Goal: Task Accomplishment & Management: Manage account settings

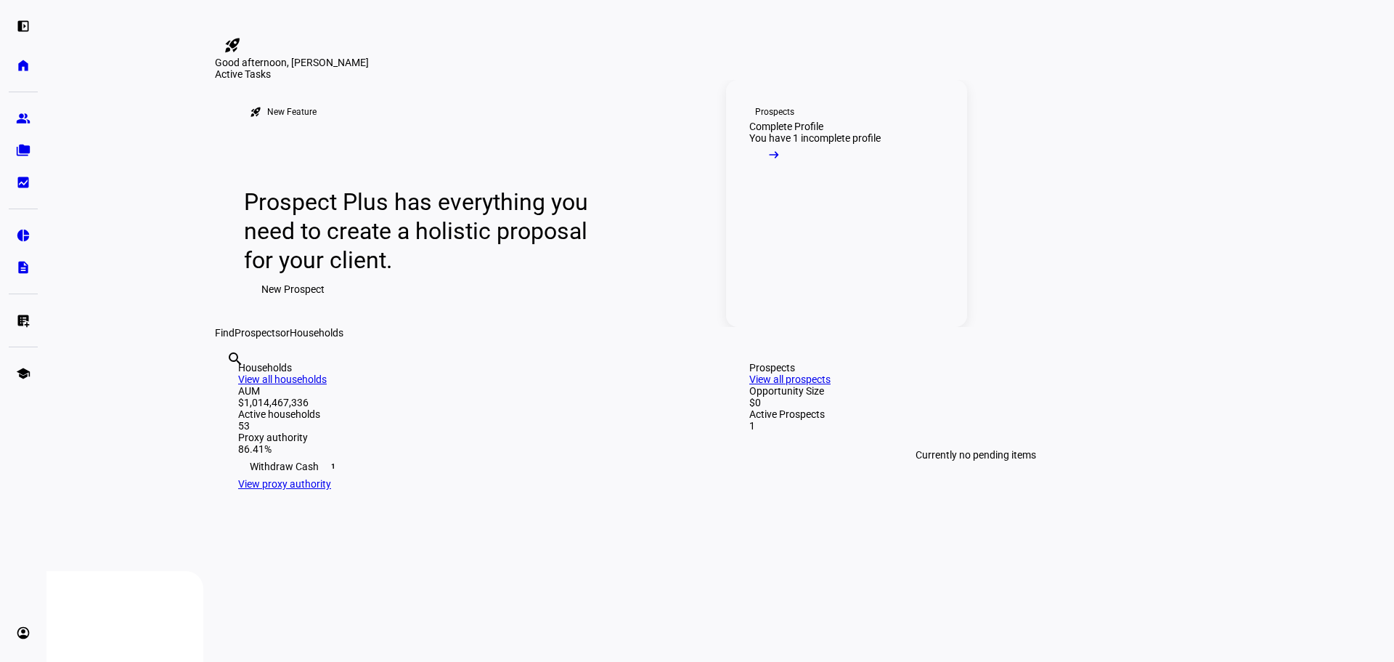
click at [799, 173] on span at bounding box center [773, 158] width 49 height 29
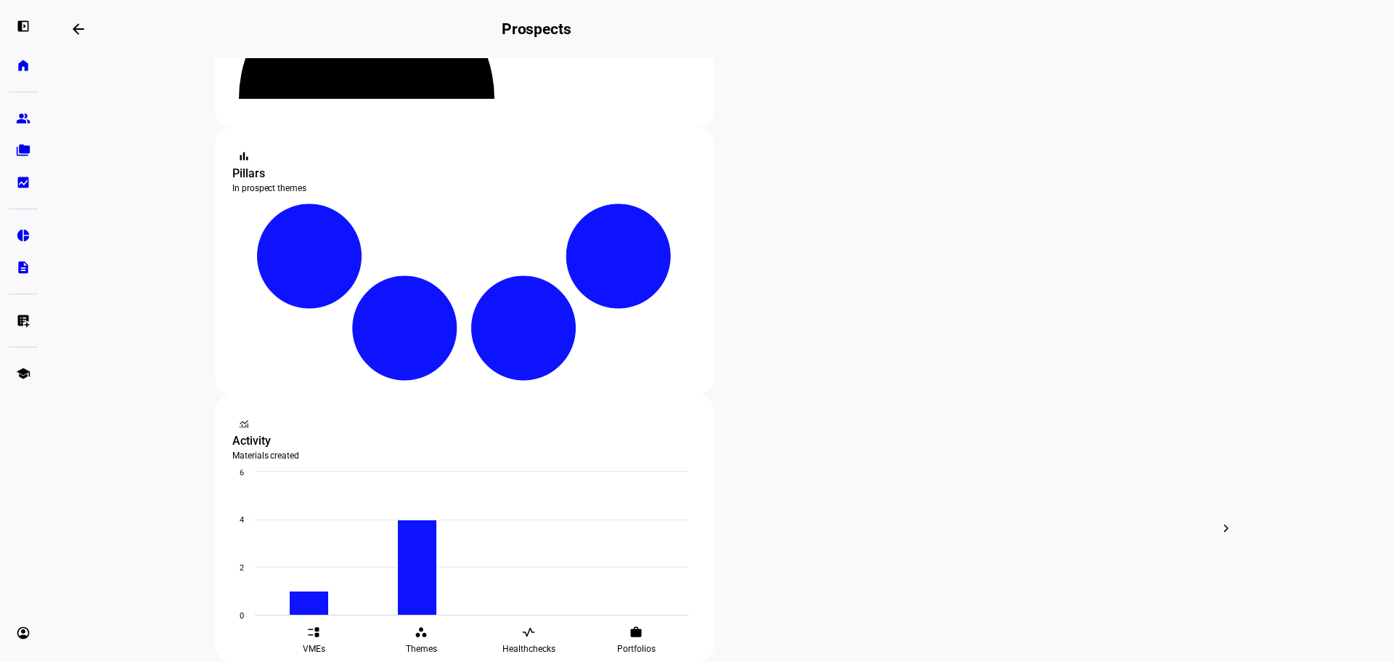
scroll to position [218, 0]
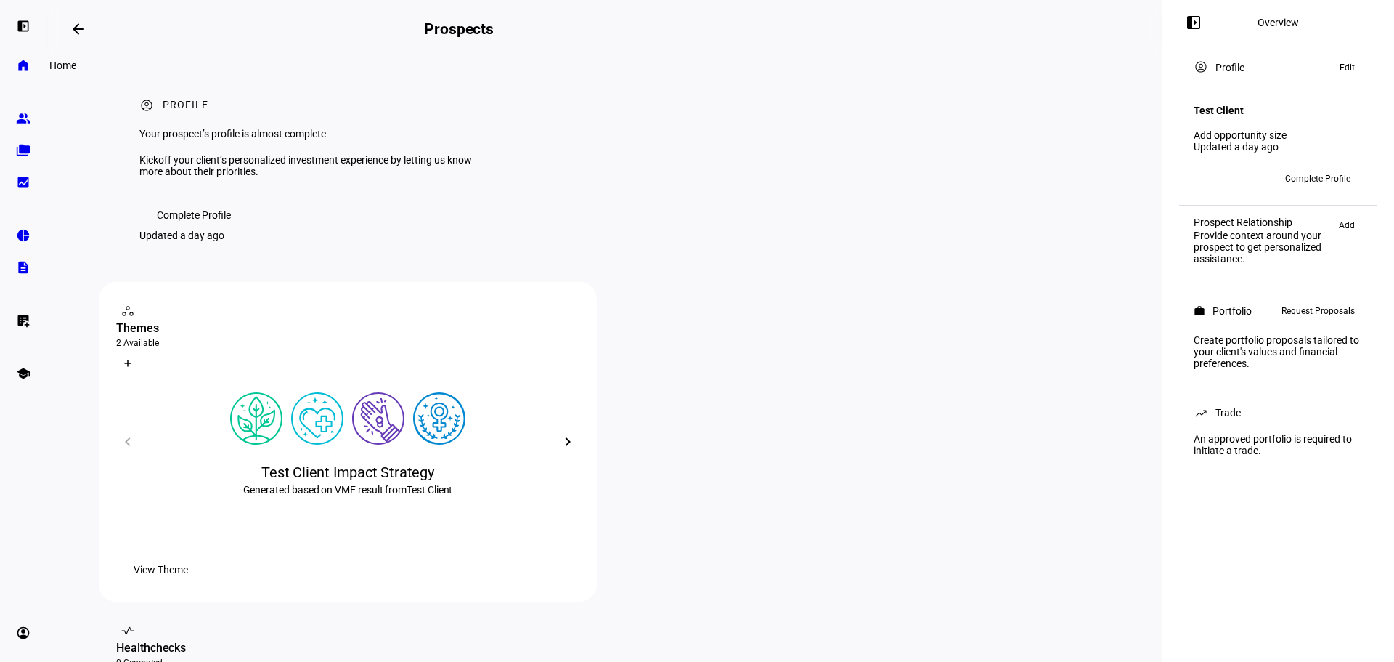
click at [25, 72] on link "home Home" at bounding box center [23, 65] width 29 height 29
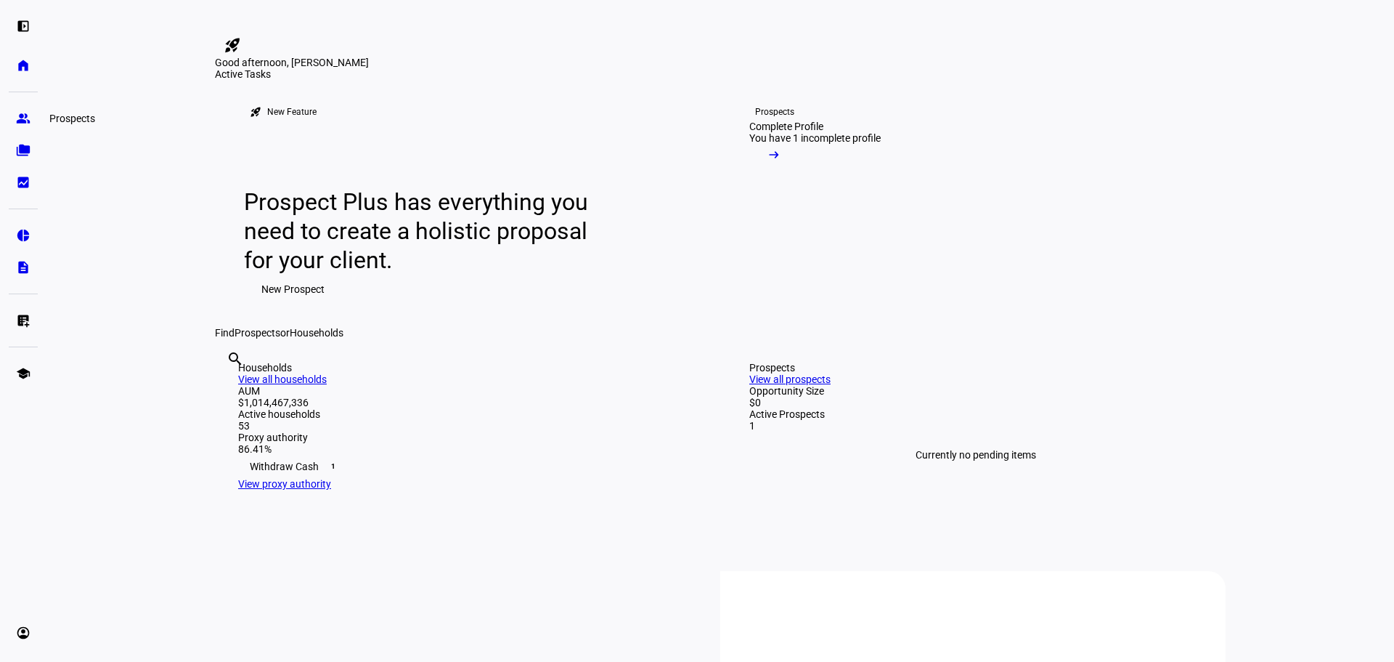
click at [32, 117] on link "group Prospects" at bounding box center [23, 118] width 29 height 29
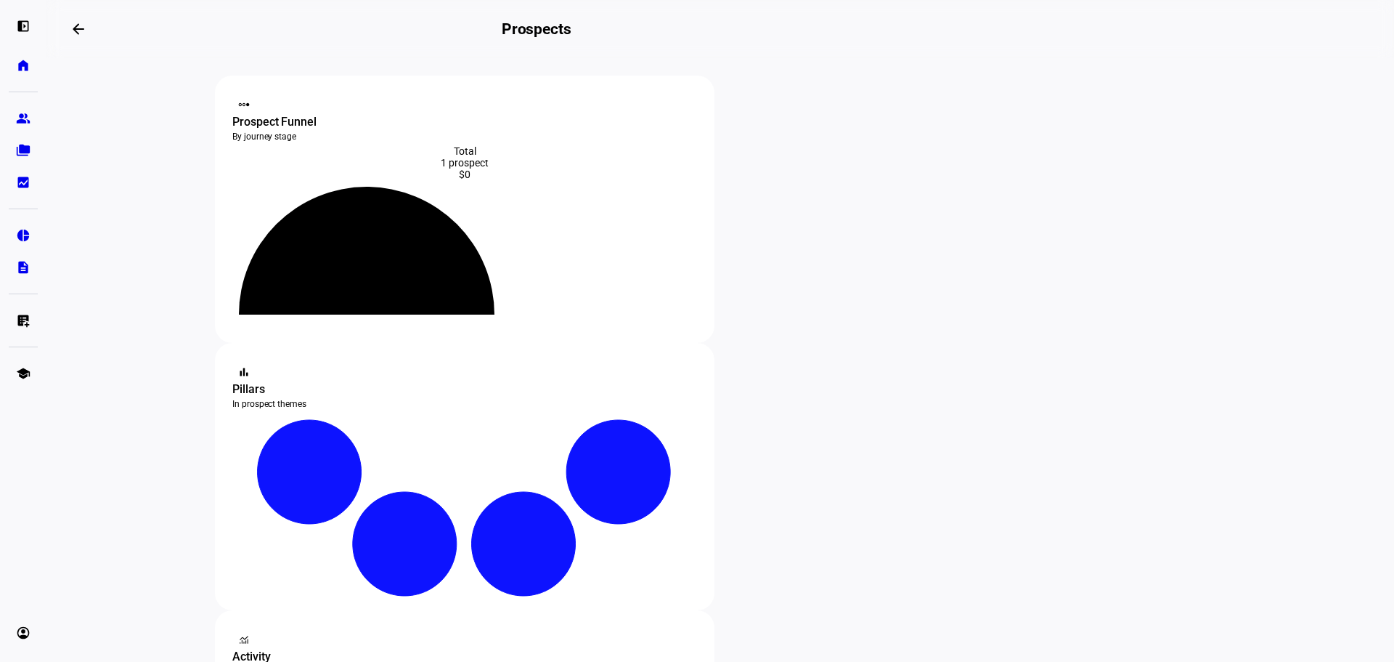
drag, startPoint x: 318, startPoint y: 227, endPoint x: 277, endPoint y: 227, distance: 41.4
click at [277, 227] on div at bounding box center [464, 247] width 465 height 134
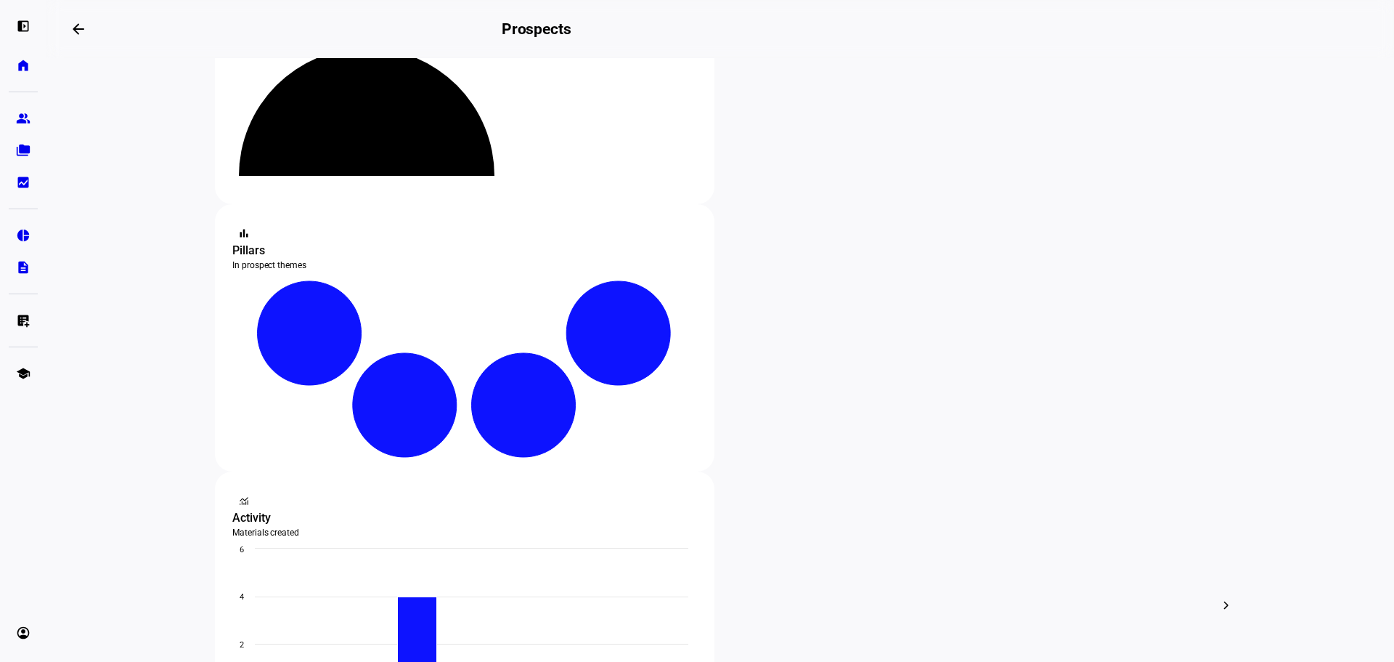
scroll to position [145, 0]
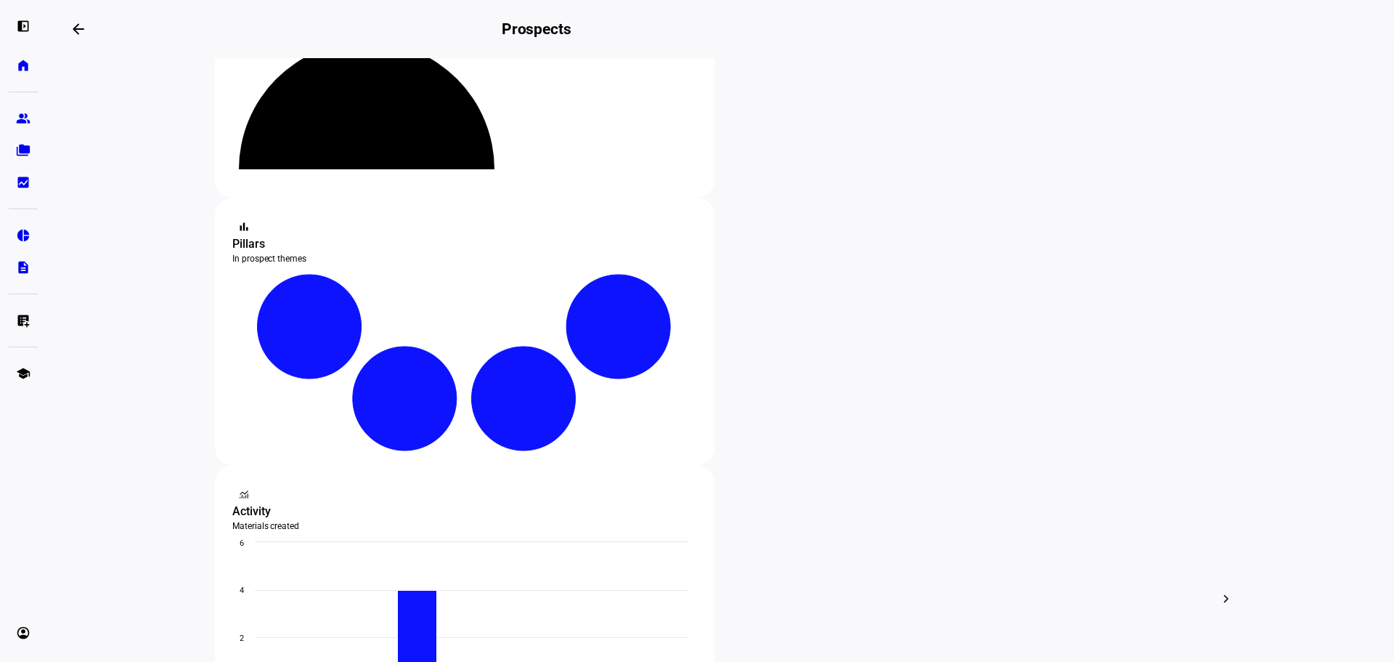
click at [475, 420] on span "Edit" at bounding box center [473, 425] width 17 height 12
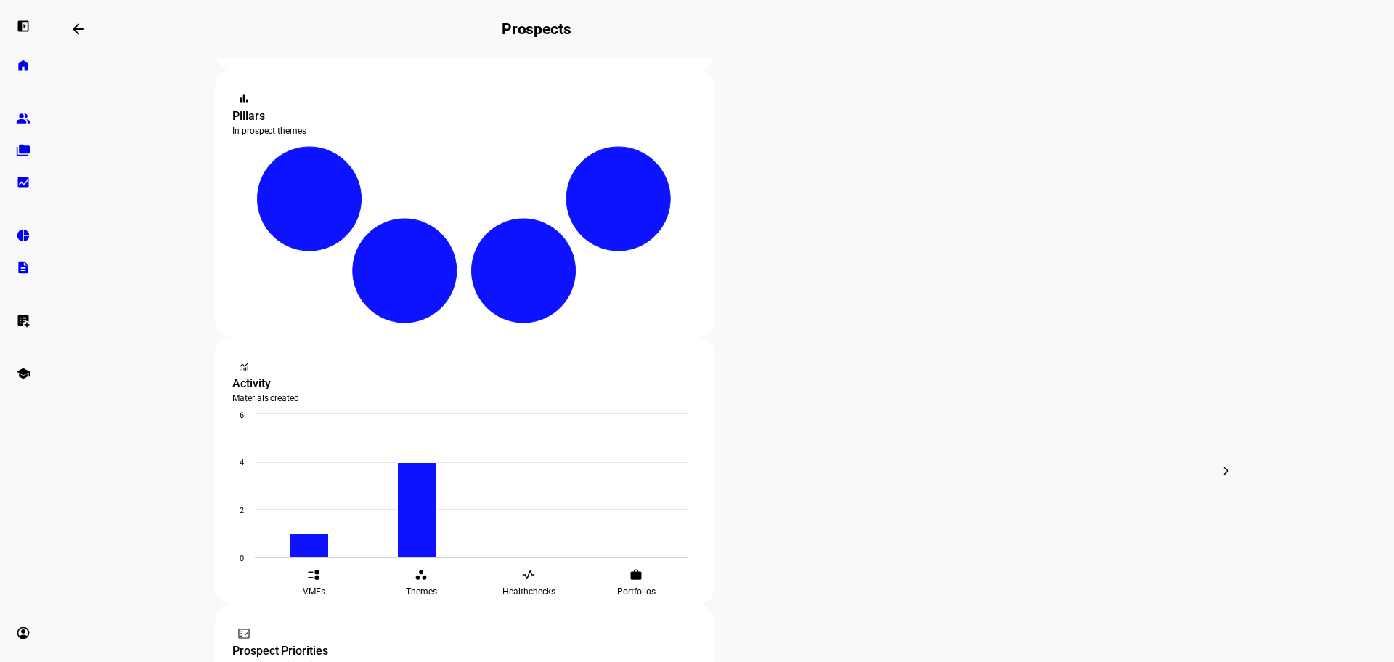
scroll to position [290, 0]
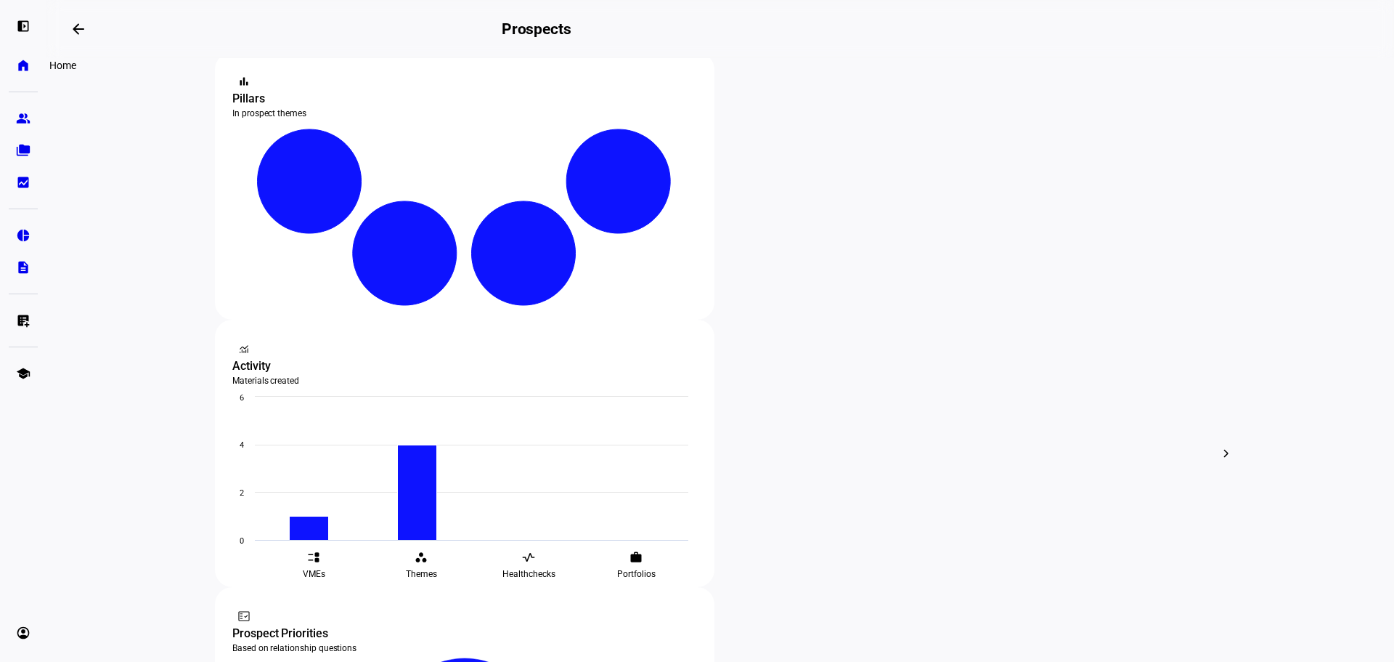
click at [25, 68] on eth-mat-symbol "home" at bounding box center [23, 65] width 15 height 15
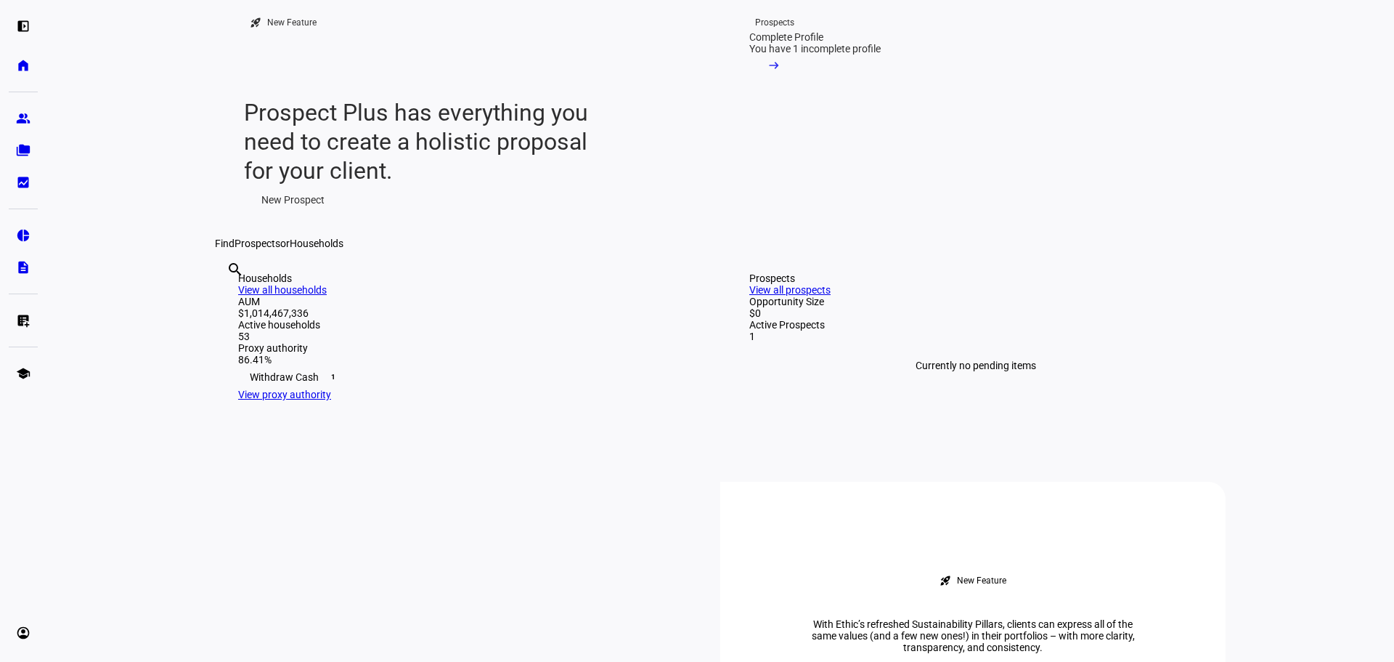
scroll to position [73, 0]
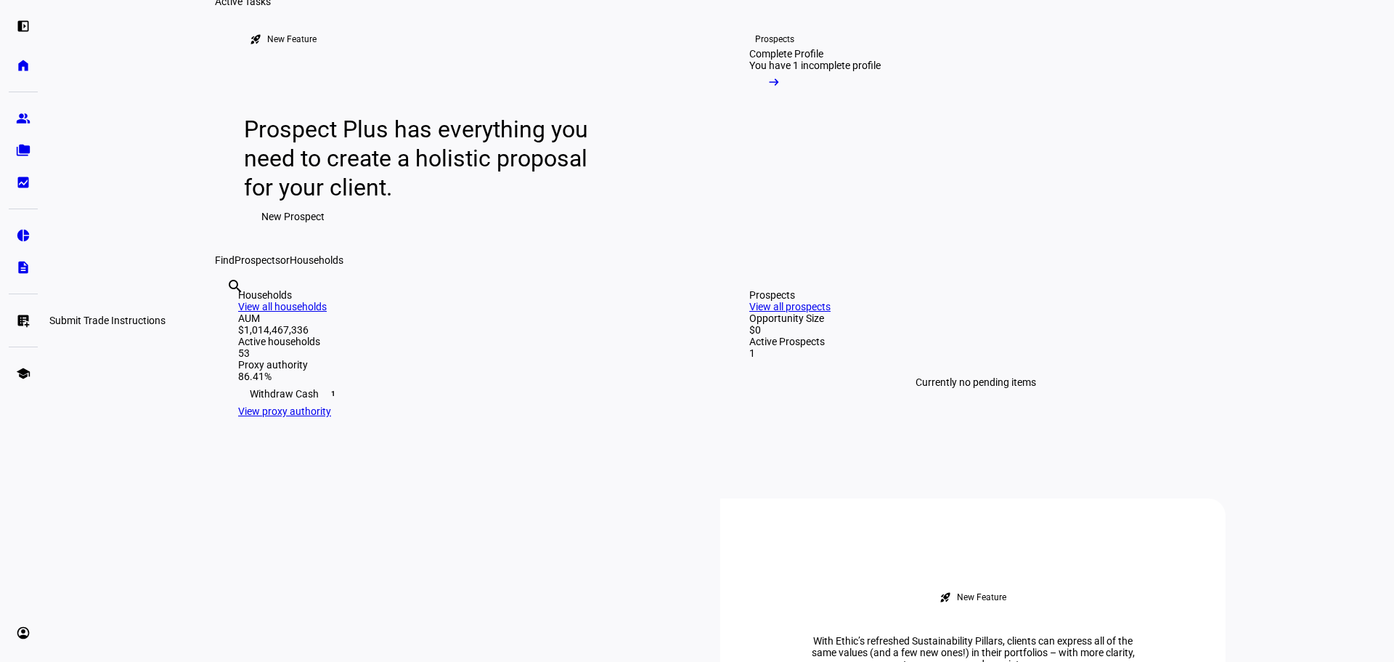
click at [30, 330] on link "list_alt_add Submit Trade Instructions" at bounding box center [23, 320] width 29 height 29
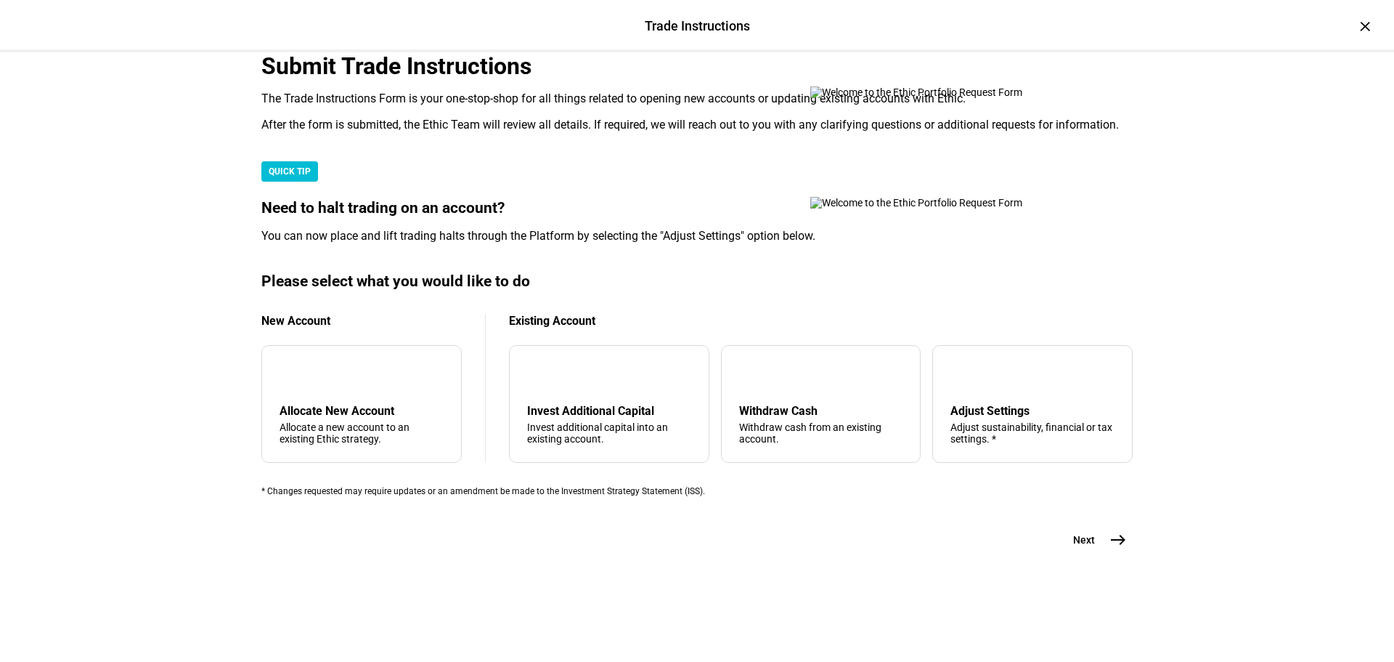
scroll to position [0, 0]
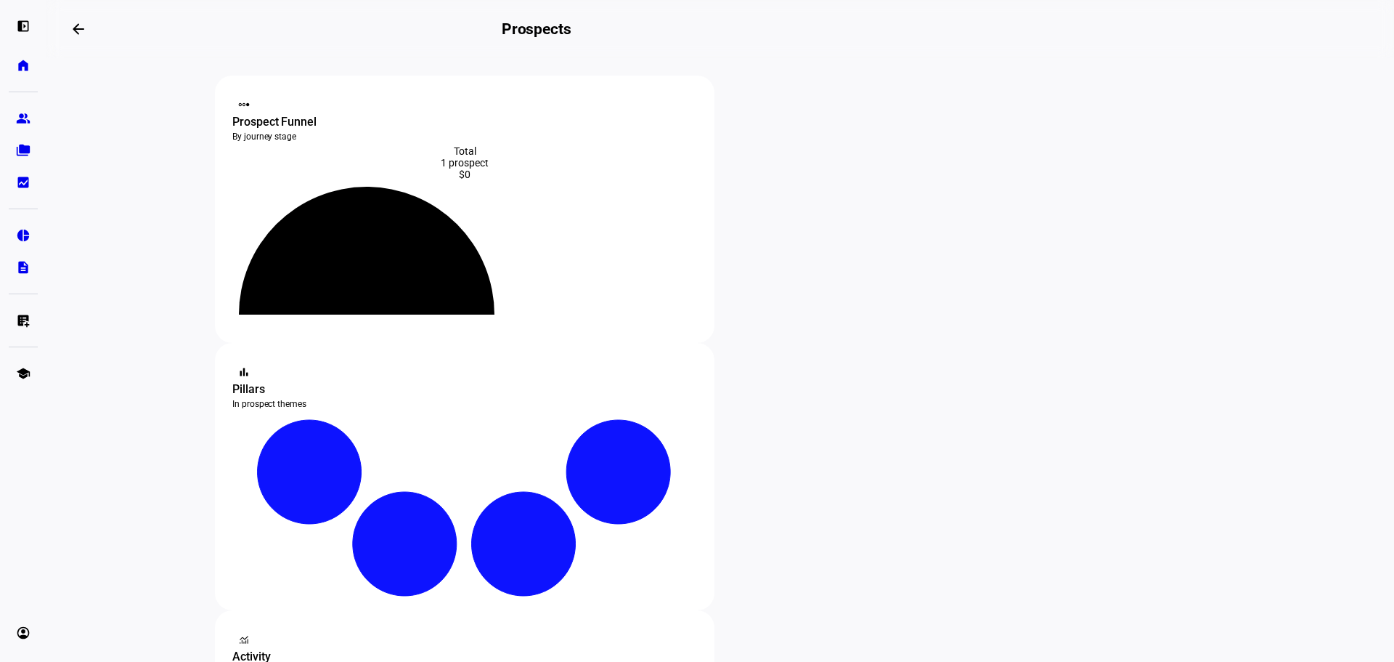
click at [91, 20] on span at bounding box center [78, 29] width 35 height 35
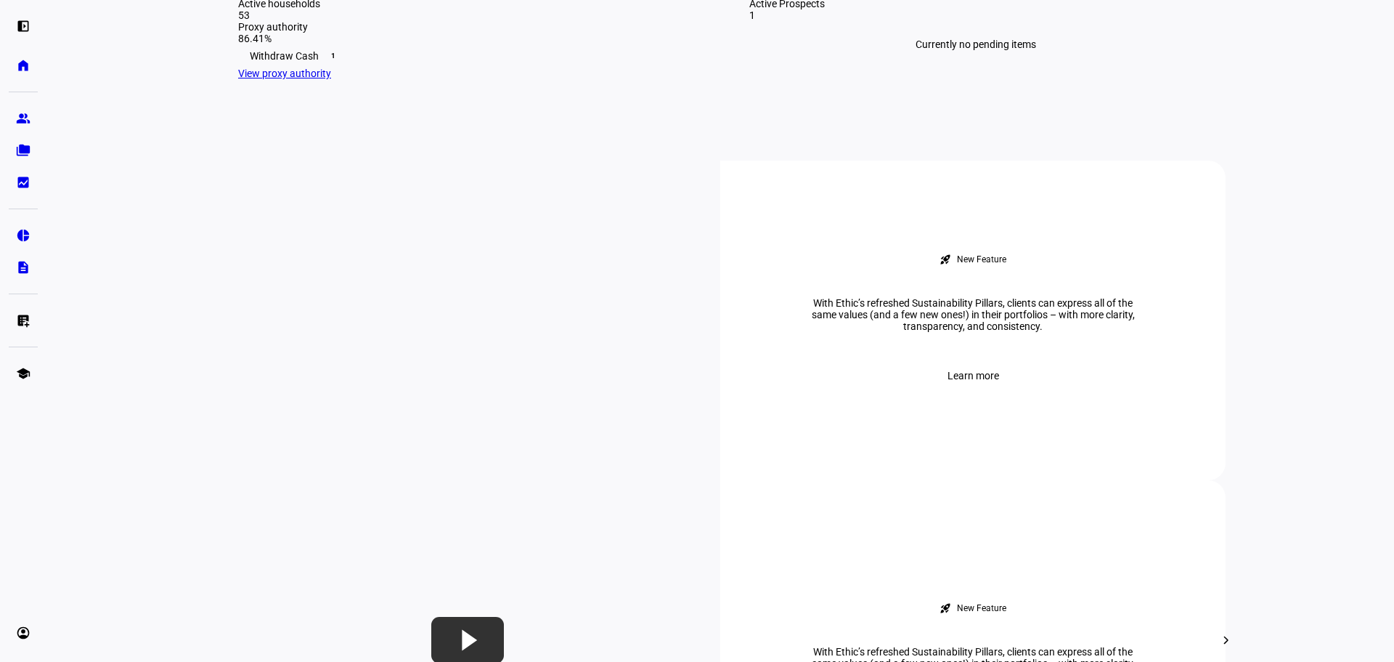
scroll to position [436, 0]
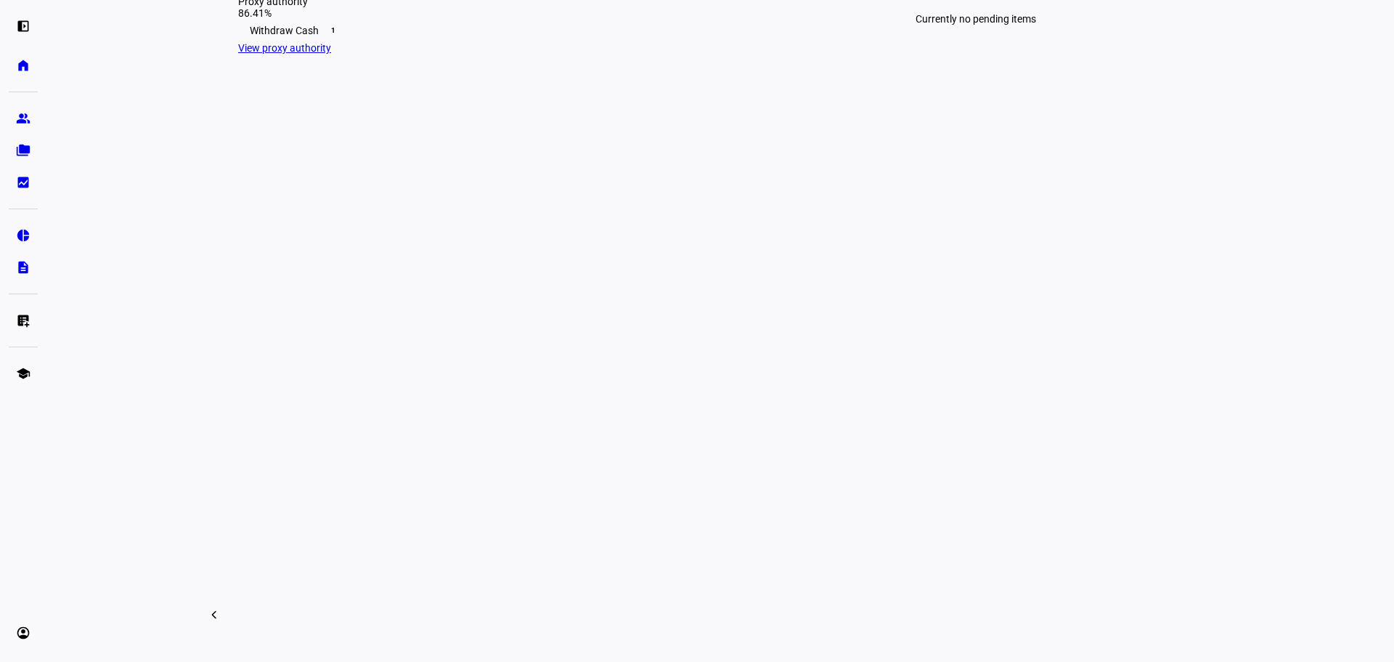
paste input "668209671"
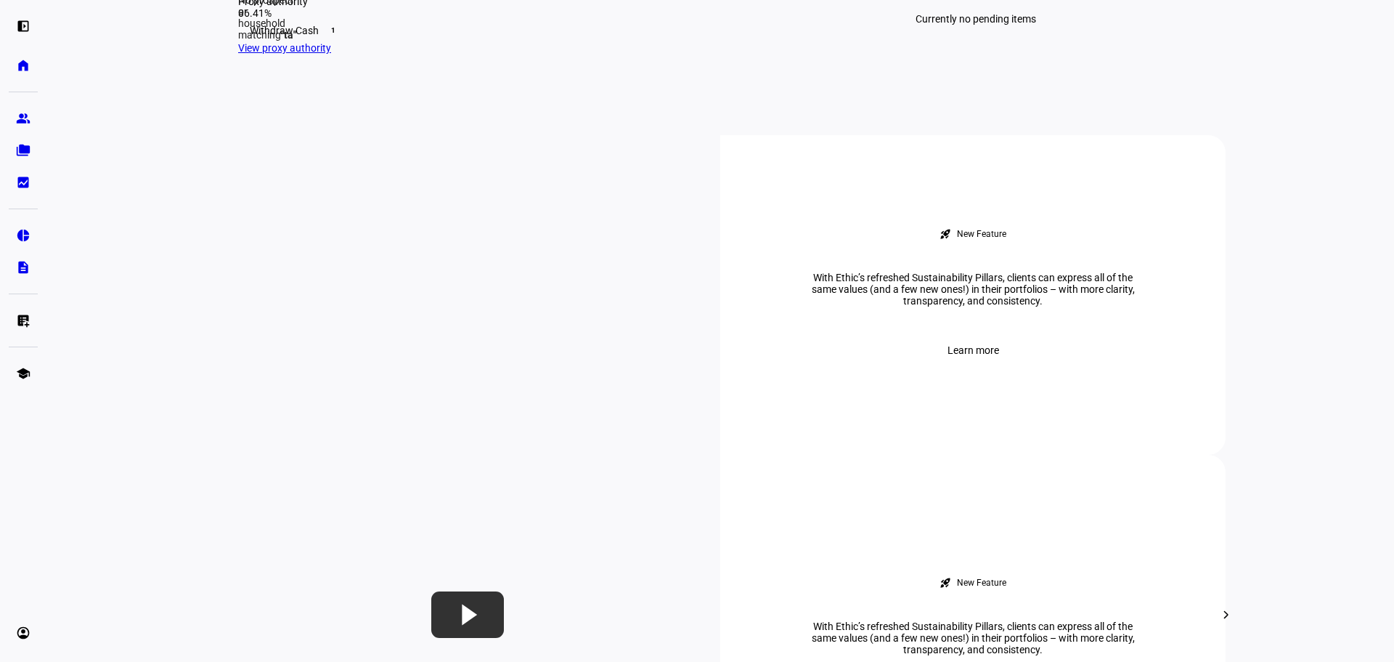
type input "t"
click at [23, 30] on eth-mat-symbol "left_panel_open" at bounding box center [23, 26] width 15 height 15
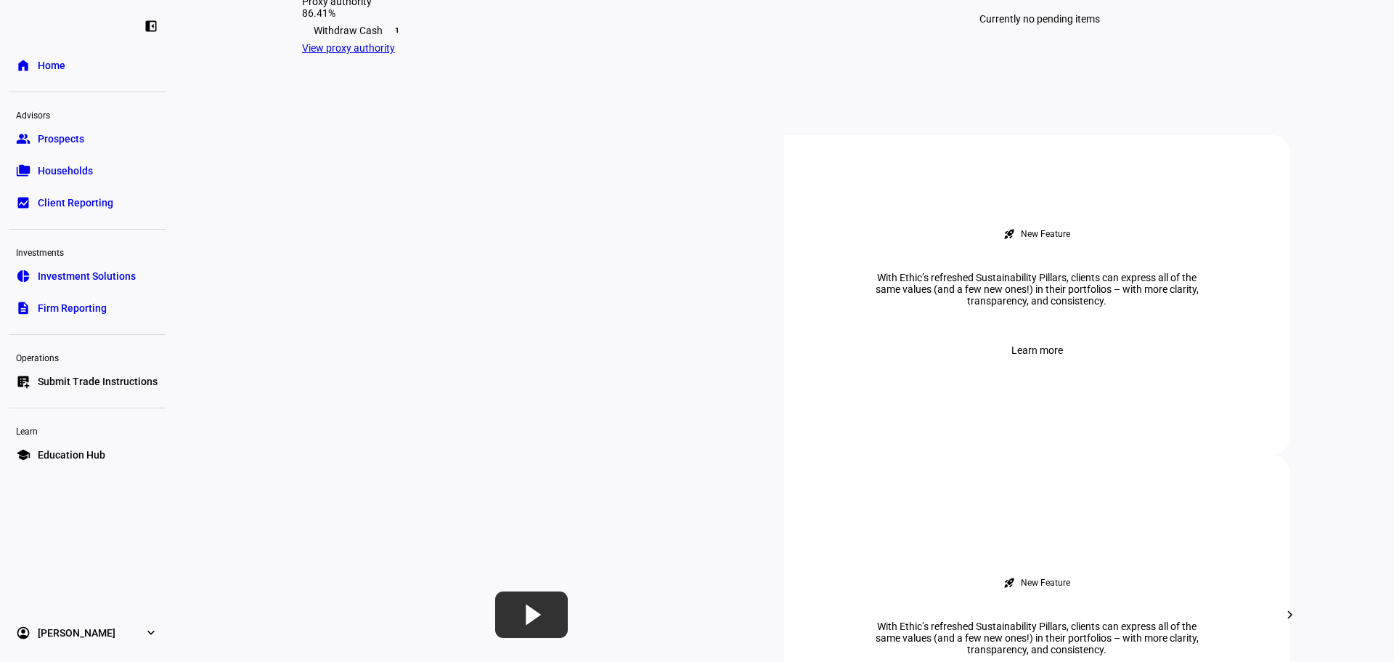
click at [65, 160] on link "folder_copy Households" at bounding box center [87, 170] width 157 height 29
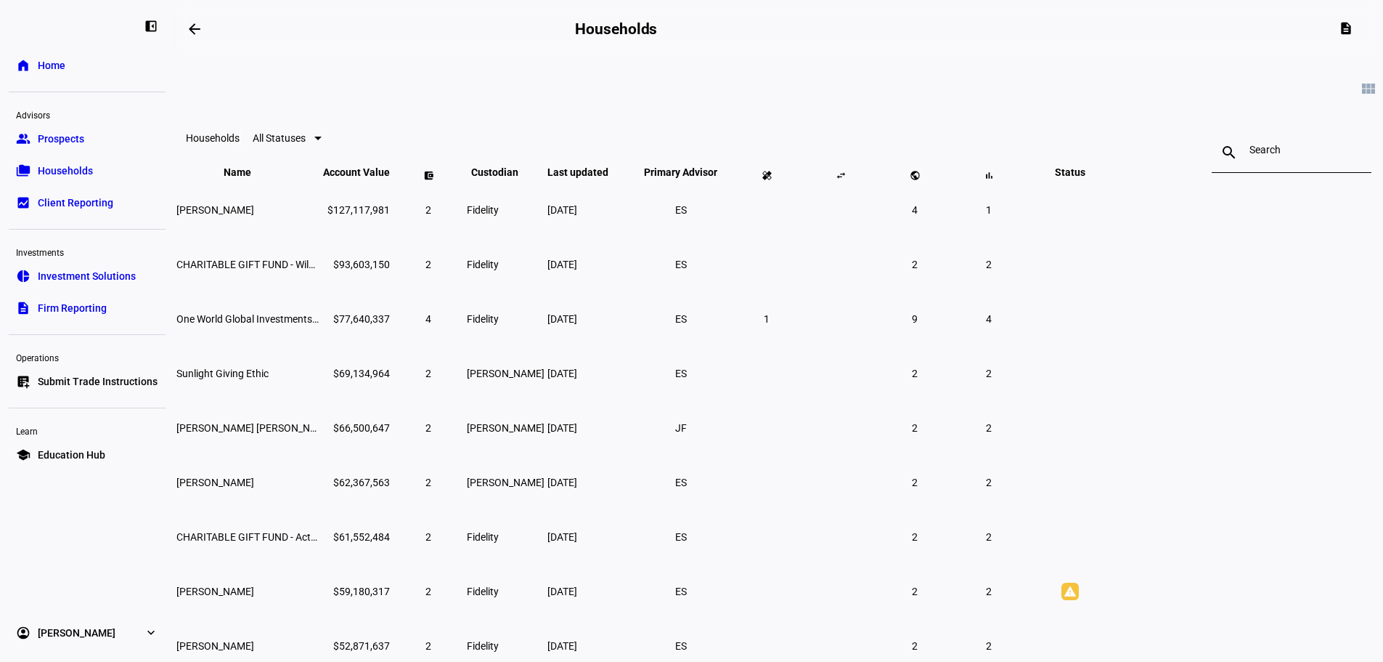
click at [1250, 155] on input at bounding box center [1292, 150] width 84 height 12
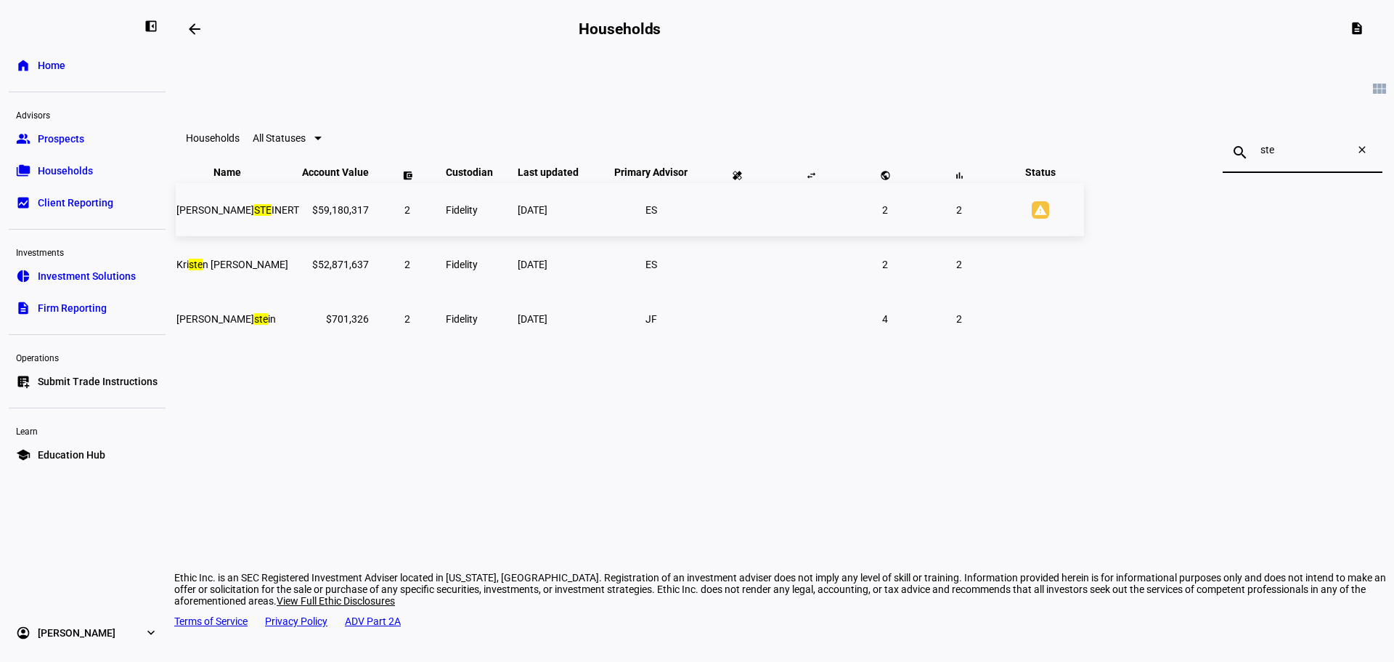
type input "ste"
click at [300, 236] on td "[PERSON_NAME]" at bounding box center [238, 209] width 124 height 53
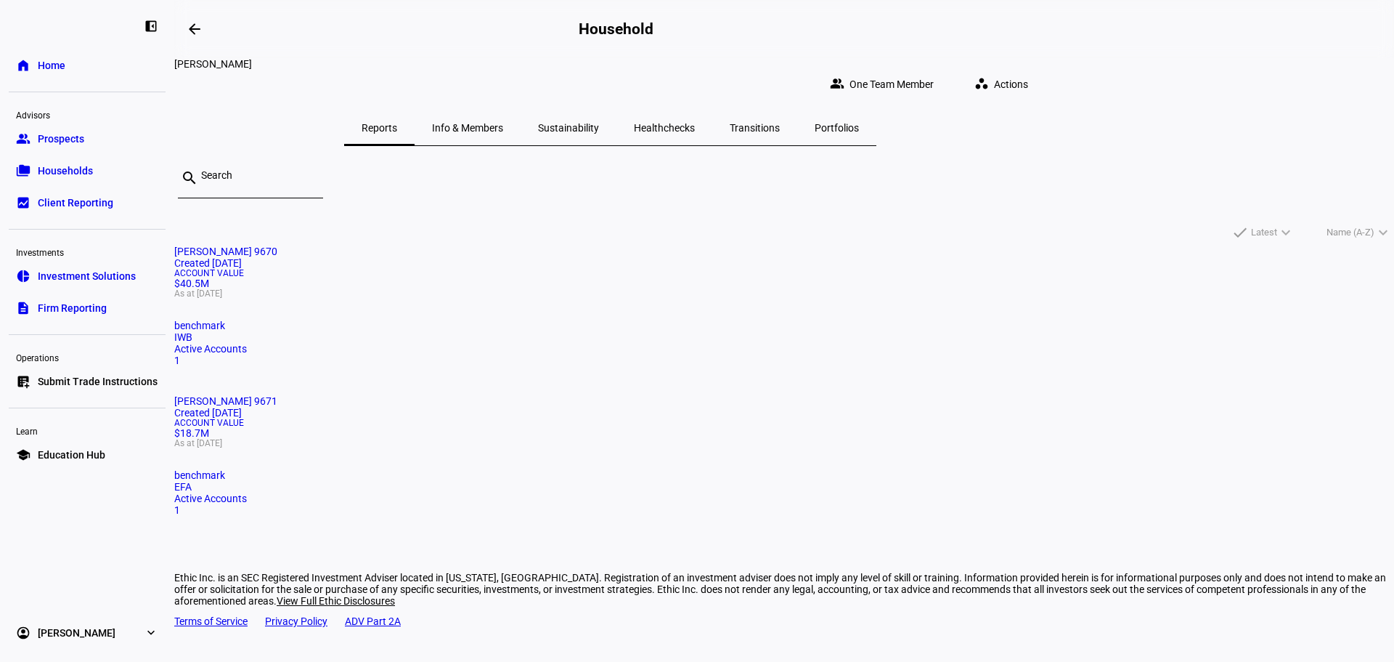
click at [753, 395] on mat-card "[PERSON_NAME] 9671 Created [DATE] Account Value $18.7M As at [DATE] benchmark E…" at bounding box center [784, 455] width 1220 height 121
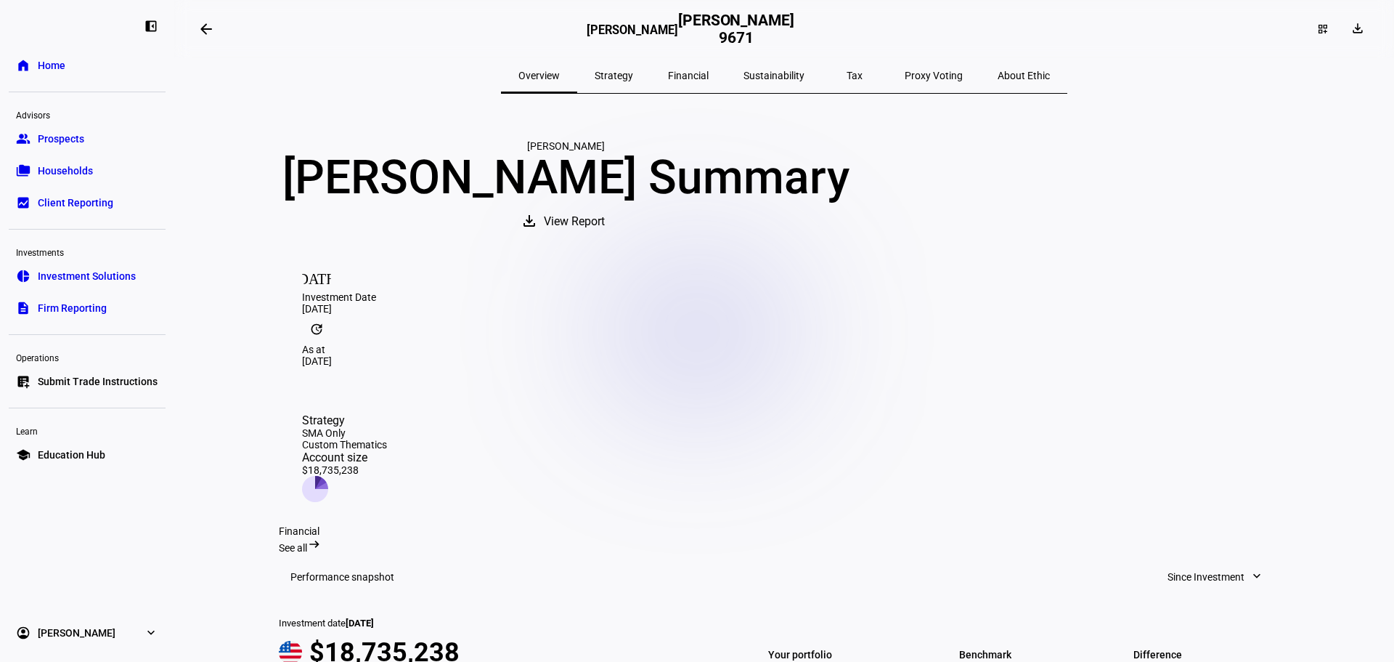
click at [631, 71] on span "Strategy" at bounding box center [614, 75] width 38 height 10
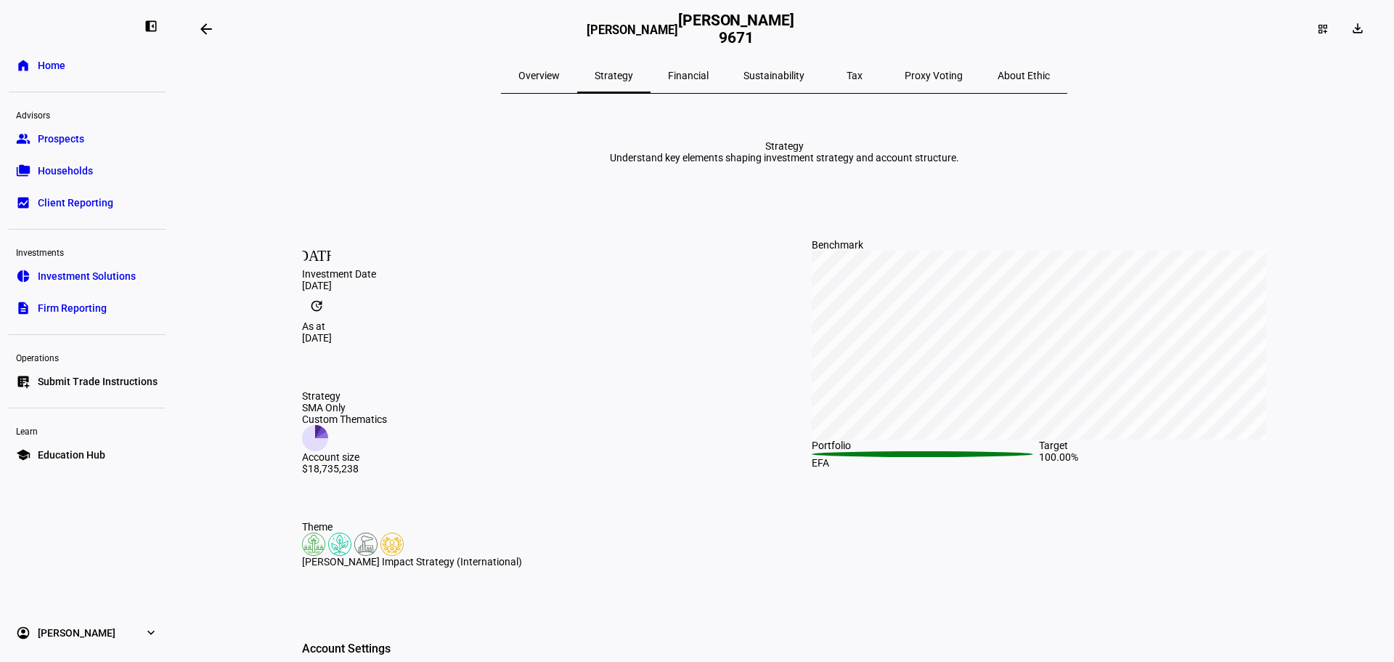
click at [709, 82] on span "Financial" at bounding box center [688, 75] width 41 height 35
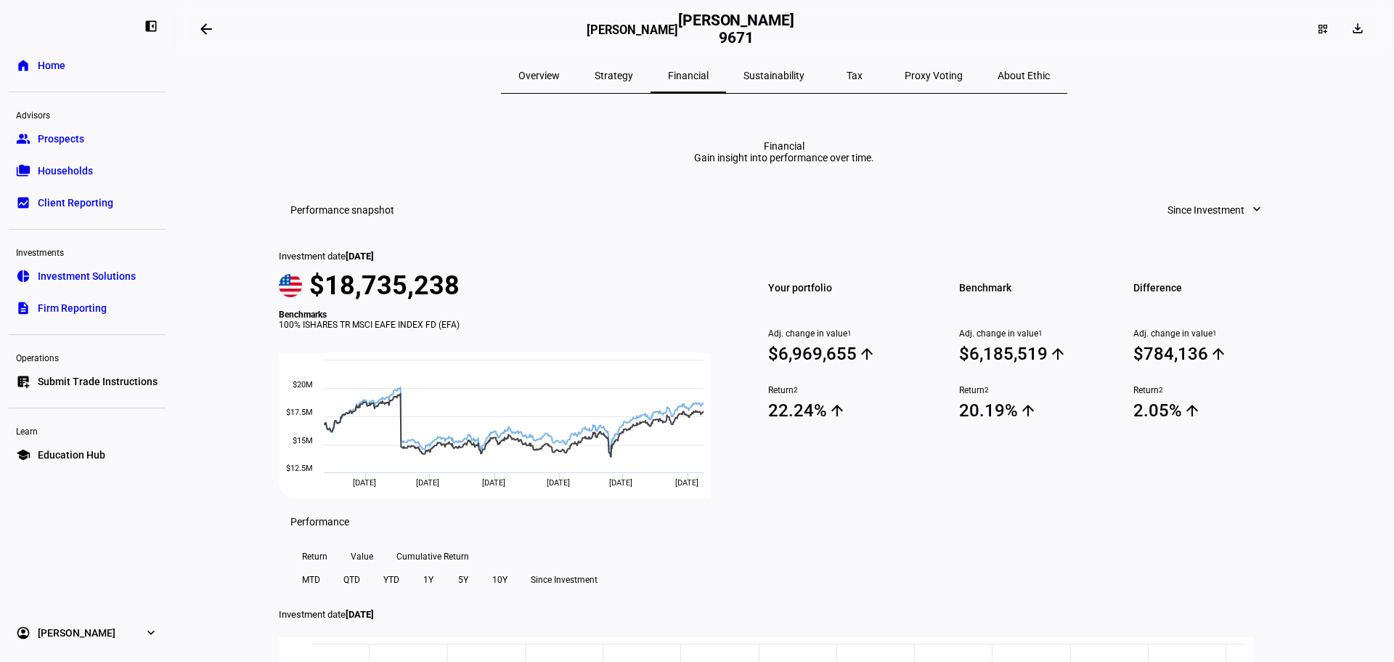
click at [746, 76] on span "Sustainability" at bounding box center [774, 75] width 61 height 10
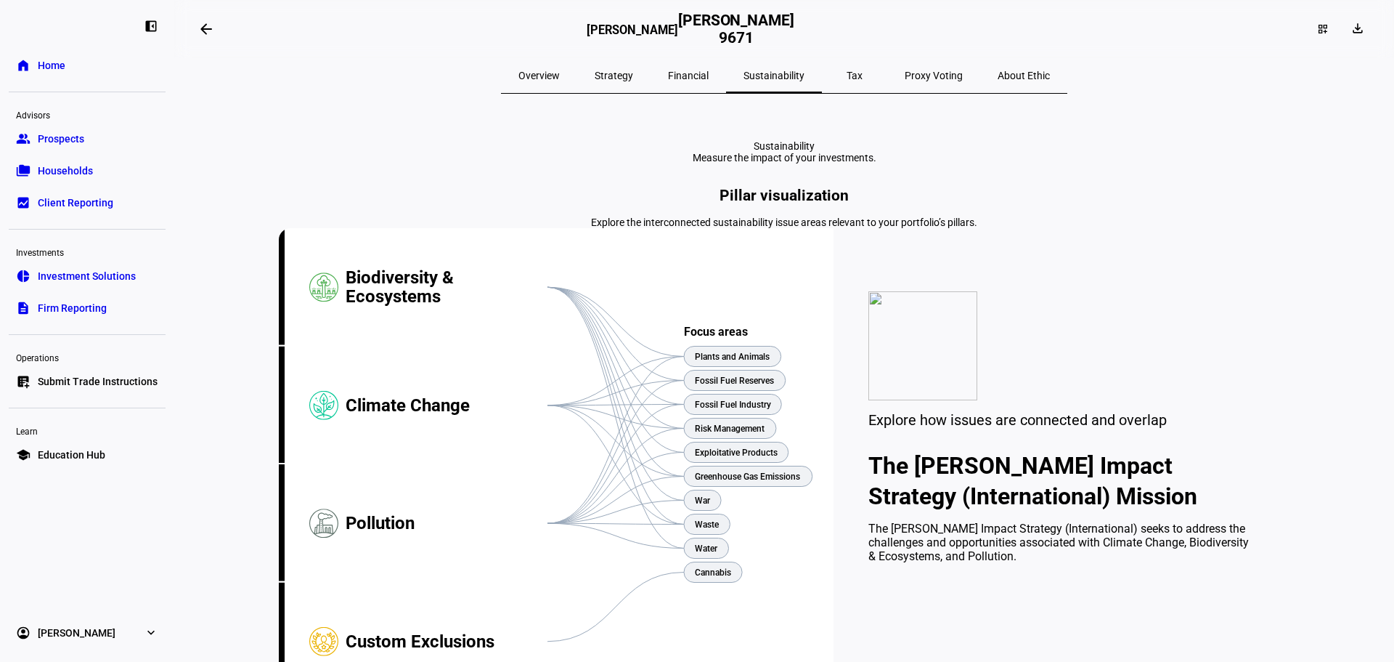
click at [847, 77] on span "Tax" at bounding box center [855, 75] width 16 height 10
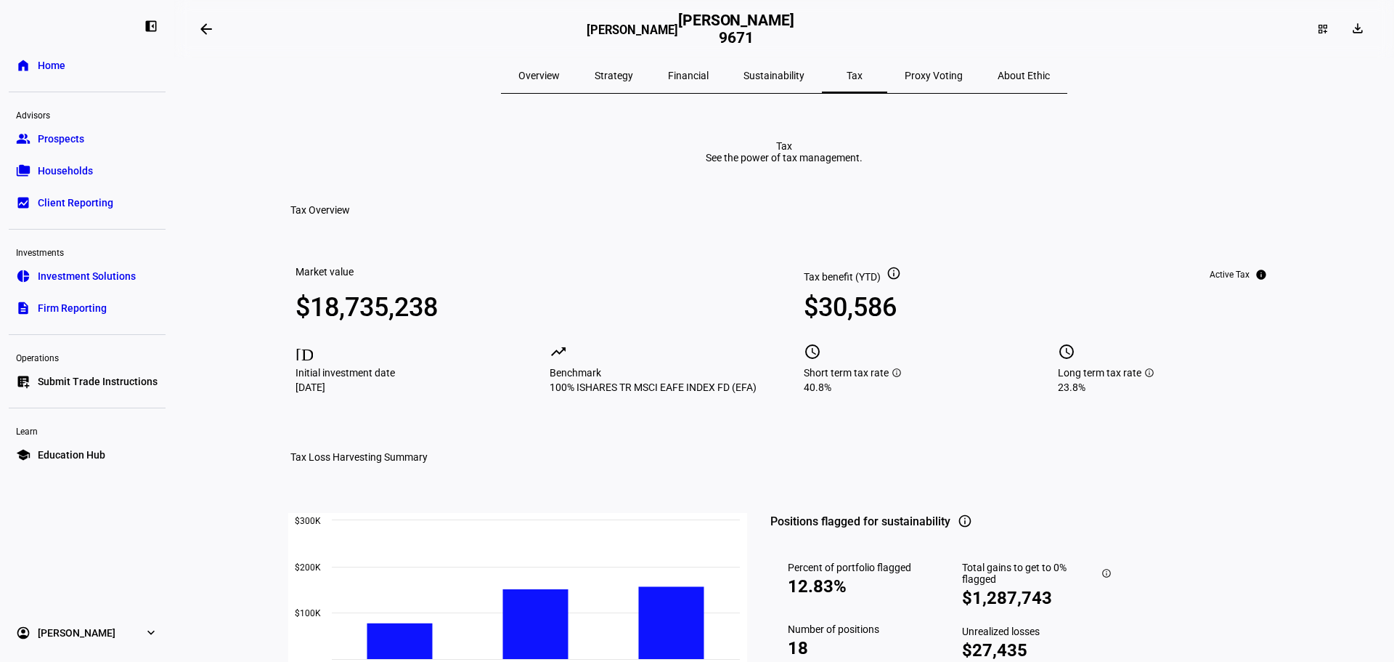
click at [905, 78] on span "Proxy Voting" at bounding box center [934, 75] width 58 height 10
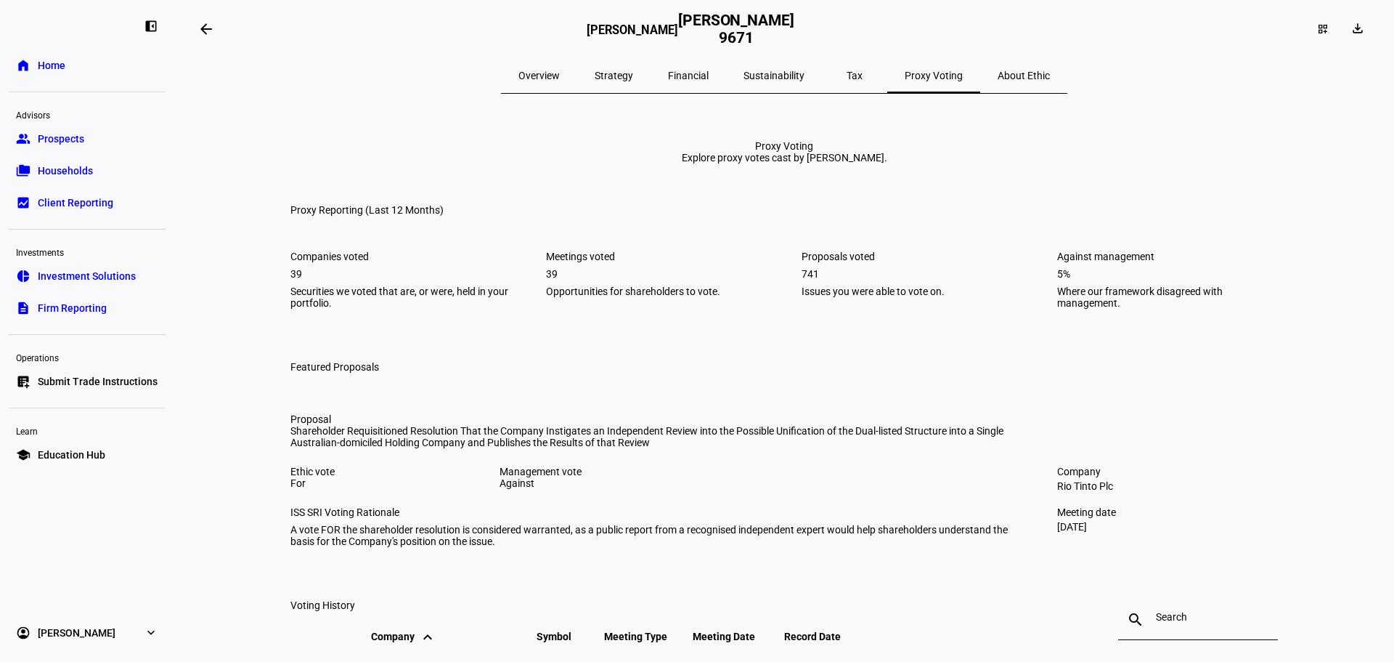
click at [998, 79] on span "About Ethic" at bounding box center [1024, 75] width 52 height 10
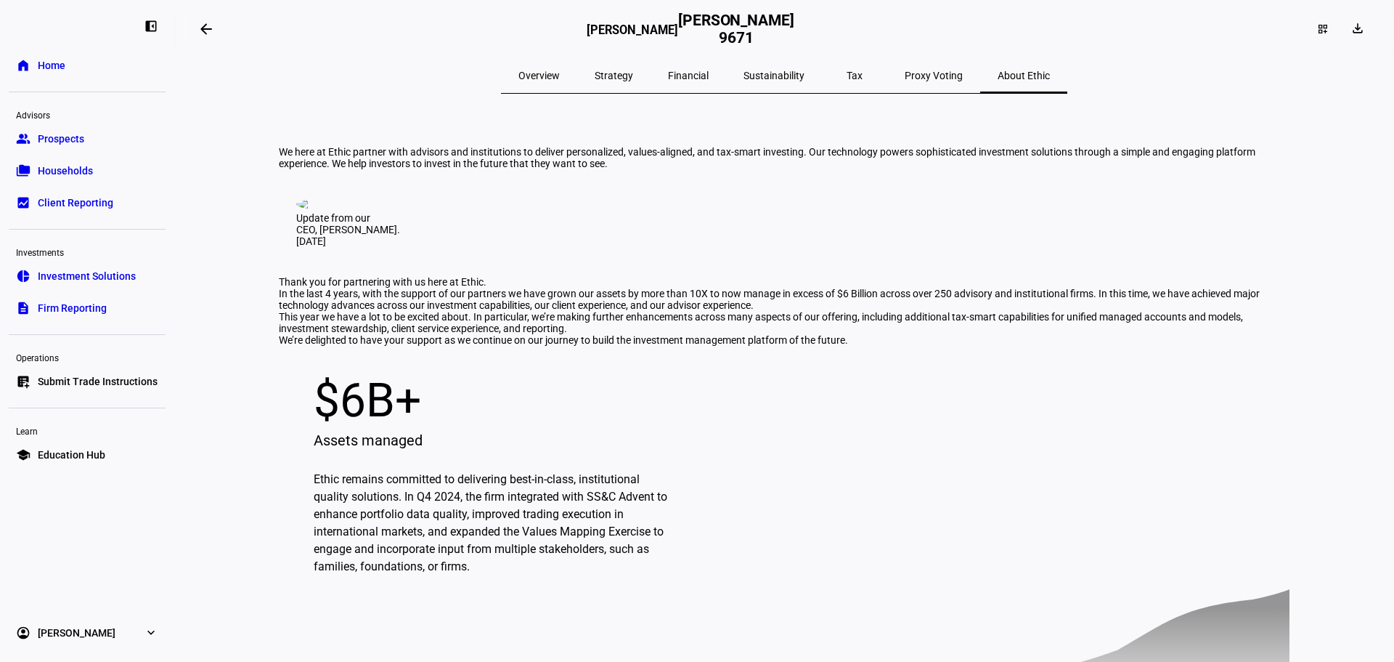
click at [560, 81] on span "Overview" at bounding box center [538, 75] width 41 height 35
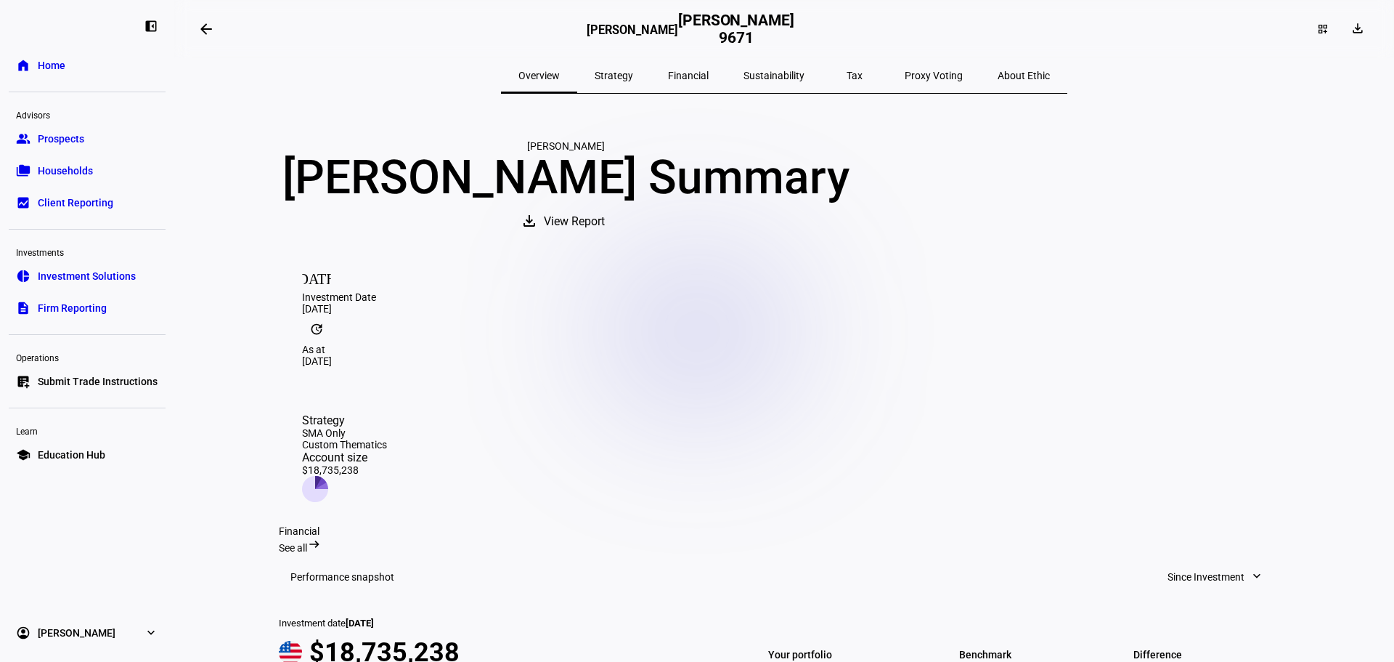
click at [150, 376] on span "Submit Trade Instructions" at bounding box center [98, 381] width 120 height 15
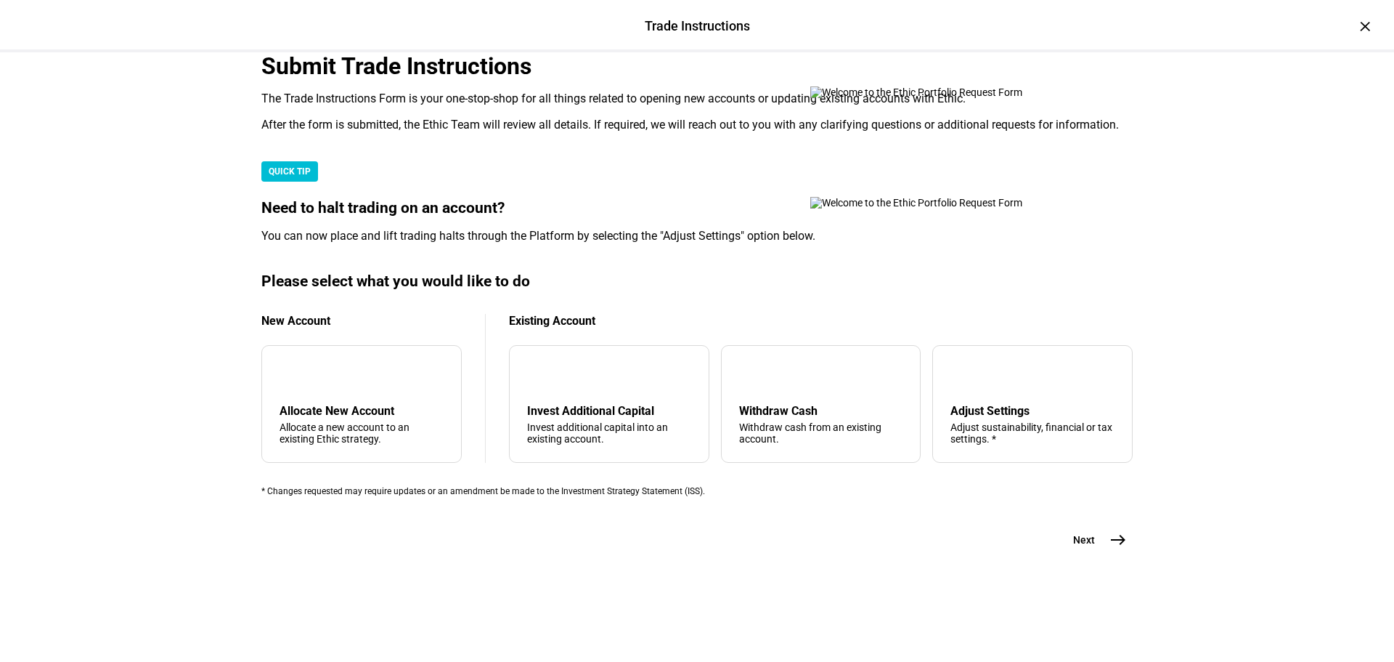
scroll to position [351, 0]
click at [980, 374] on div "tune Adjust Settings Adjust sustainability, financial or tax settings. *" at bounding box center [1032, 404] width 200 height 118
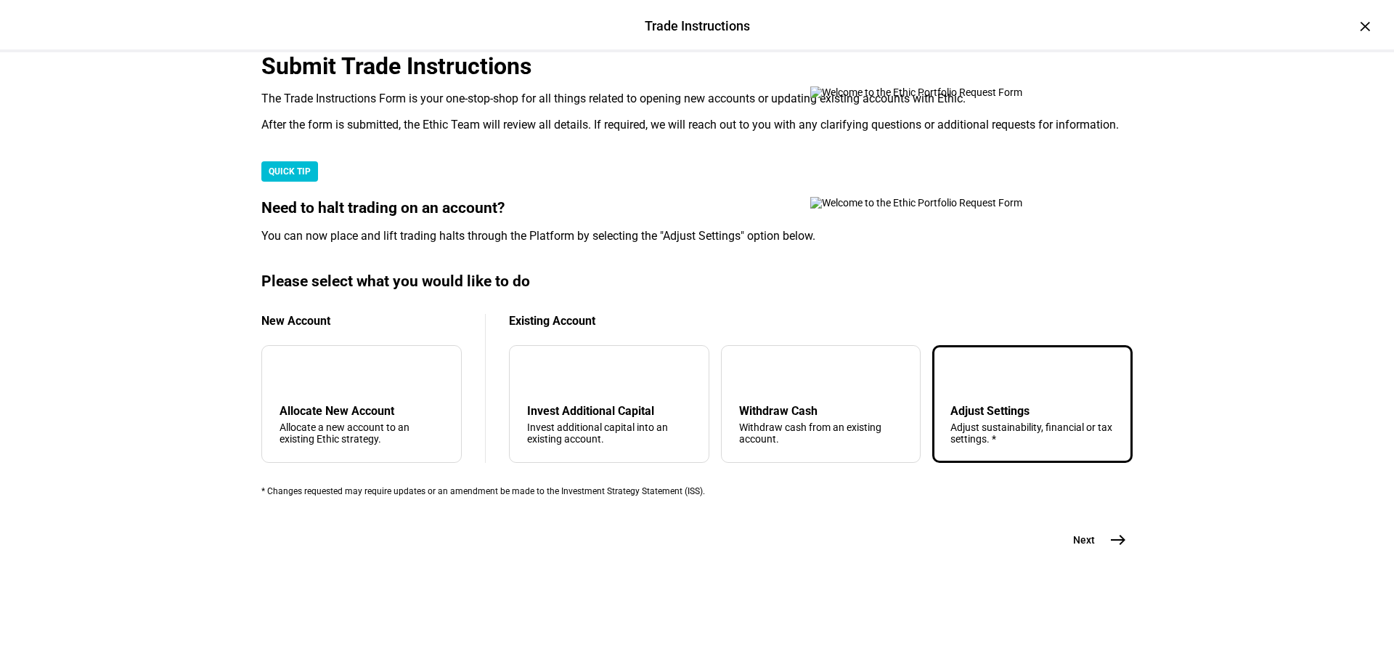
click at [979, 404] on div "Adjust Settings" at bounding box center [1033, 411] width 164 height 14
click at [1104, 554] on span "east" at bounding box center [1118, 539] width 29 height 29
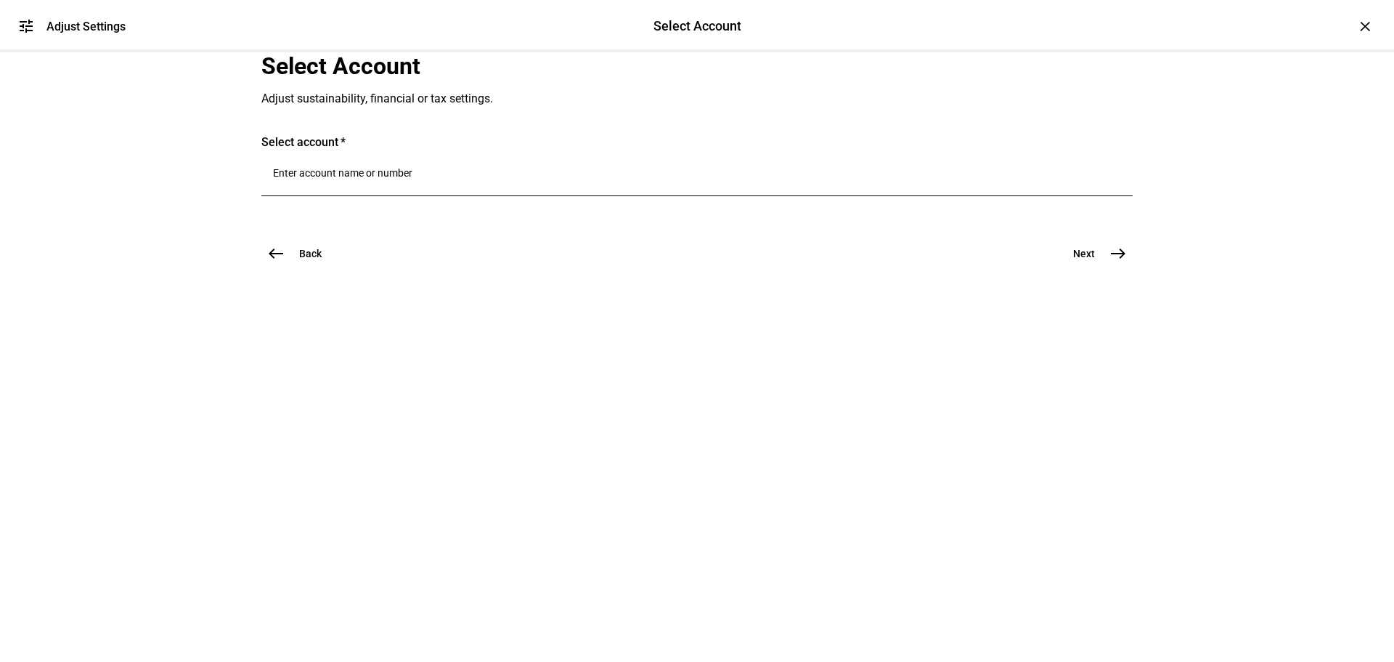
click at [398, 179] on input "Number" at bounding box center [697, 173] width 848 height 12
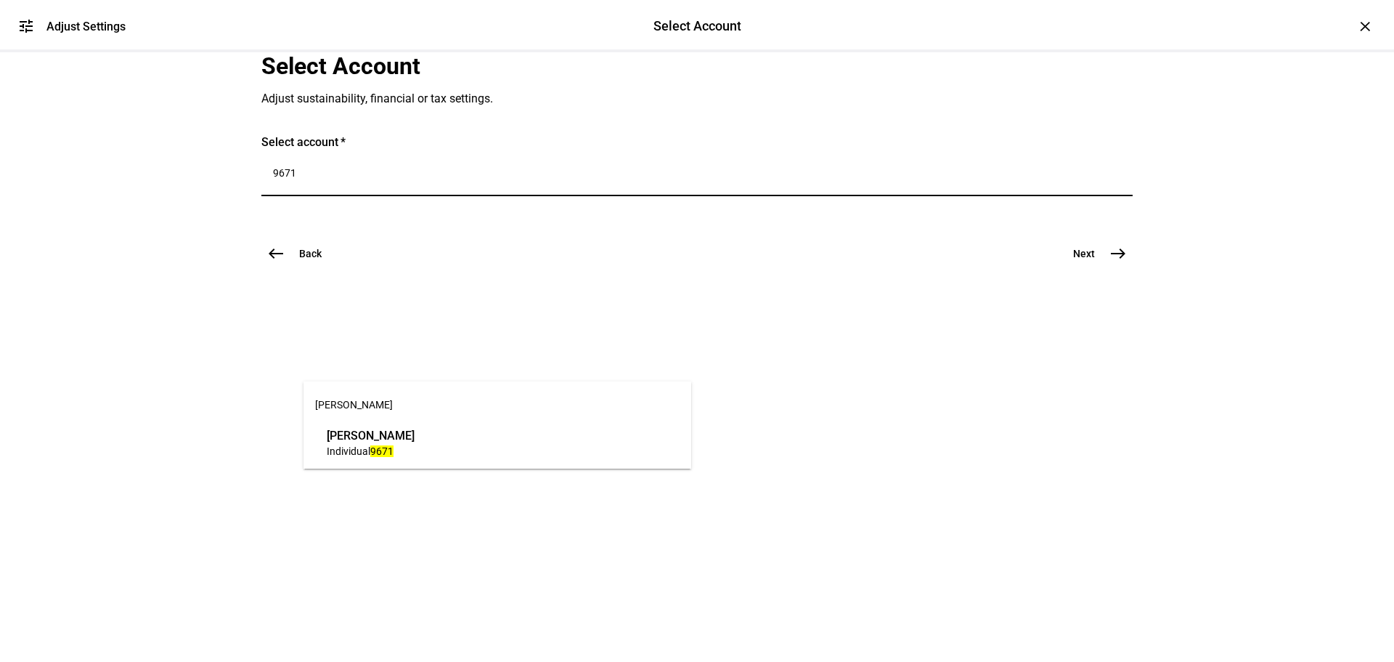
type input "9671"
click at [415, 456] on span "Individual 9671" at bounding box center [371, 451] width 88 height 14
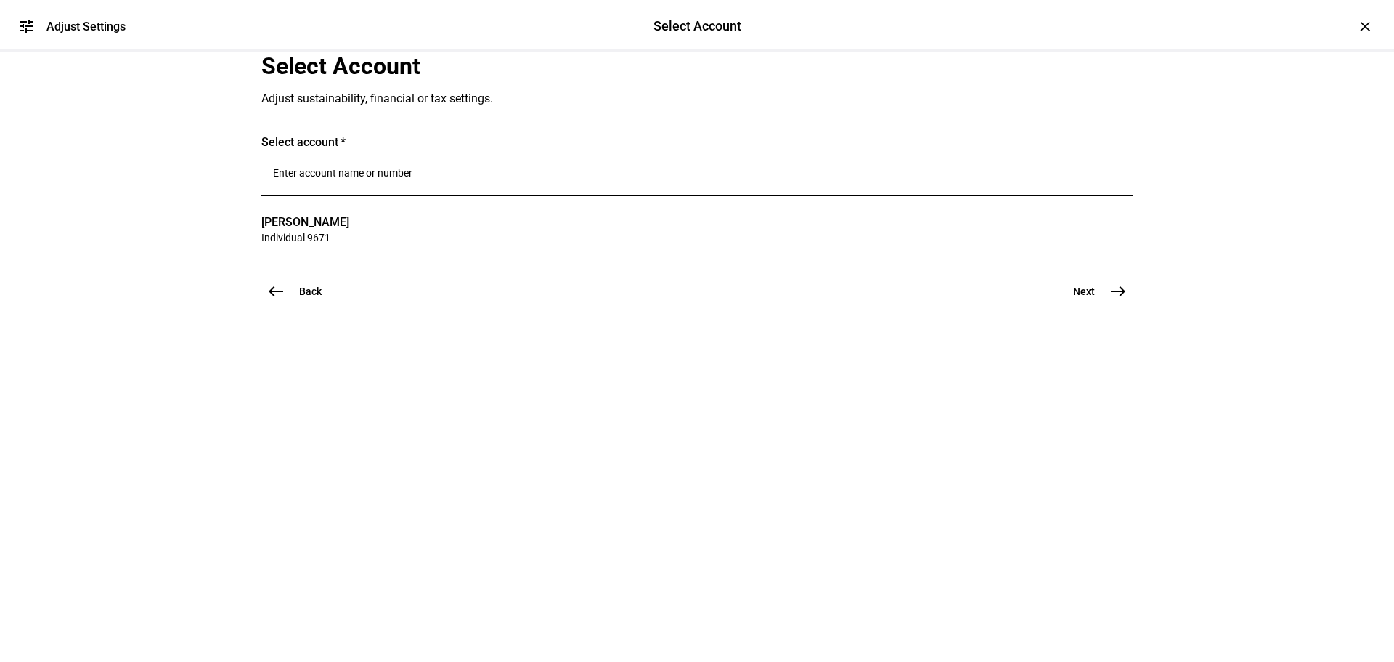
click at [1112, 300] on mat-icon "east" at bounding box center [1118, 290] width 17 height 17
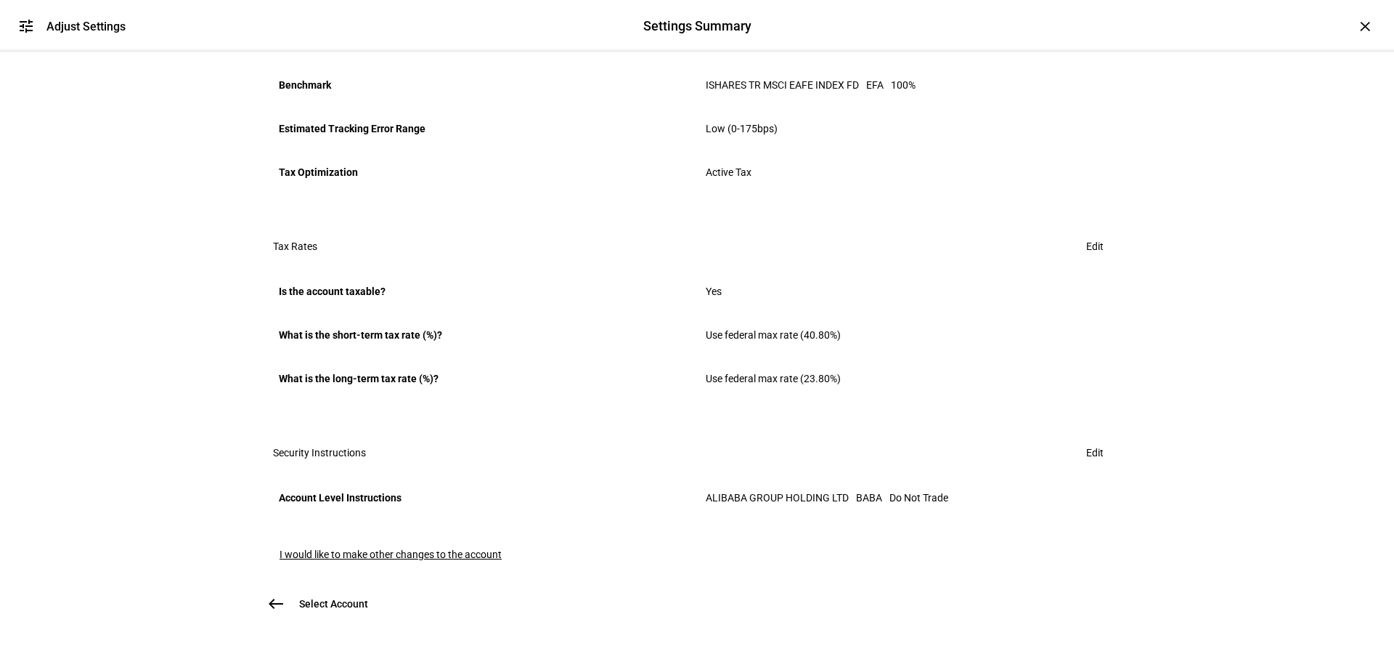
scroll to position [786, 0]
click at [1086, 438] on span "Edit" at bounding box center [1094, 452] width 17 height 29
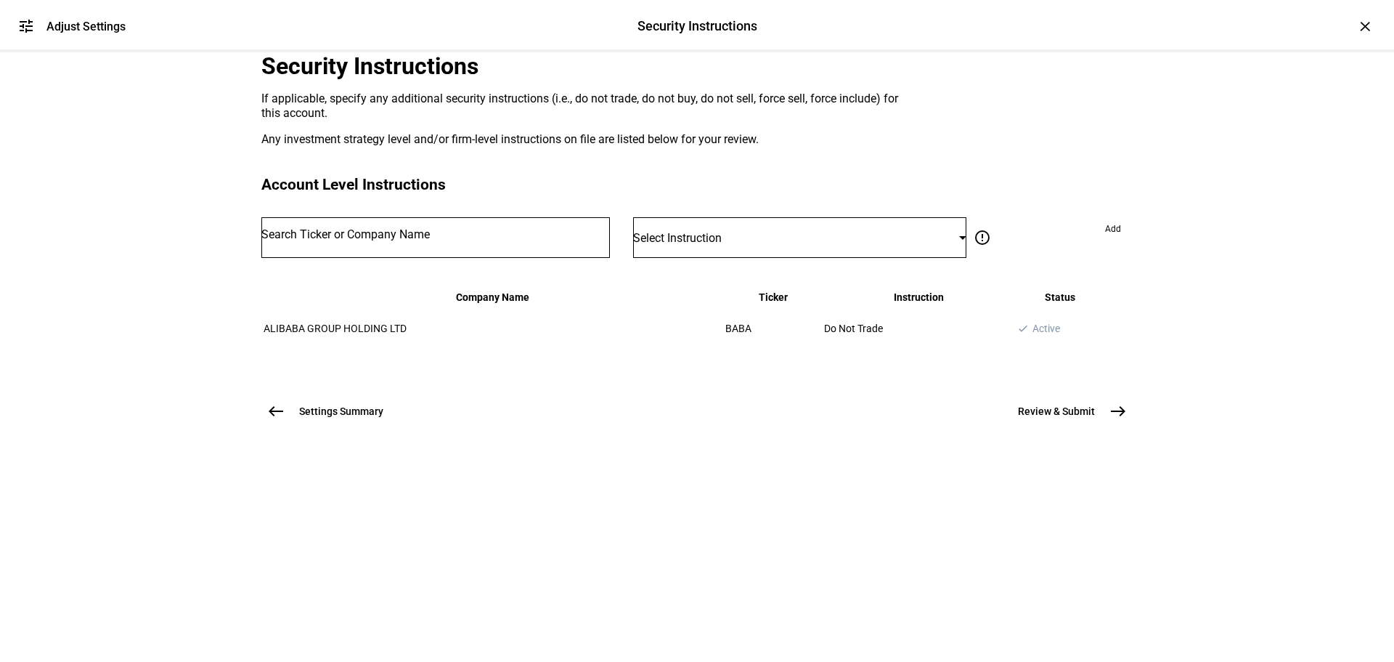
scroll to position [87, 0]
click at [529, 240] on input "Number" at bounding box center [435, 235] width 349 height 12
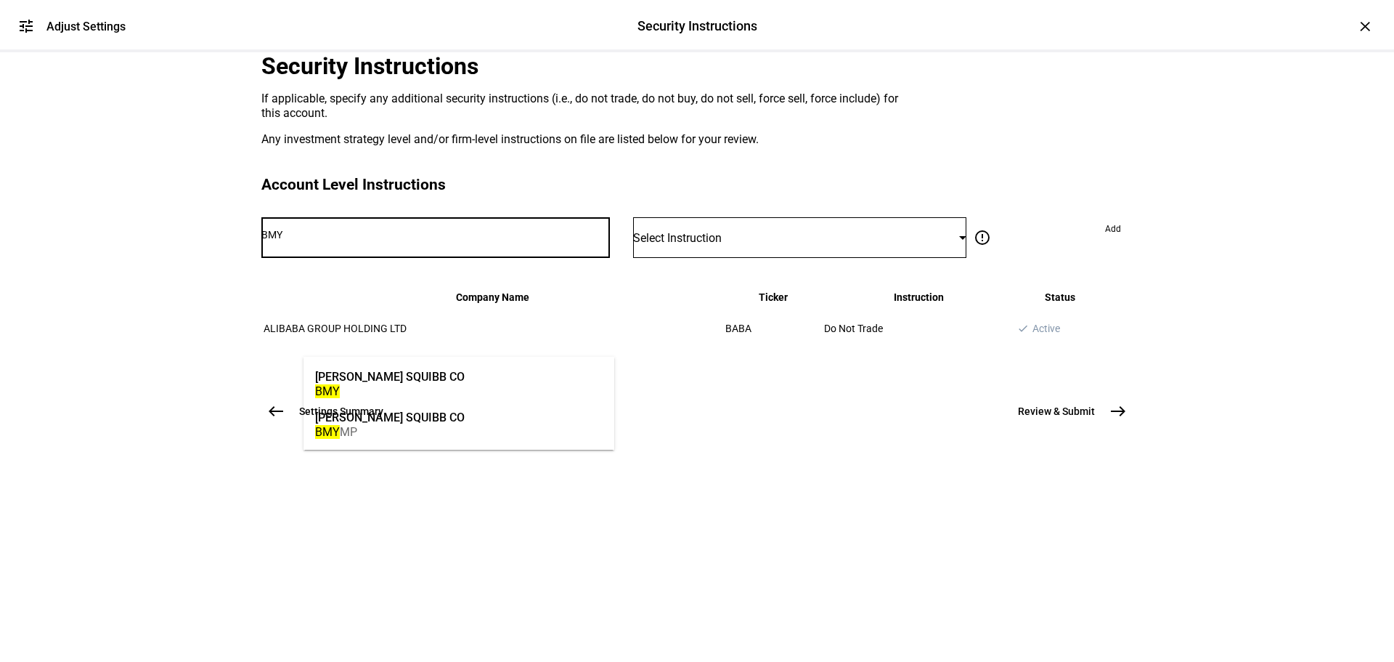
type input "BMY"
click at [484, 387] on mat-option "[PERSON_NAME] SQUIBB CO BMY" at bounding box center [459, 382] width 311 height 41
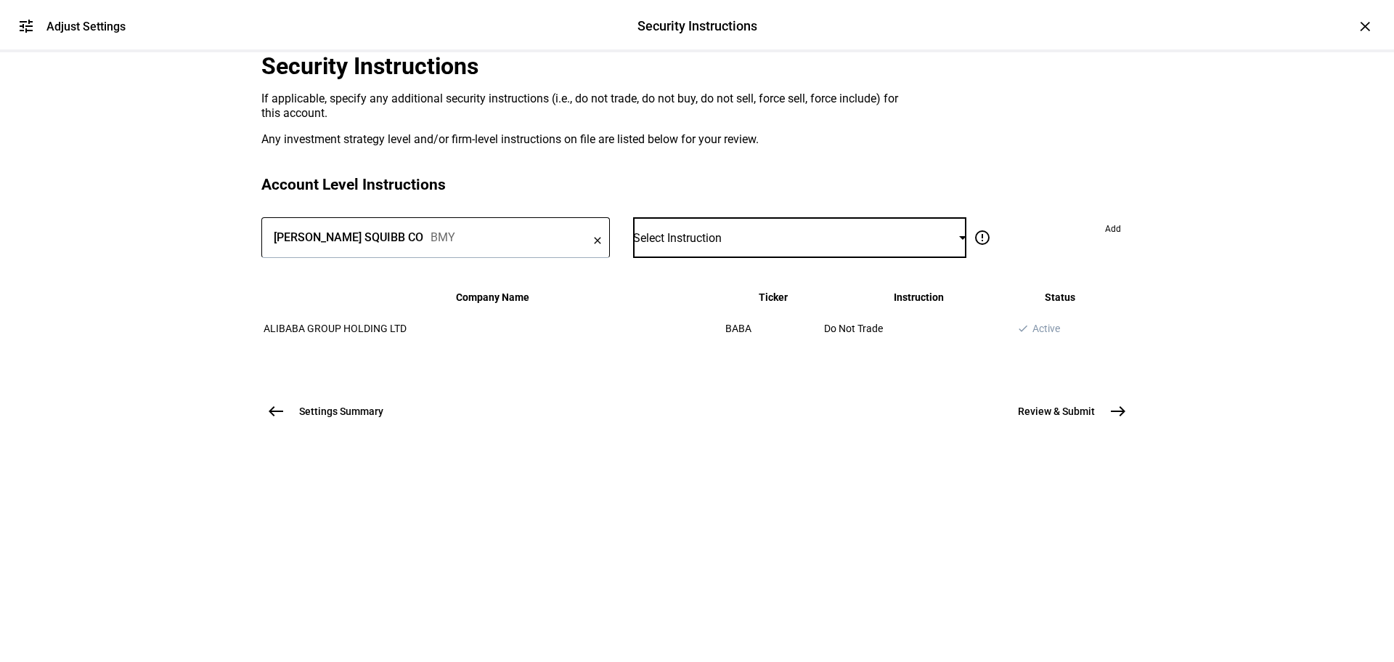
click at [709, 245] on div "Select Instruction" at bounding box center [796, 238] width 326 height 14
click at [544, 501] on div at bounding box center [697, 331] width 1394 height 662
click at [691, 258] on div "Select Instruction" at bounding box center [799, 237] width 333 height 41
click at [693, 411] on span "Do Not Trade" at bounding box center [678, 415] width 59 height 12
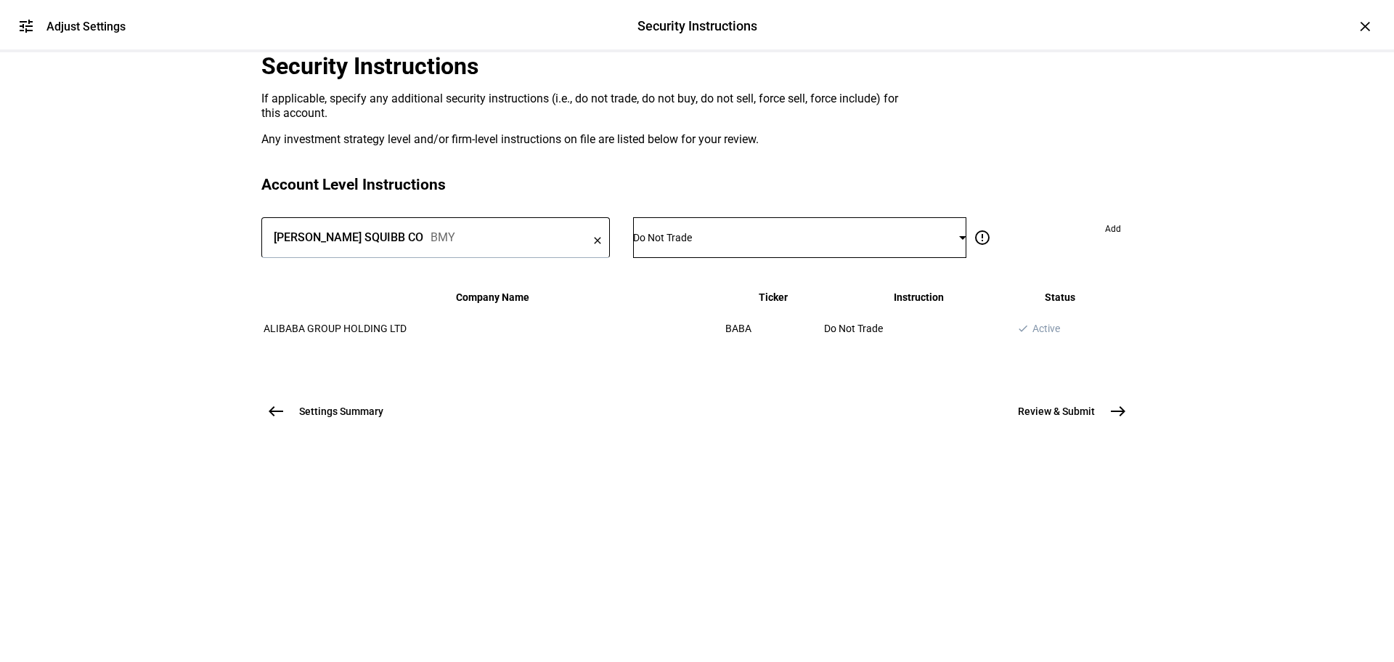
click at [1105, 240] on span "Add" at bounding box center [1113, 228] width 16 height 23
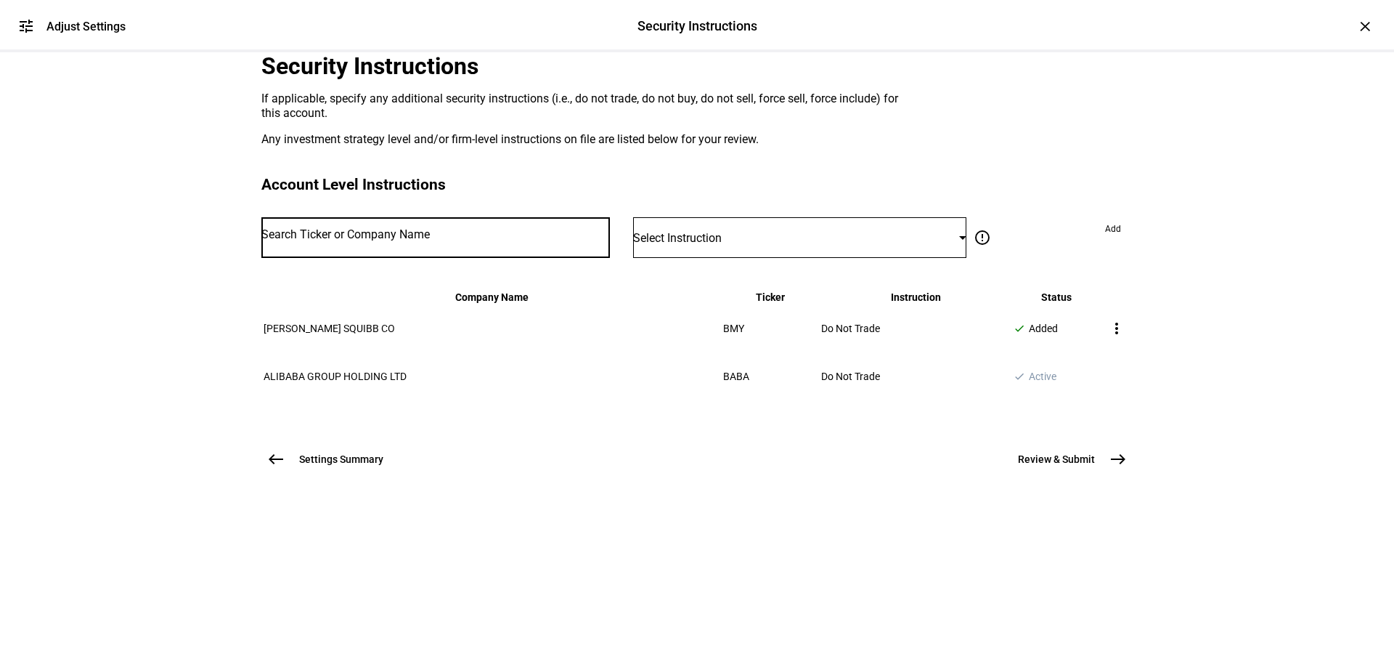
click at [405, 240] on input "Number" at bounding box center [435, 235] width 349 height 12
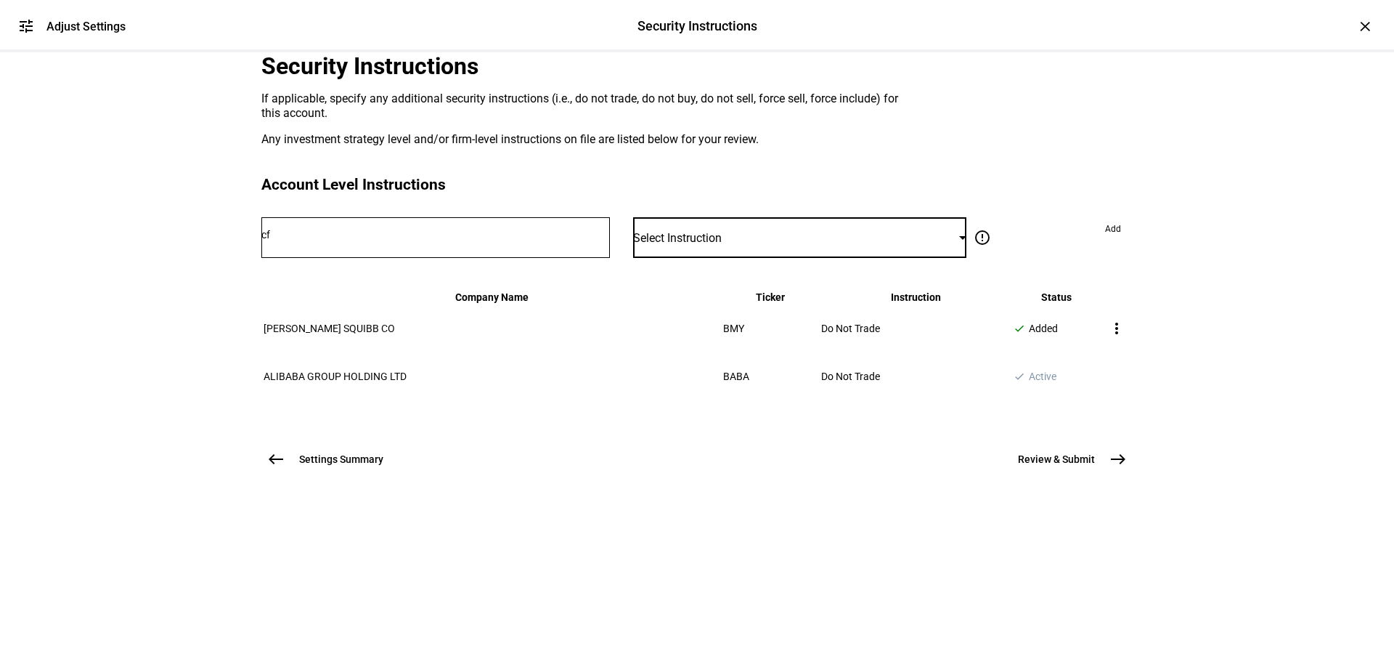
click at [722, 245] on span "Select Instruction" at bounding box center [677, 238] width 89 height 14
click at [729, 397] on mat-option "Do Not Trade" at bounding box center [786, 414] width 296 height 35
click at [532, 240] on input "cf" at bounding box center [435, 235] width 349 height 12
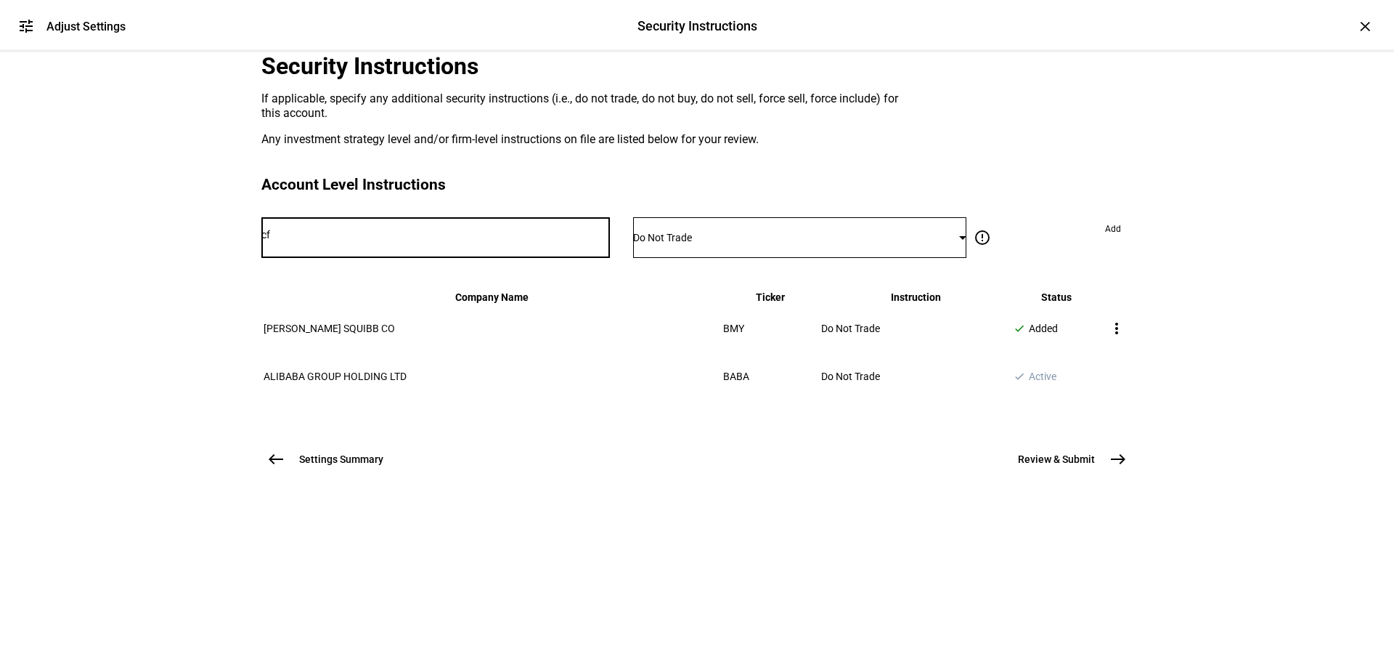
click at [532, 240] on input "cf" at bounding box center [435, 235] width 349 height 12
click at [514, 240] on input "CF" at bounding box center [435, 235] width 349 height 12
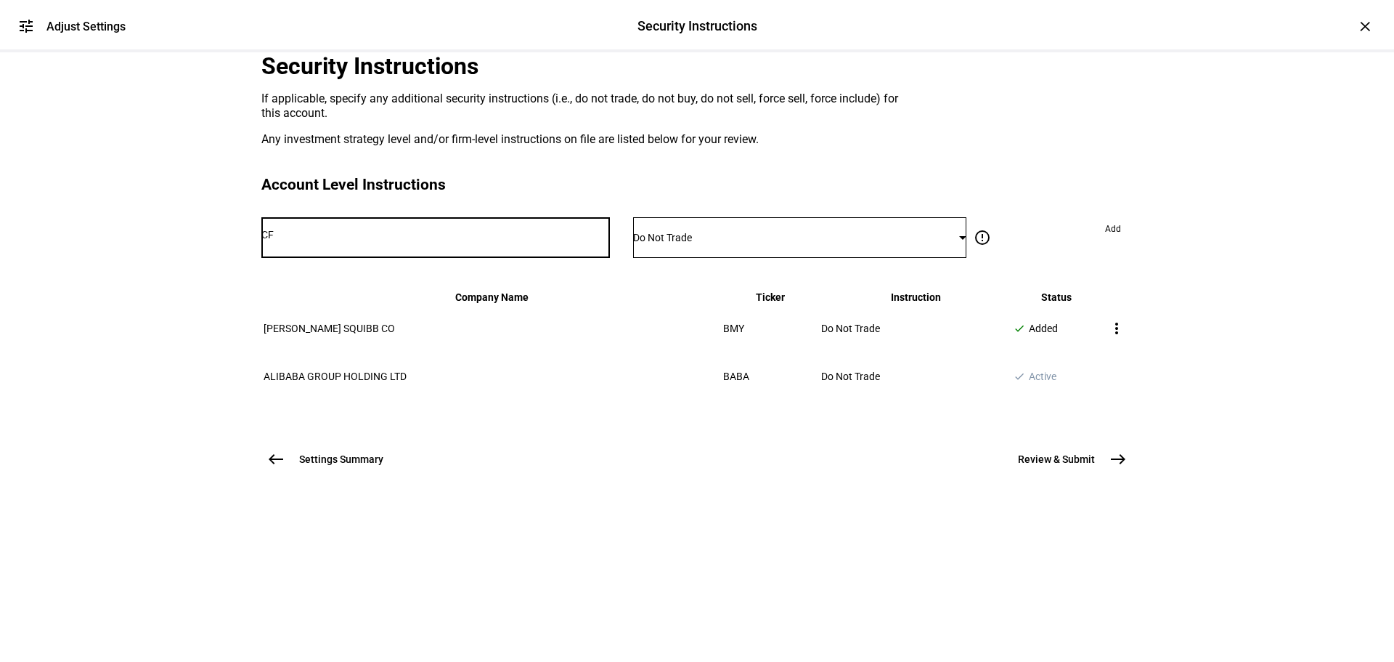
click at [514, 240] on input "CF" at bounding box center [435, 235] width 349 height 12
click at [474, 240] on input "CF" at bounding box center [435, 235] width 349 height 12
type input "CF"
click at [1045, 258] on div "error_outline Do not trade Restrict the account from selling and buying these s…" at bounding box center [1050, 237] width 166 height 41
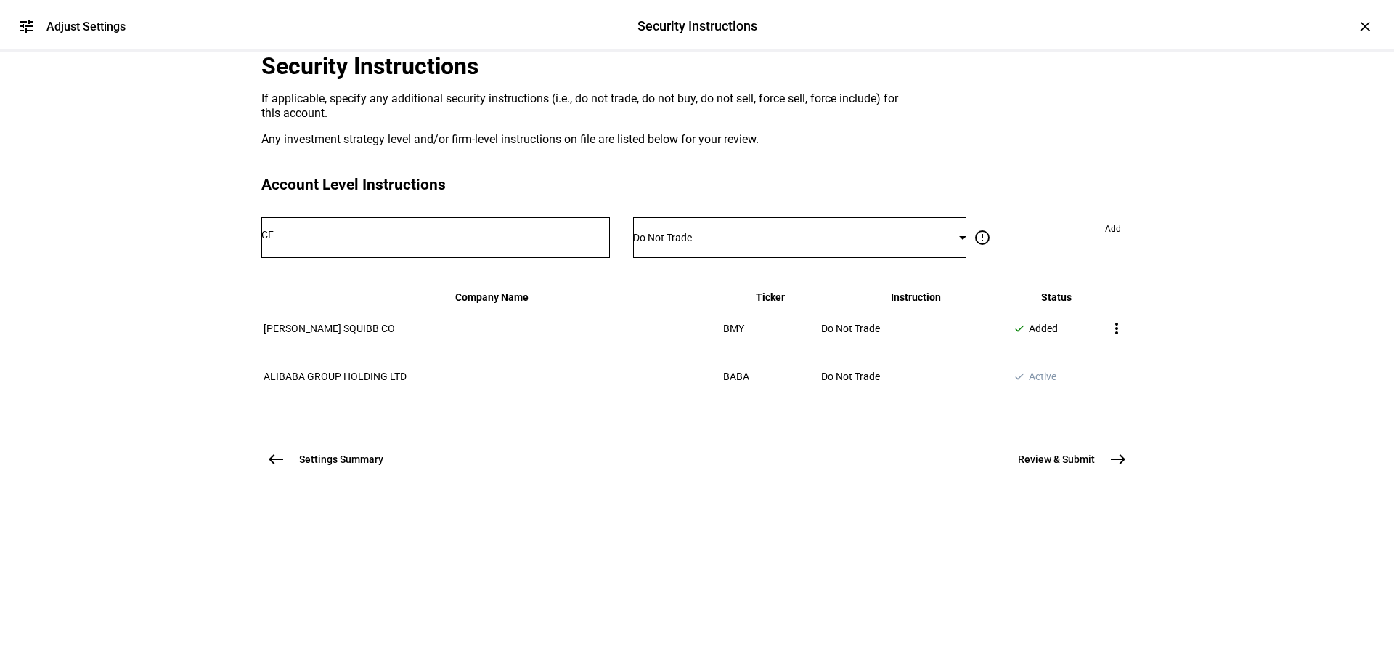
click at [1045, 258] on div "error_outline Do not trade Restrict the account from selling and buying these s…" at bounding box center [1050, 237] width 166 height 41
click at [515, 240] on input "CF" at bounding box center [435, 235] width 349 height 12
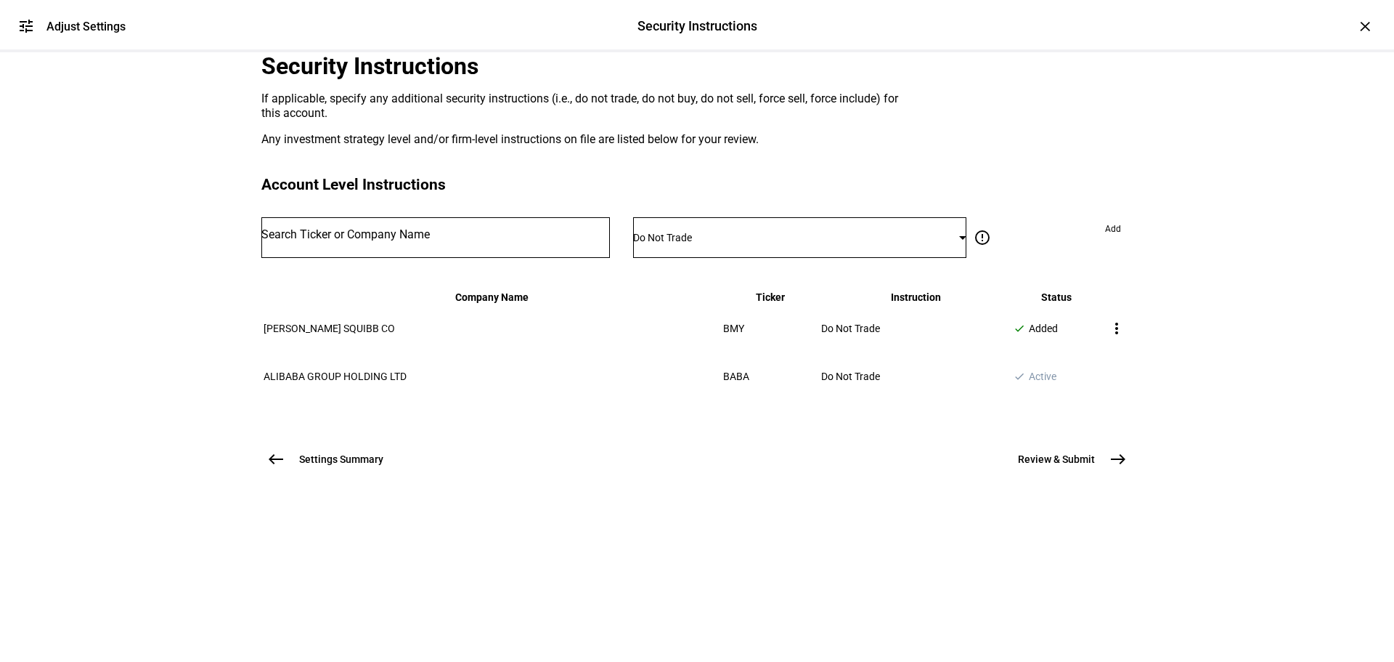
click at [398, 258] on div at bounding box center [435, 237] width 349 height 41
type input "CIVI"
click at [1105, 240] on span "Add" at bounding box center [1113, 228] width 16 height 23
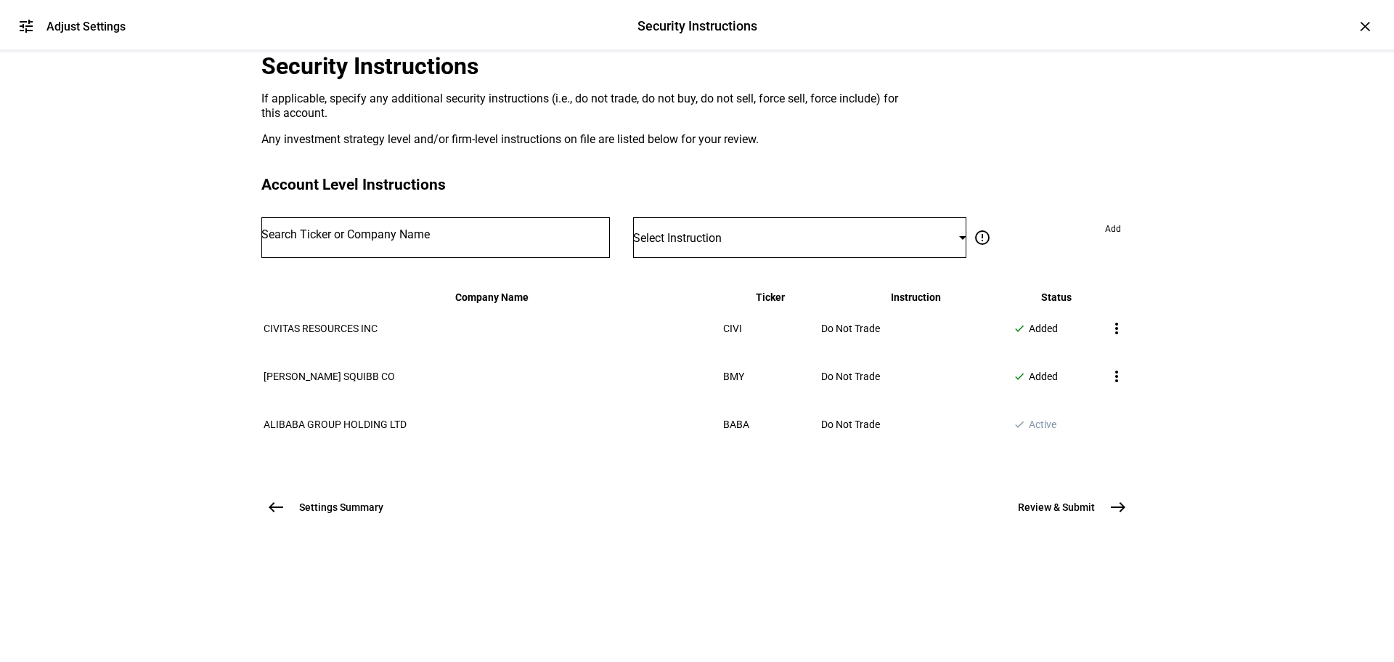
click at [481, 240] on input "Number" at bounding box center [435, 235] width 349 height 12
click at [481, 240] on input "CF" at bounding box center [435, 235] width 349 height 12
click at [420, 258] on div "CF" at bounding box center [435, 237] width 349 height 41
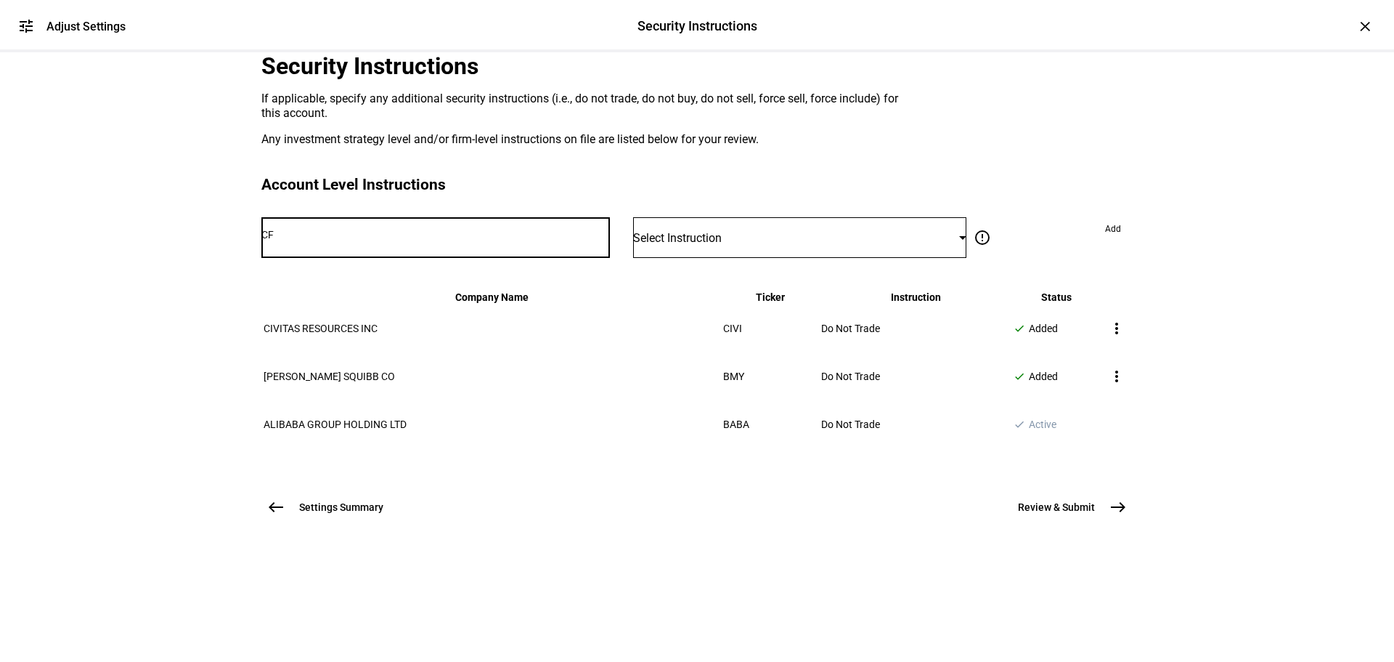
click at [418, 240] on input "CF" at bounding box center [435, 235] width 349 height 12
type input "CF"
type input "cf"
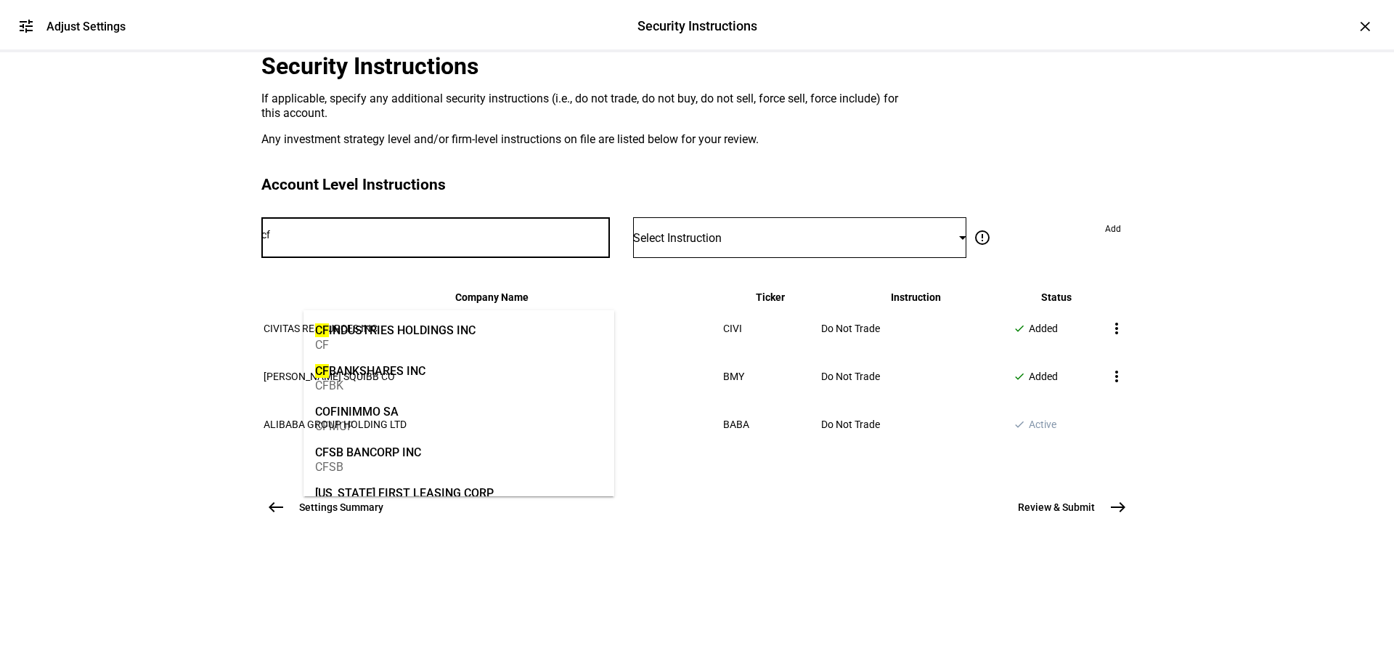
type input "cf"
click at [418, 333] on div "CF INDUSTRIES HOLDINGS INC" at bounding box center [395, 330] width 160 height 17
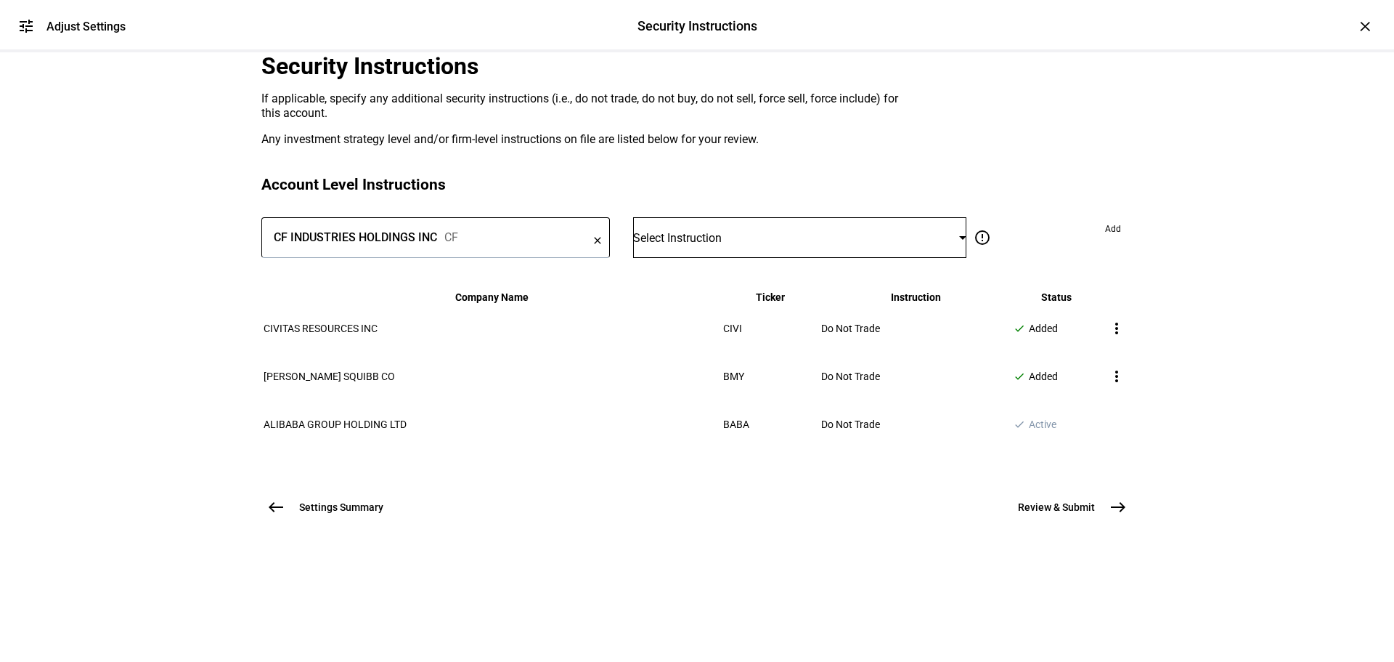
click at [810, 258] on div "Select Instruction" at bounding box center [799, 237] width 333 height 41
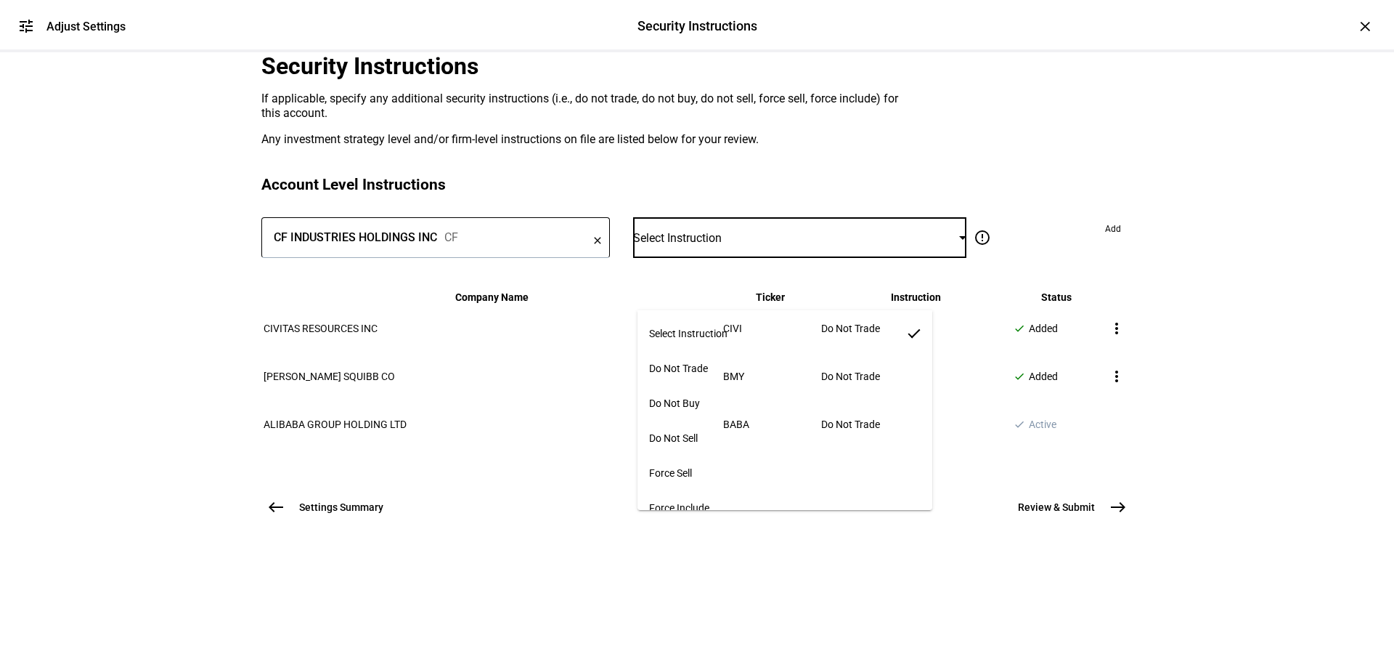
click at [779, 362] on mat-option "Do Not Trade" at bounding box center [786, 368] width 296 height 35
click at [1094, 240] on span at bounding box center [1113, 228] width 39 height 23
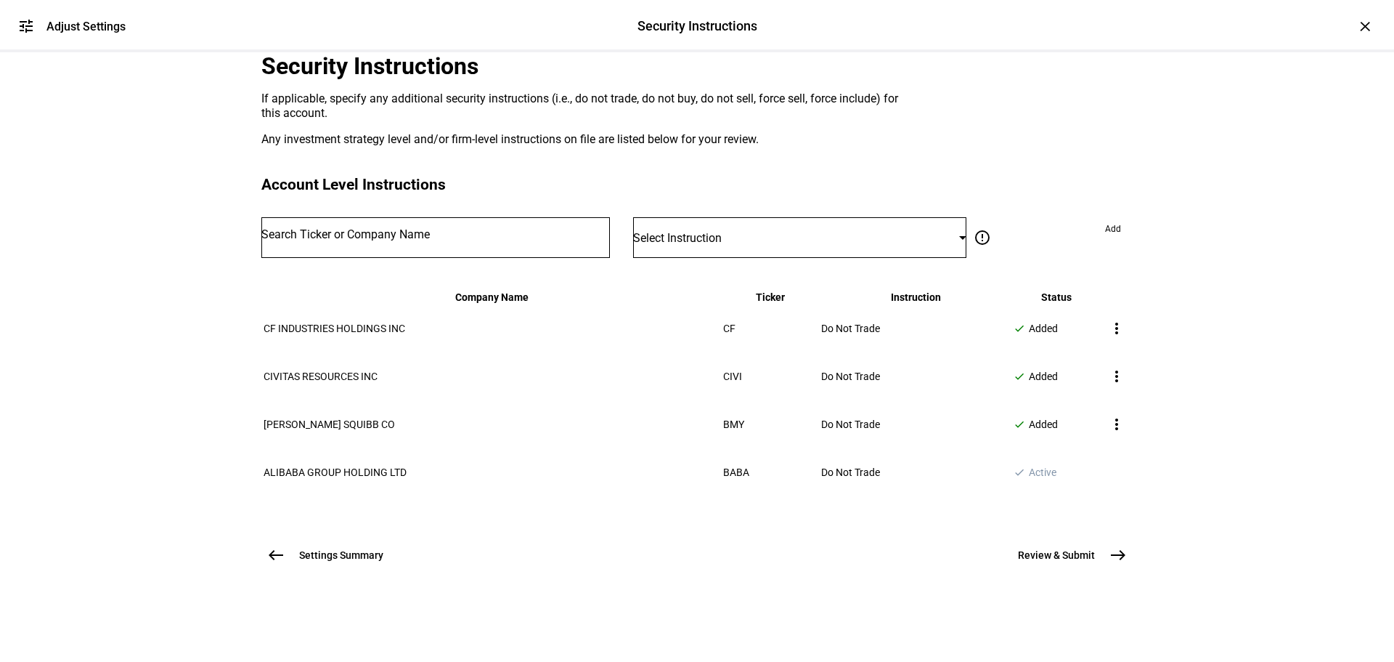
click at [418, 258] on div at bounding box center [435, 237] width 349 height 41
click at [420, 240] on input "Number" at bounding box center [435, 235] width 349 height 12
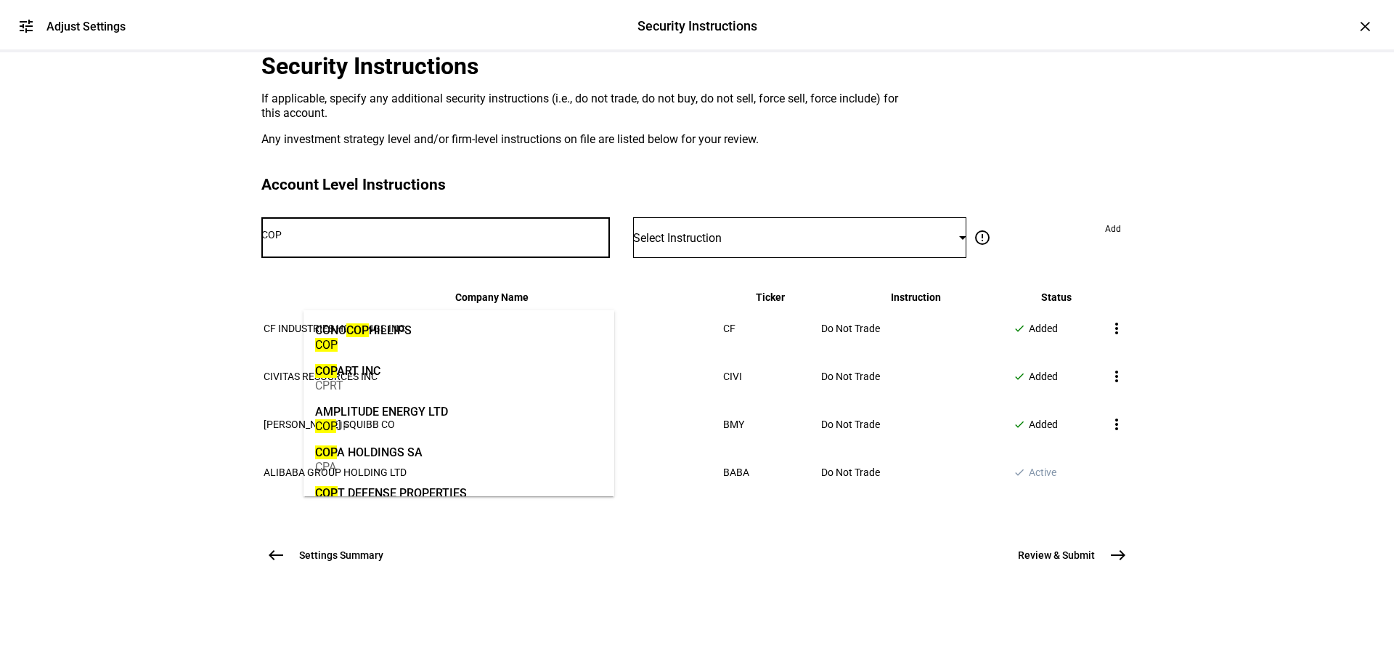
type input "COP"
click at [417, 330] on mat-option "CONO COP HILLIPS COP" at bounding box center [459, 336] width 311 height 41
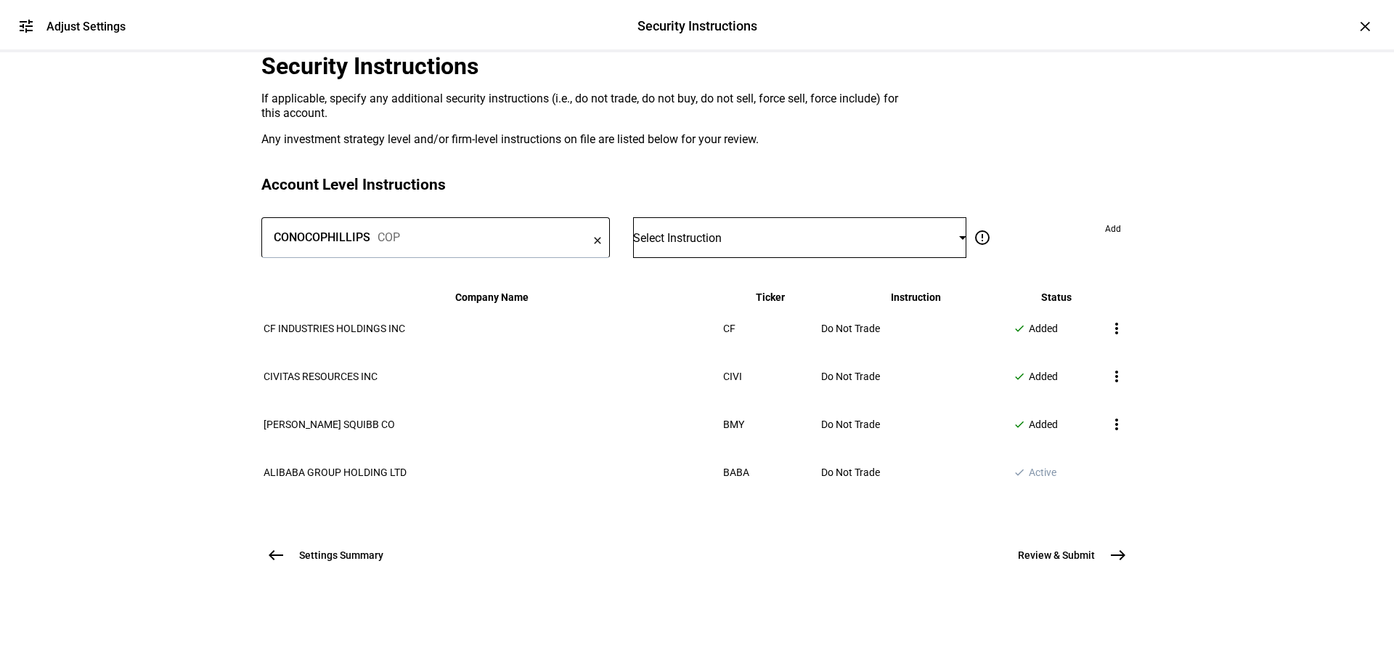
drag, startPoint x: 725, startPoint y: 249, endPoint x: 721, endPoint y: 275, distance: 26.4
click at [725, 249] on mat-card "Account Level Instructions CONOCOPHILLIPS COP clear Select Instruction error_ou…" at bounding box center [696, 343] width 871 height 335
click at [717, 245] on span "Select Instruction" at bounding box center [677, 238] width 89 height 14
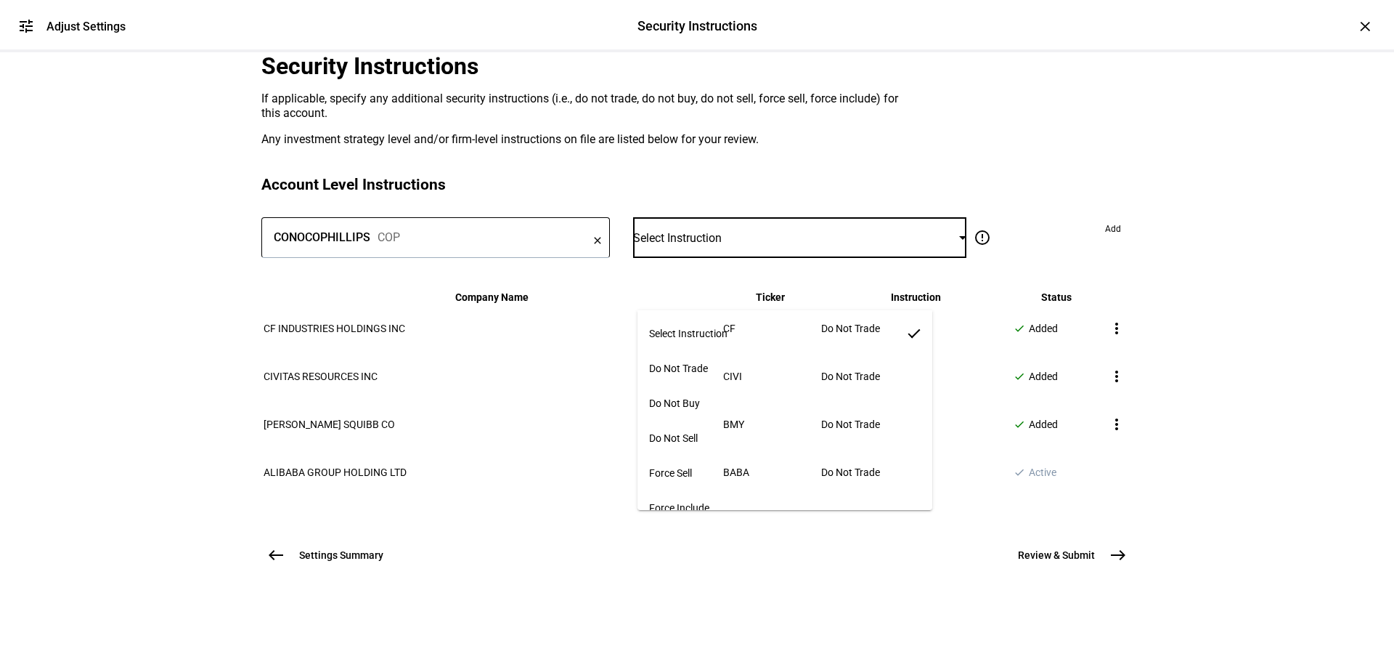
click at [708, 367] on span "Do Not Trade" at bounding box center [678, 368] width 59 height 12
click at [595, 223] on mat-card "Account Level Instructions CONOCOPHILLIPS COP clear Do Not Trade error_outline …" at bounding box center [696, 343] width 871 height 335
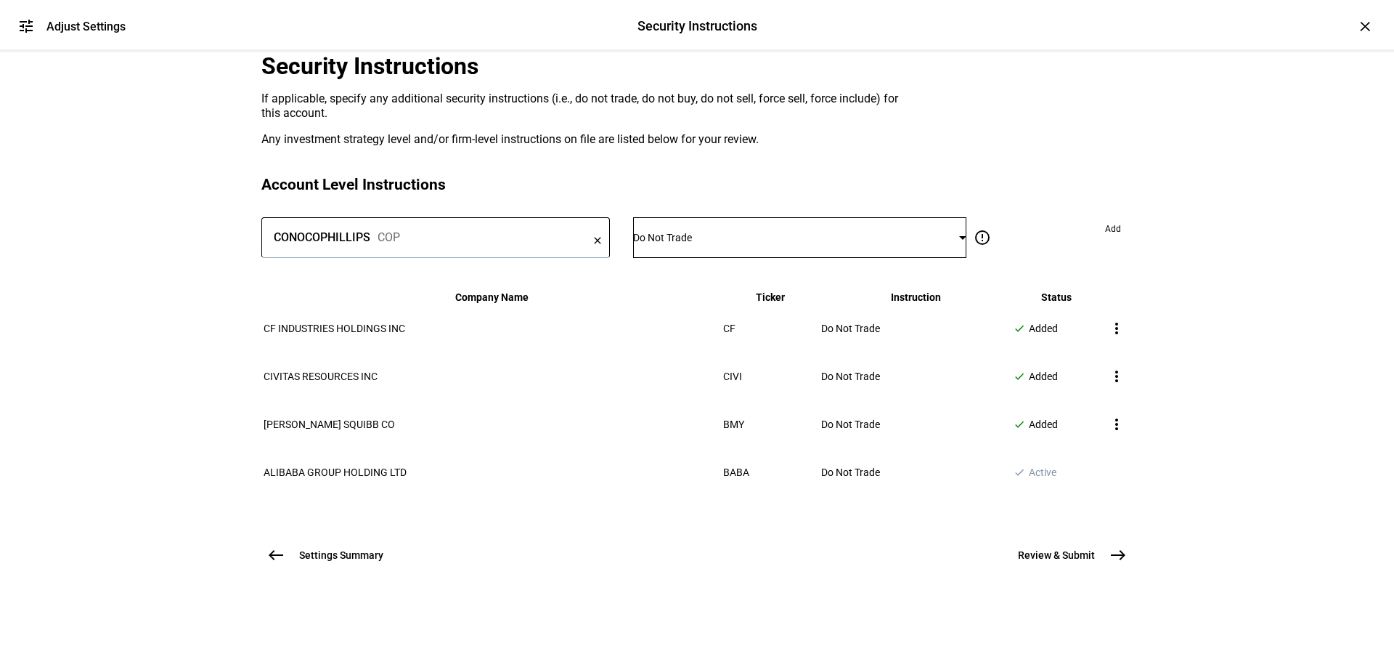
click at [1105, 240] on span "Add" at bounding box center [1113, 228] width 16 height 23
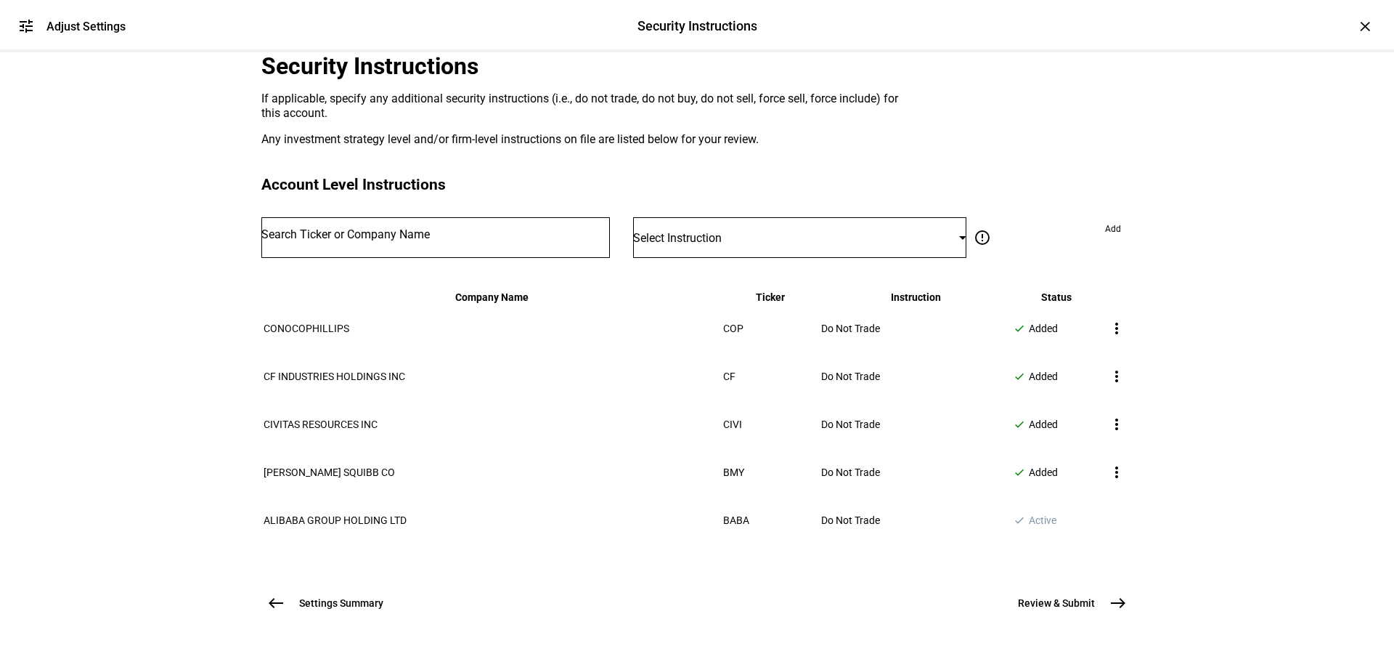
click at [516, 240] on input "Number" at bounding box center [435, 235] width 349 height 12
click at [503, 240] on input "Number" at bounding box center [435, 235] width 349 height 12
type input "CTRA"
click at [489, 327] on mat-option "COTERRA ENERGY INC CTRA" at bounding box center [459, 336] width 311 height 41
click at [697, 258] on div "Select Instruction" at bounding box center [799, 237] width 333 height 41
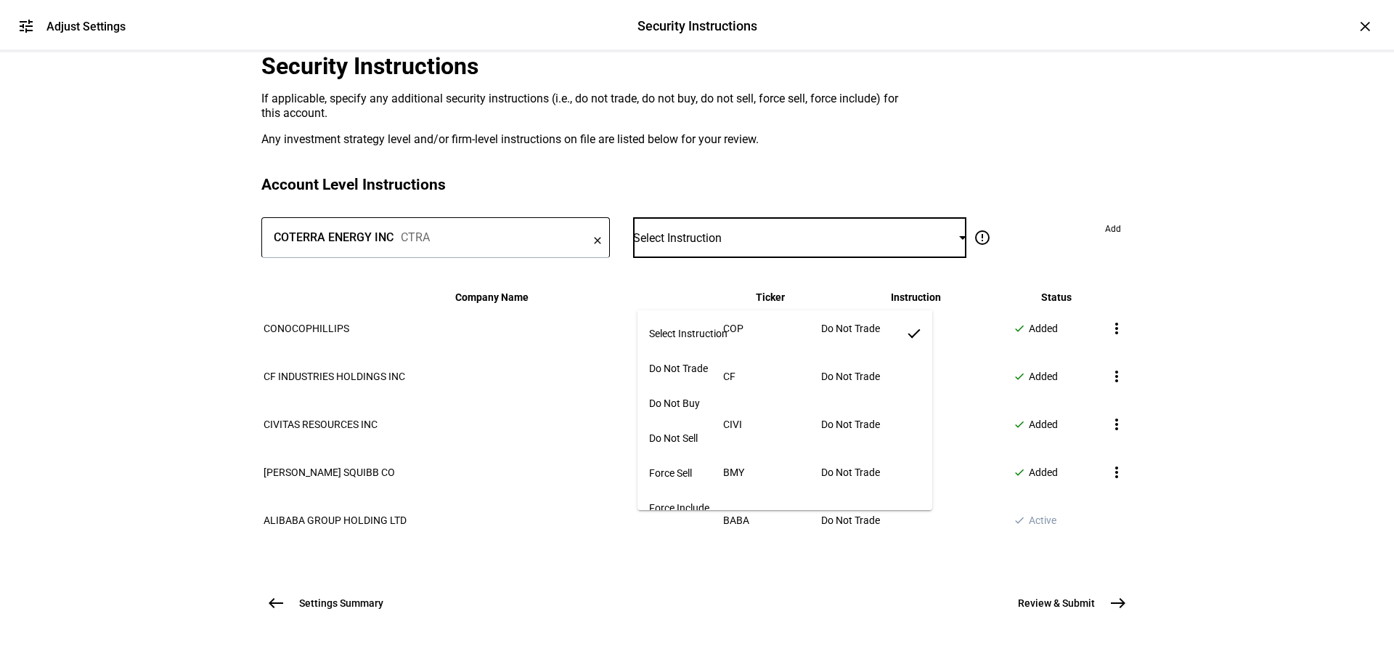
click at [685, 362] on span "Do Not Trade" at bounding box center [678, 368] width 59 height 12
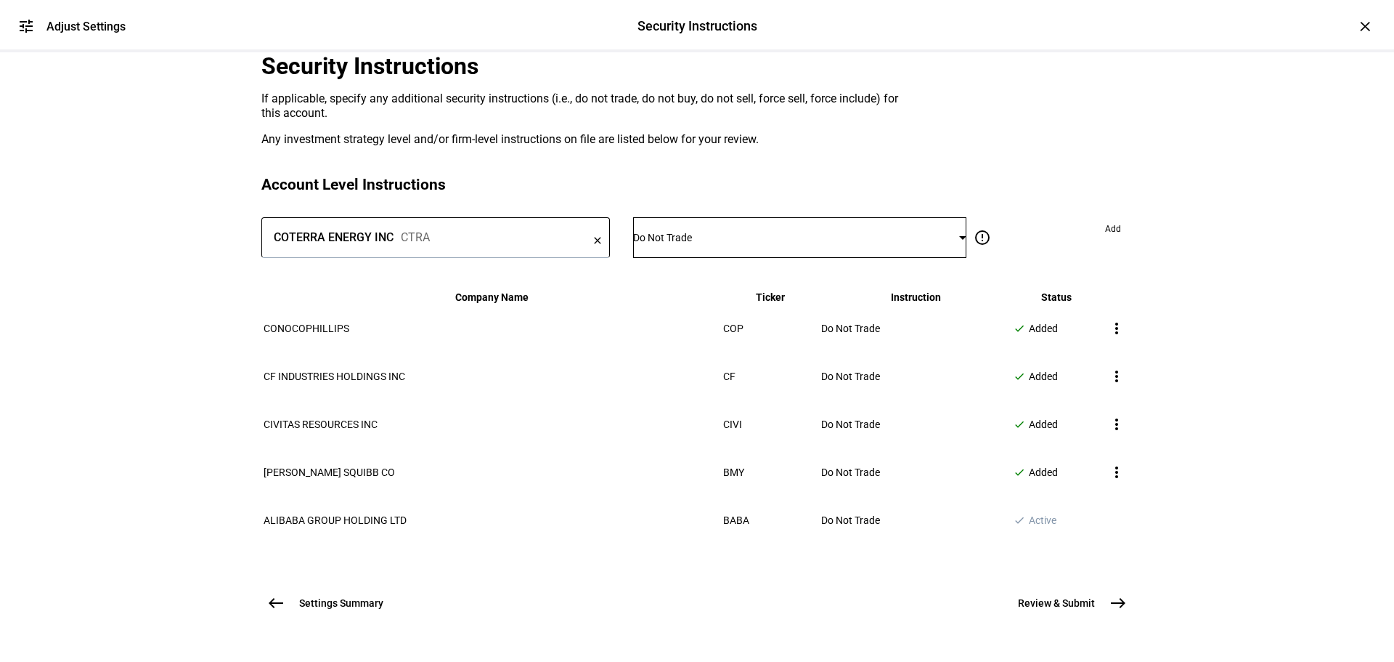
click at [1105, 240] on span "Add" at bounding box center [1113, 228] width 16 height 23
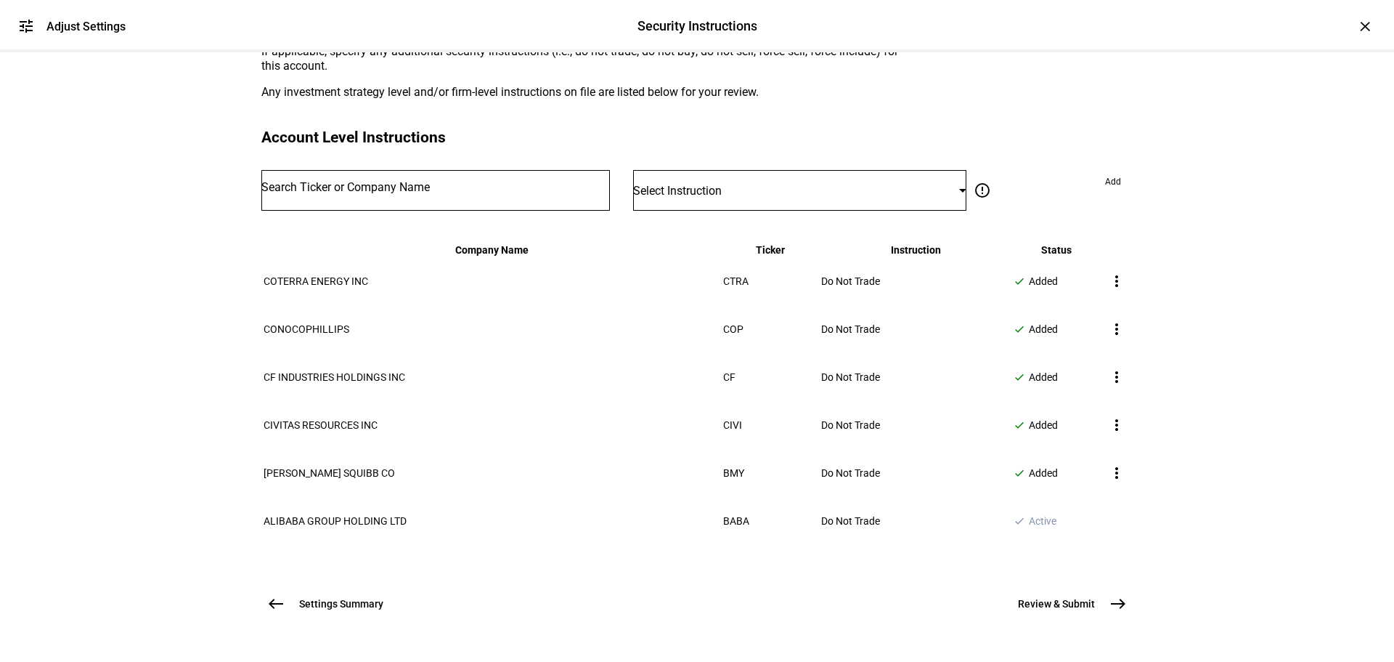
click at [526, 193] on input "Number" at bounding box center [435, 188] width 349 height 12
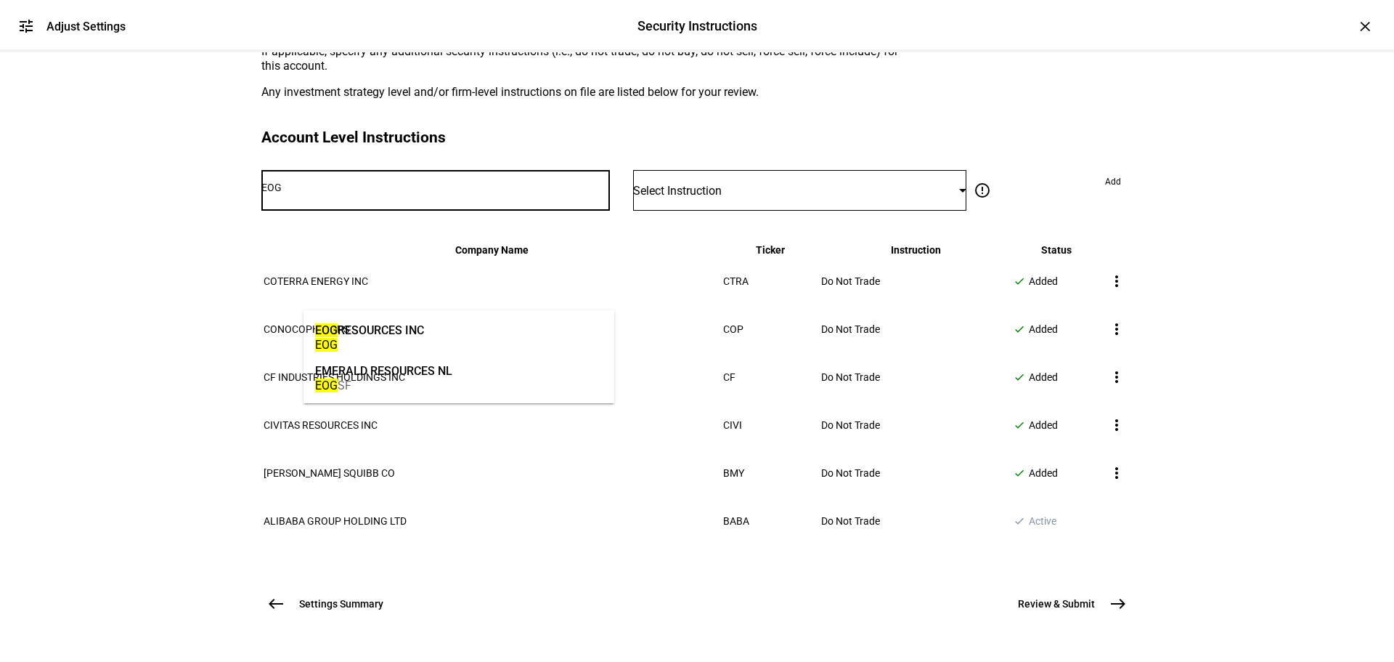
type input "EOG"
drag, startPoint x: 503, startPoint y: 328, endPoint x: 691, endPoint y: 295, distance: 190.3
click at [505, 328] on mat-option "EOG RESOURCES INC EOG" at bounding box center [459, 336] width 311 height 41
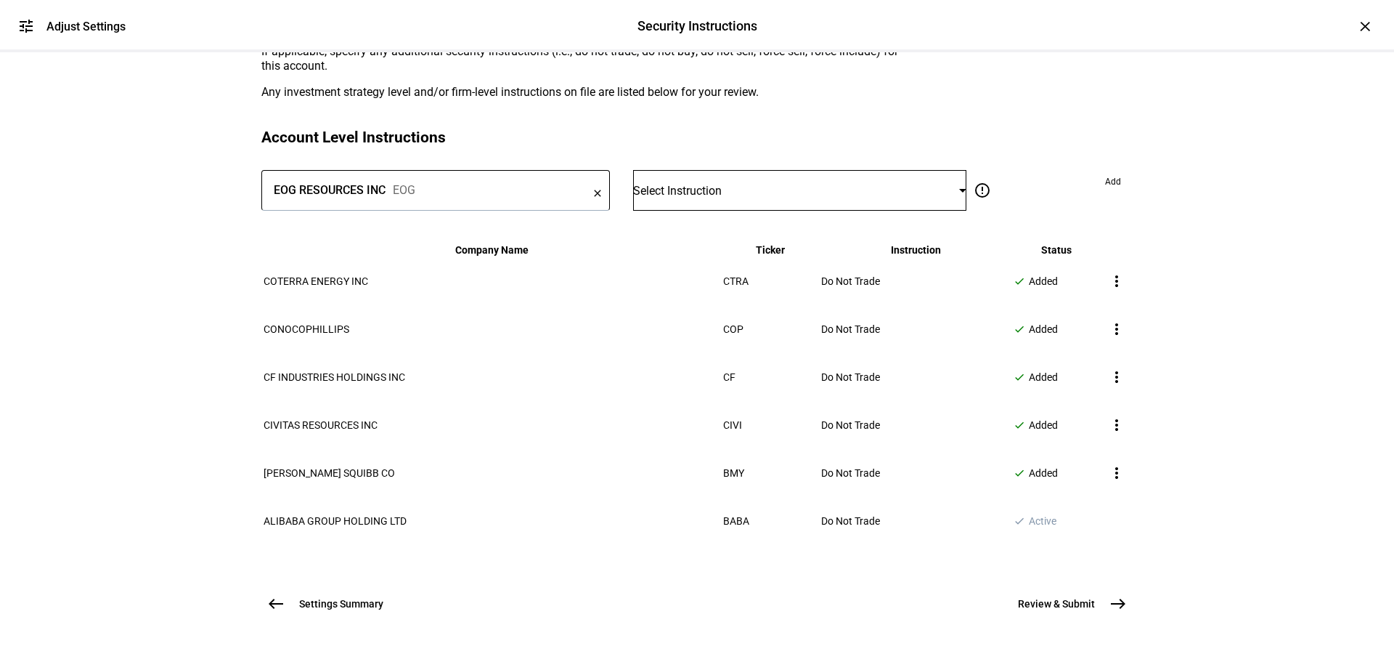
click at [732, 211] on div "Select Instruction" at bounding box center [799, 190] width 333 height 41
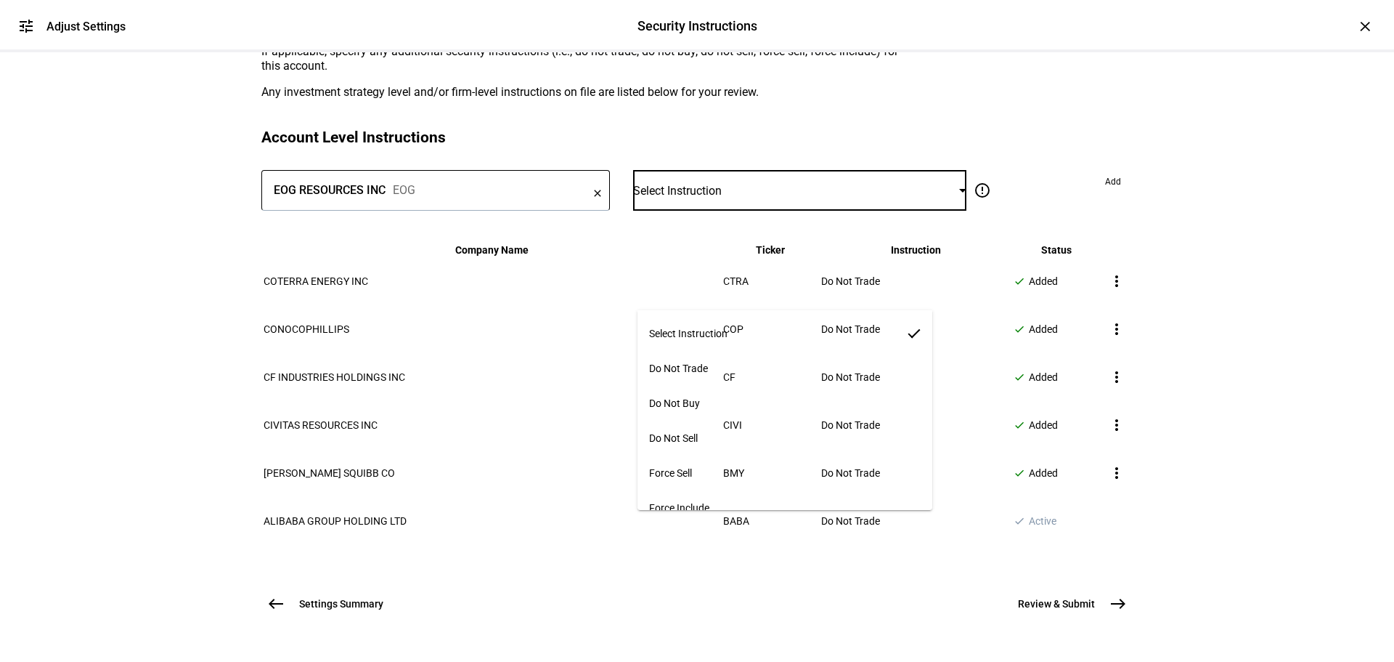
click at [720, 351] on mat-option "Do Not Trade" at bounding box center [786, 368] width 296 height 35
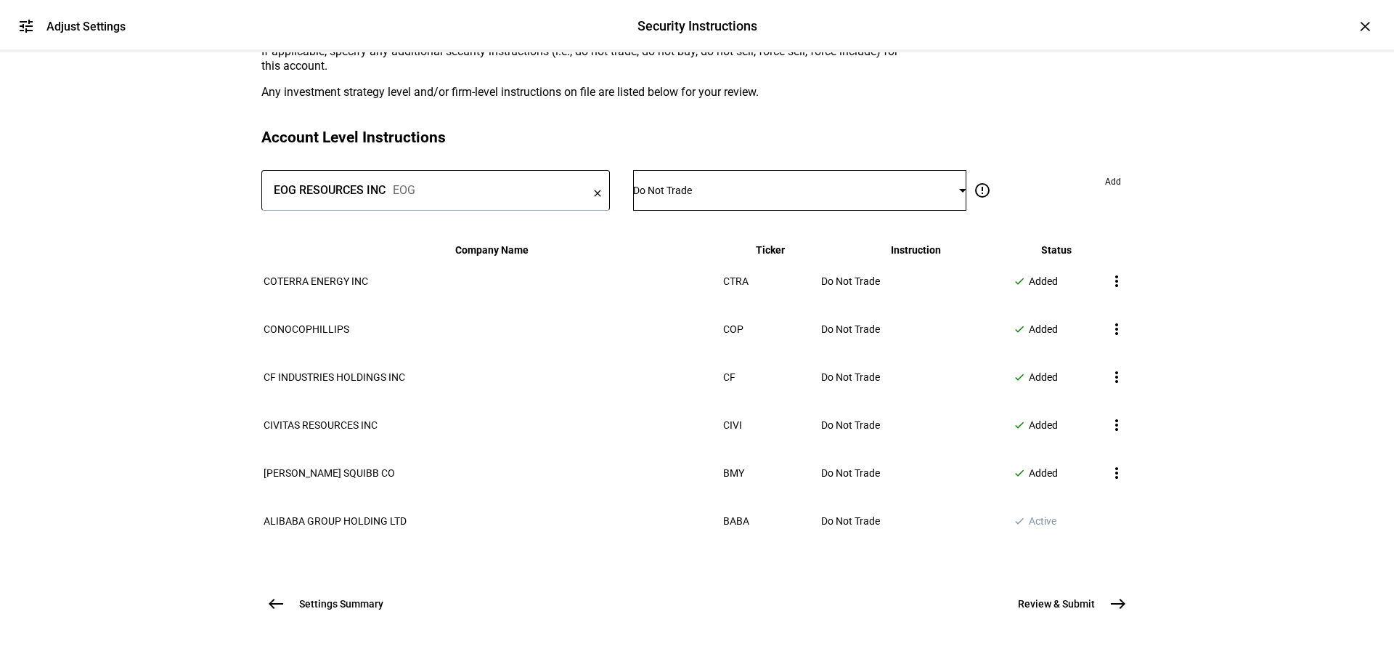
click at [1105, 193] on span "Add" at bounding box center [1113, 181] width 16 height 23
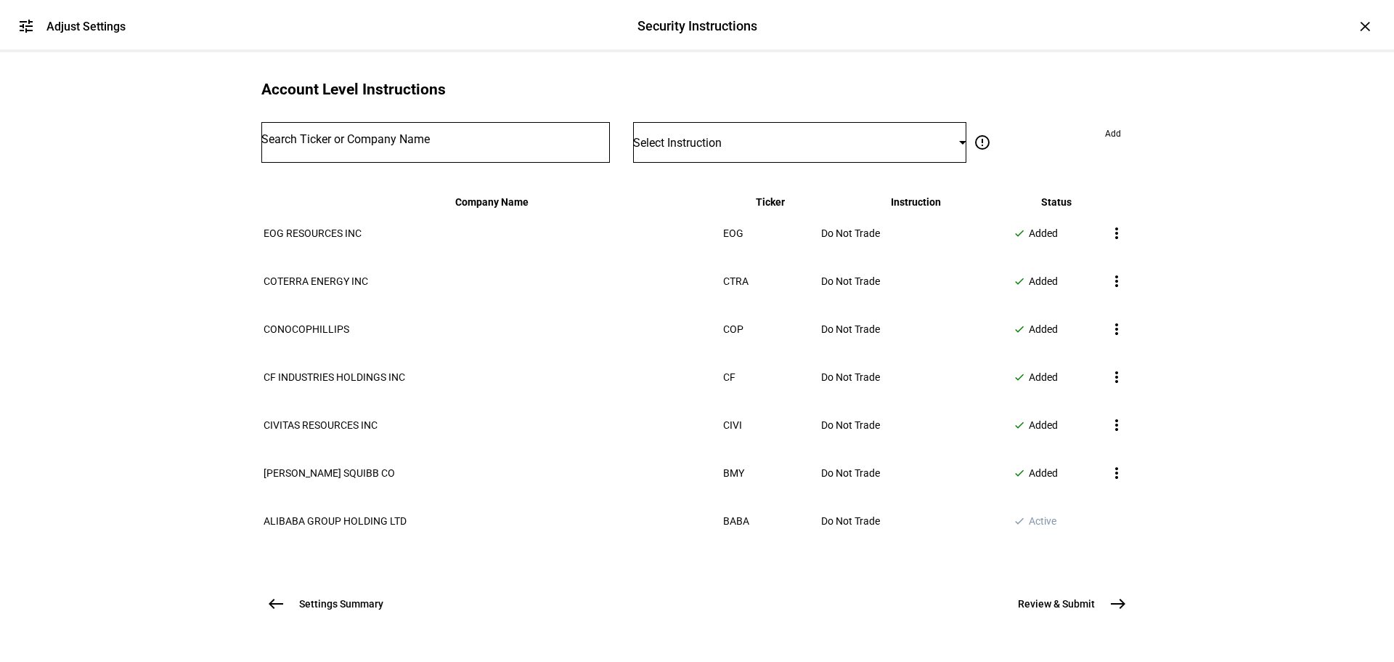
click at [446, 145] on input "Number" at bounding box center [435, 140] width 349 height 12
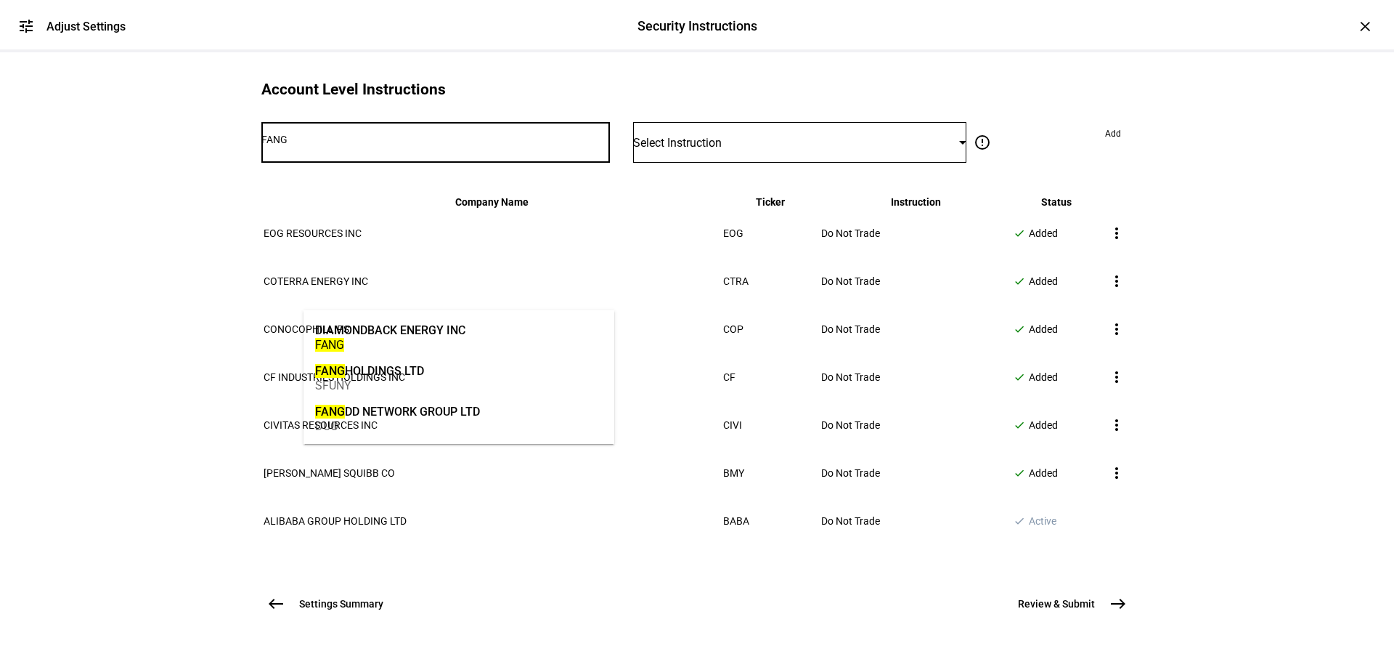
type input "FANG"
click at [445, 322] on div "DIAMONDBACK ENERGY INC" at bounding box center [390, 330] width 150 height 17
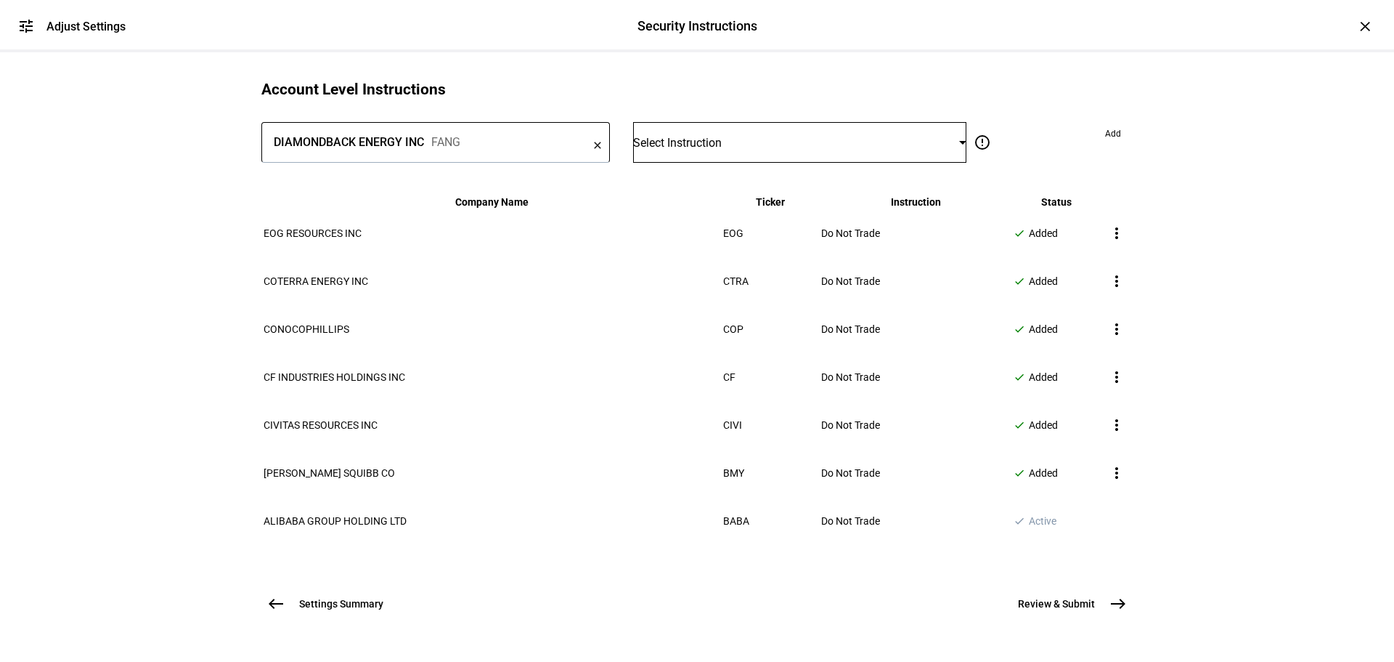
click at [701, 150] on span "Select Instruction" at bounding box center [677, 143] width 89 height 14
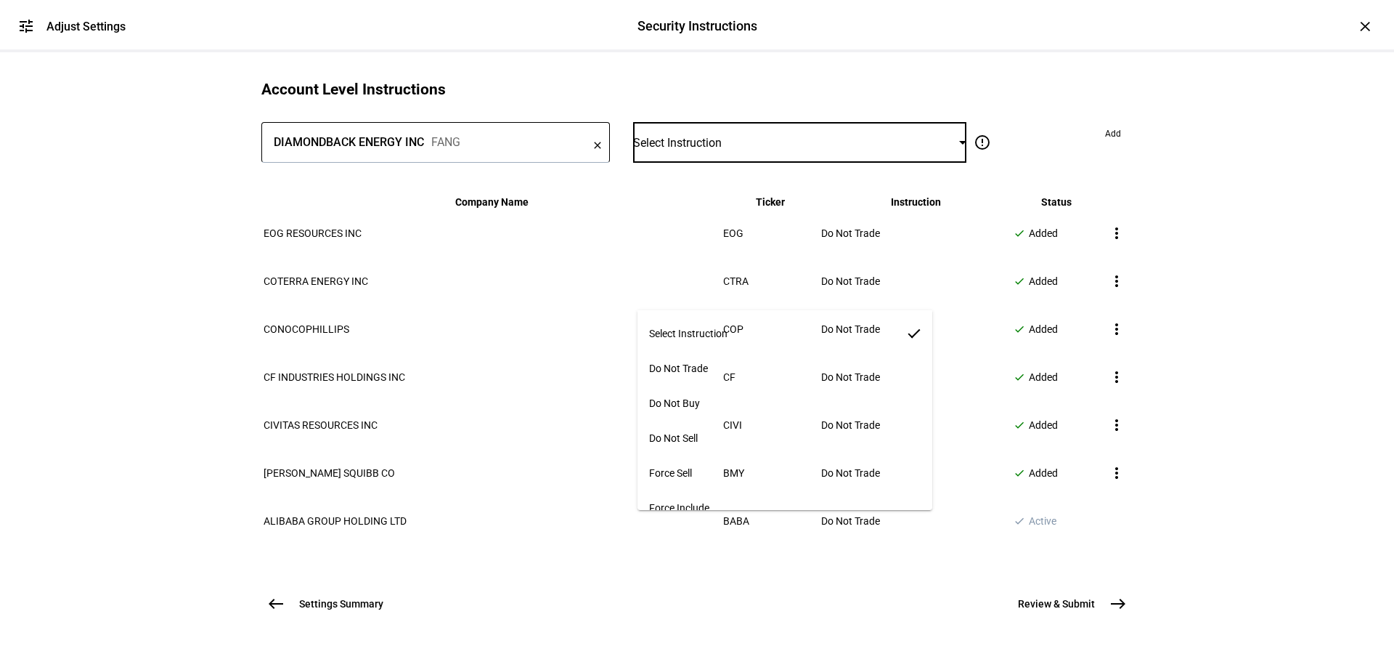
click at [693, 362] on span "Do Not Trade" at bounding box center [678, 368] width 59 height 12
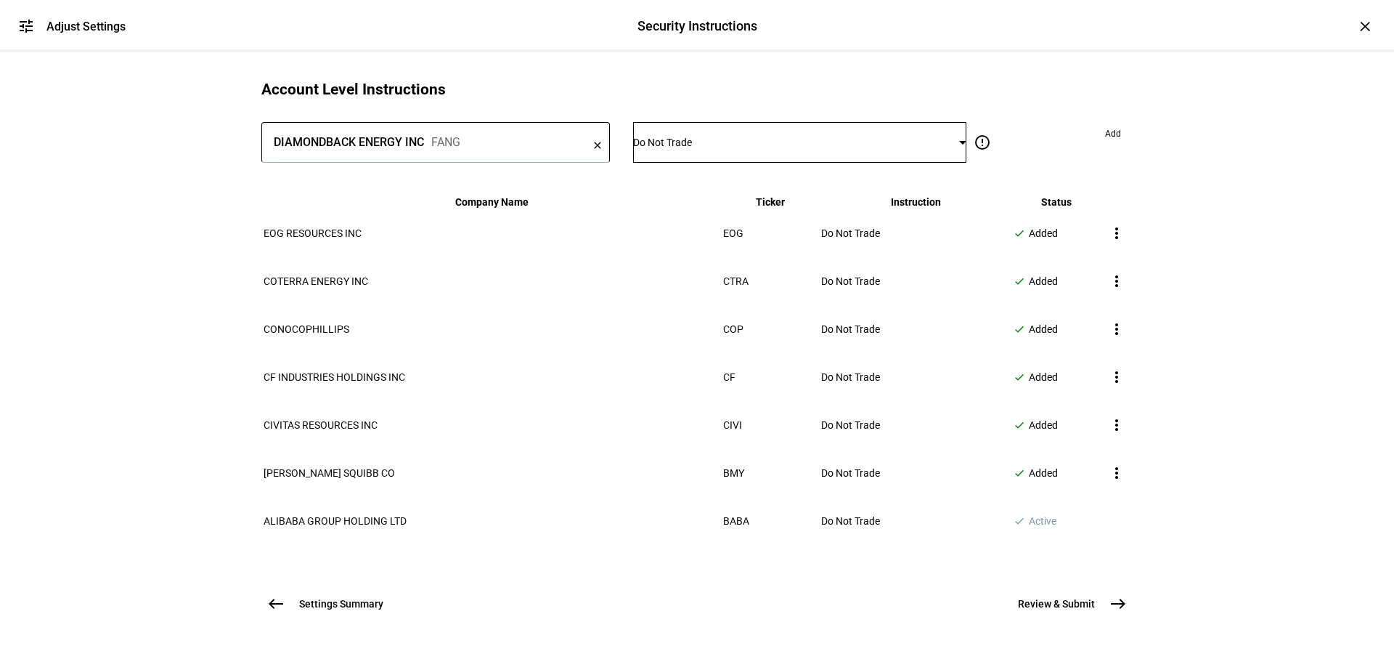
click at [1094, 145] on span at bounding box center [1113, 133] width 39 height 23
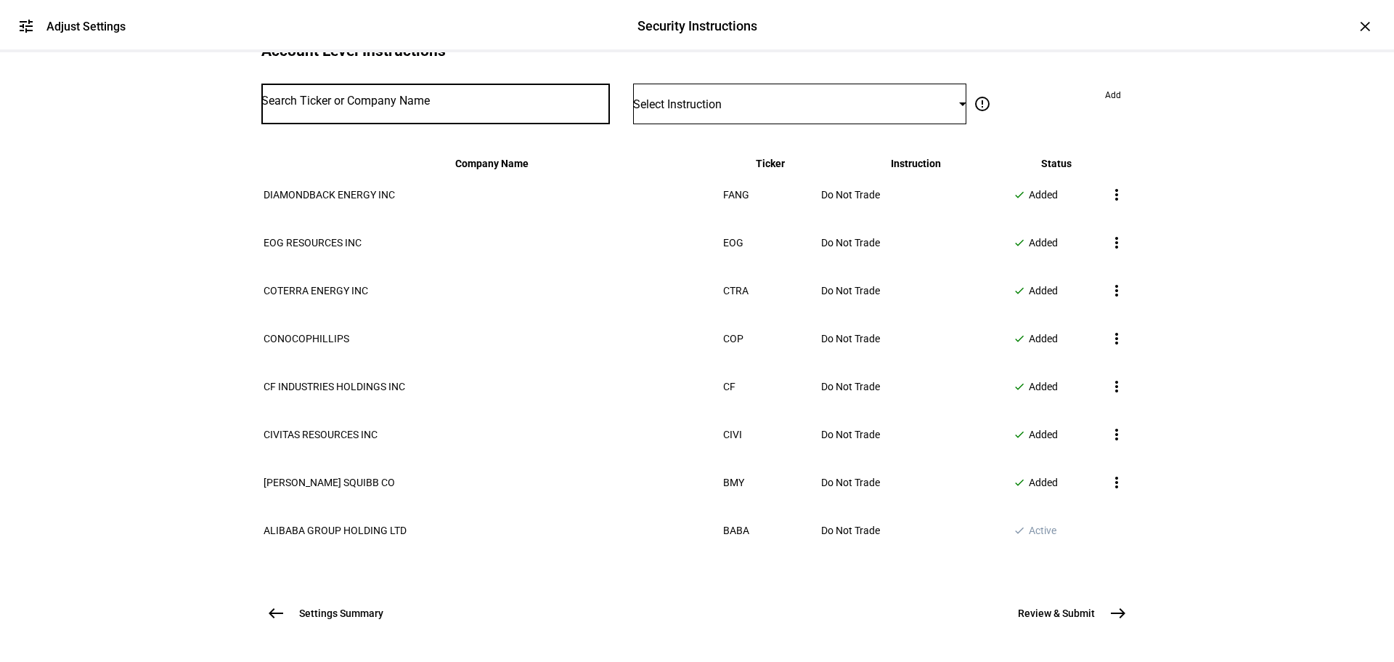
click at [410, 107] on input "Number" at bounding box center [435, 101] width 349 height 12
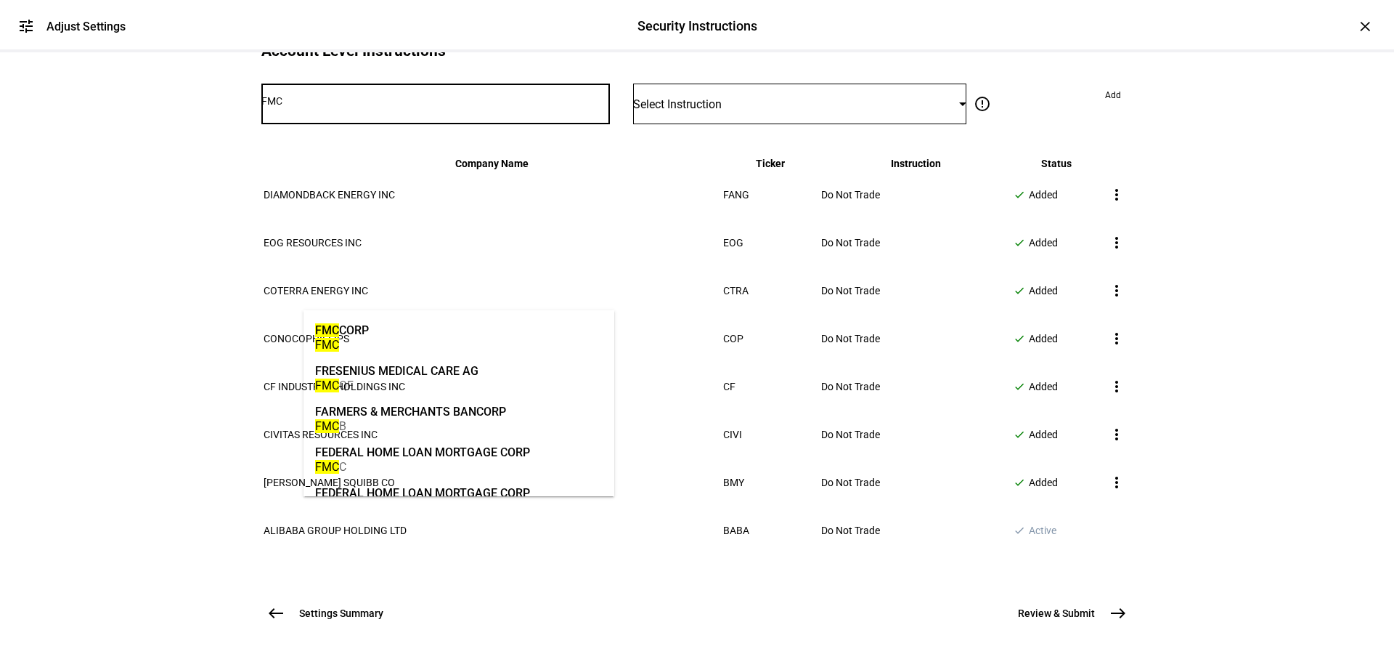
type input "FMC"
click at [405, 335] on mat-option "FMC CORP FMC" at bounding box center [459, 336] width 311 height 41
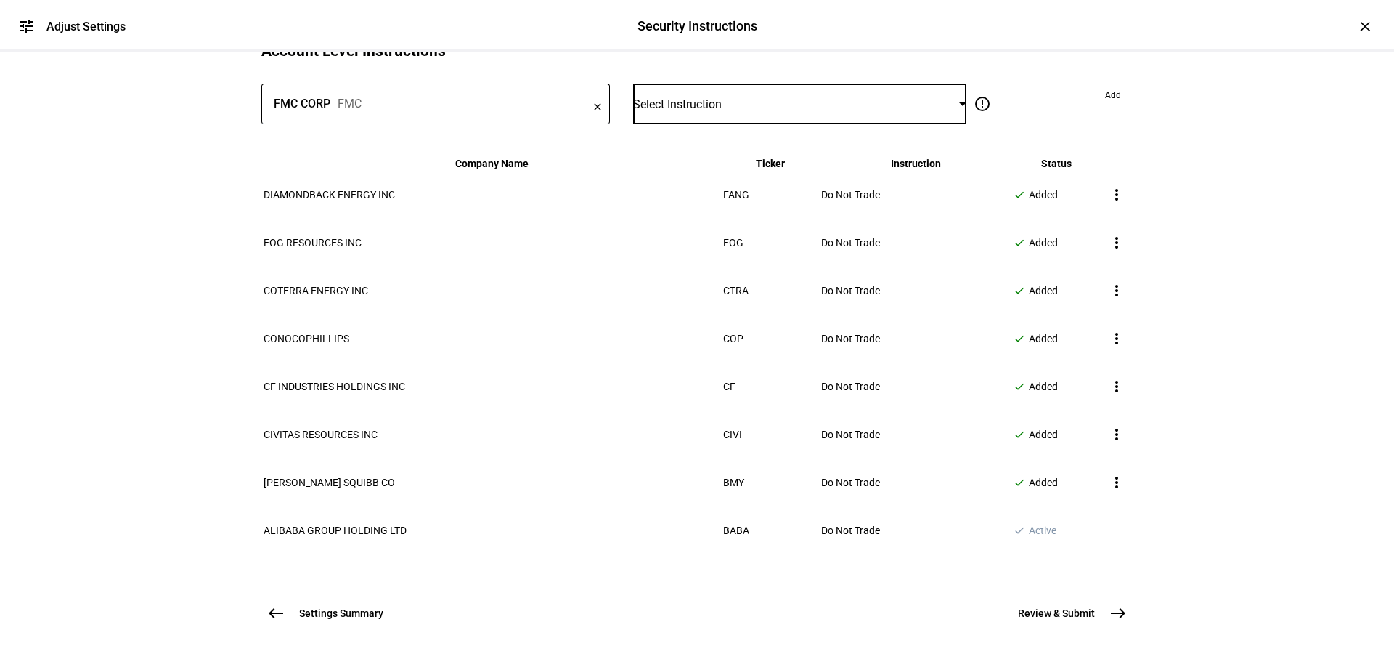
click at [750, 111] on div "Select Instruction" at bounding box center [796, 104] width 326 height 14
click at [725, 365] on mat-option "Do Not Trade" at bounding box center [786, 368] width 296 height 35
click at [1105, 107] on span "Add" at bounding box center [1113, 95] width 16 height 23
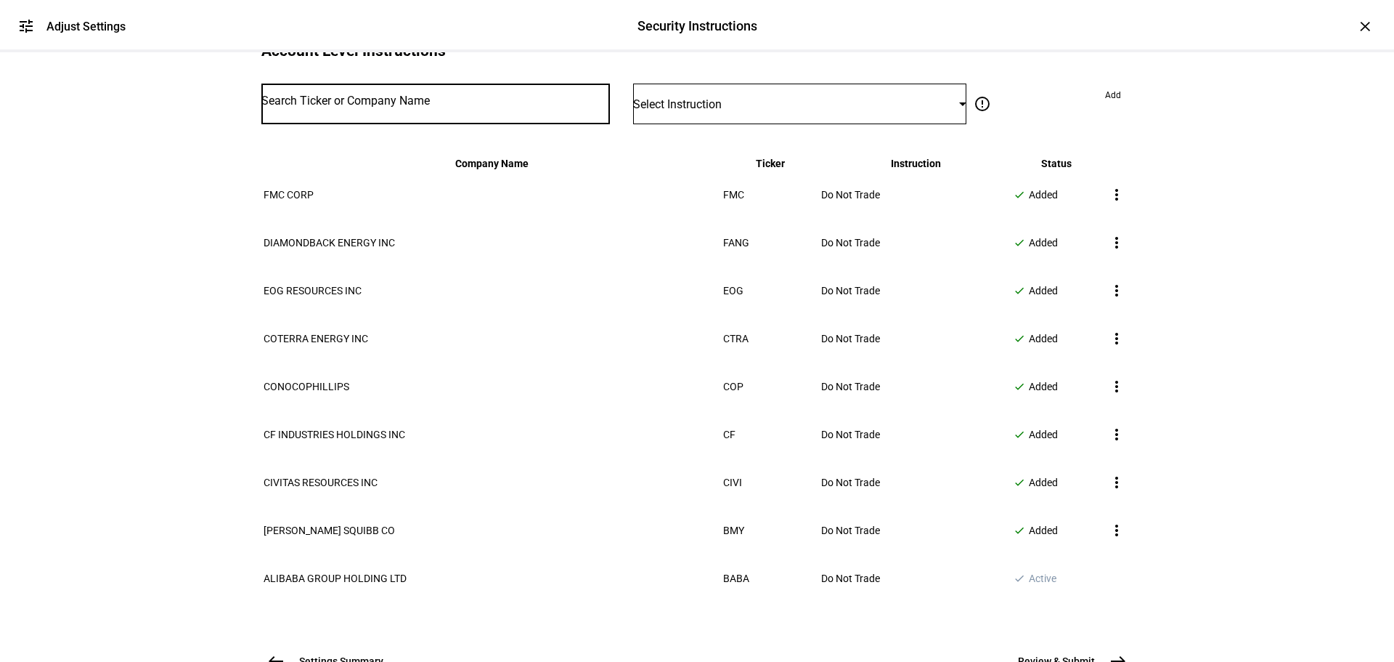
click at [418, 107] on input "Number" at bounding box center [435, 101] width 349 height 12
type input "MO"
click at [407, 107] on input "MO" at bounding box center [435, 101] width 349 height 12
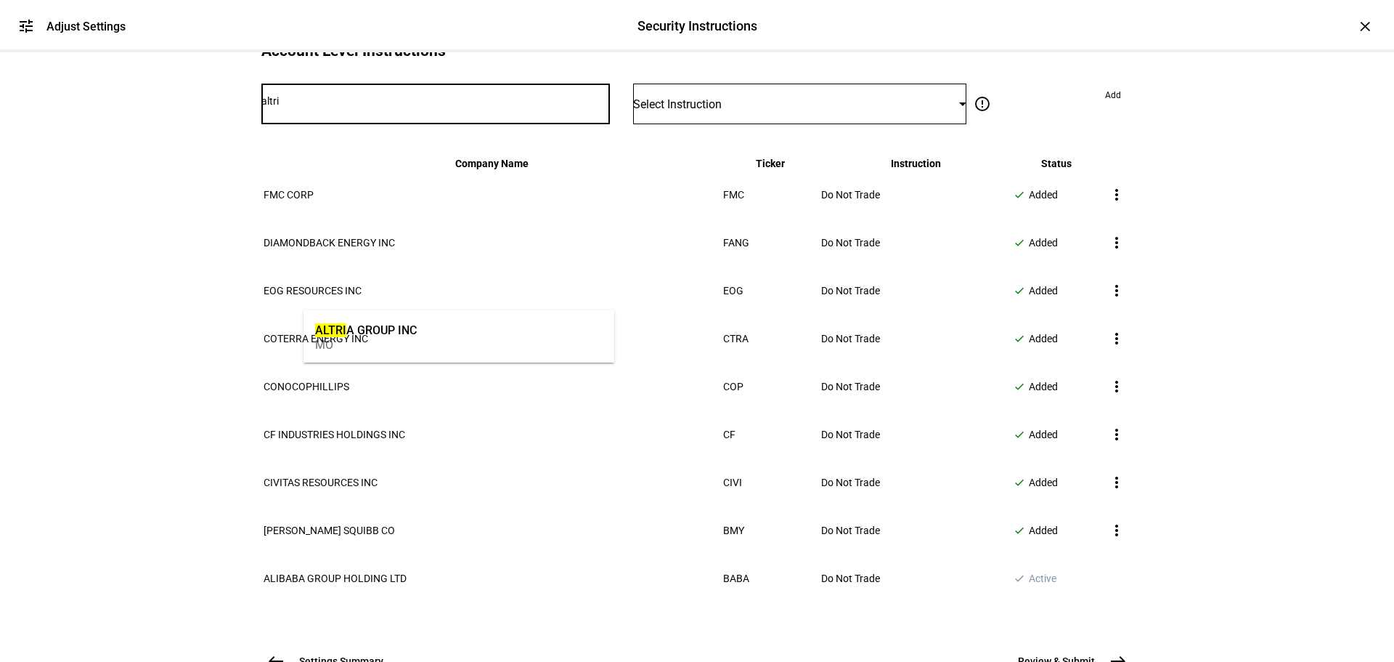
type input "altri"
click at [412, 339] on div "MO" at bounding box center [366, 345] width 102 height 14
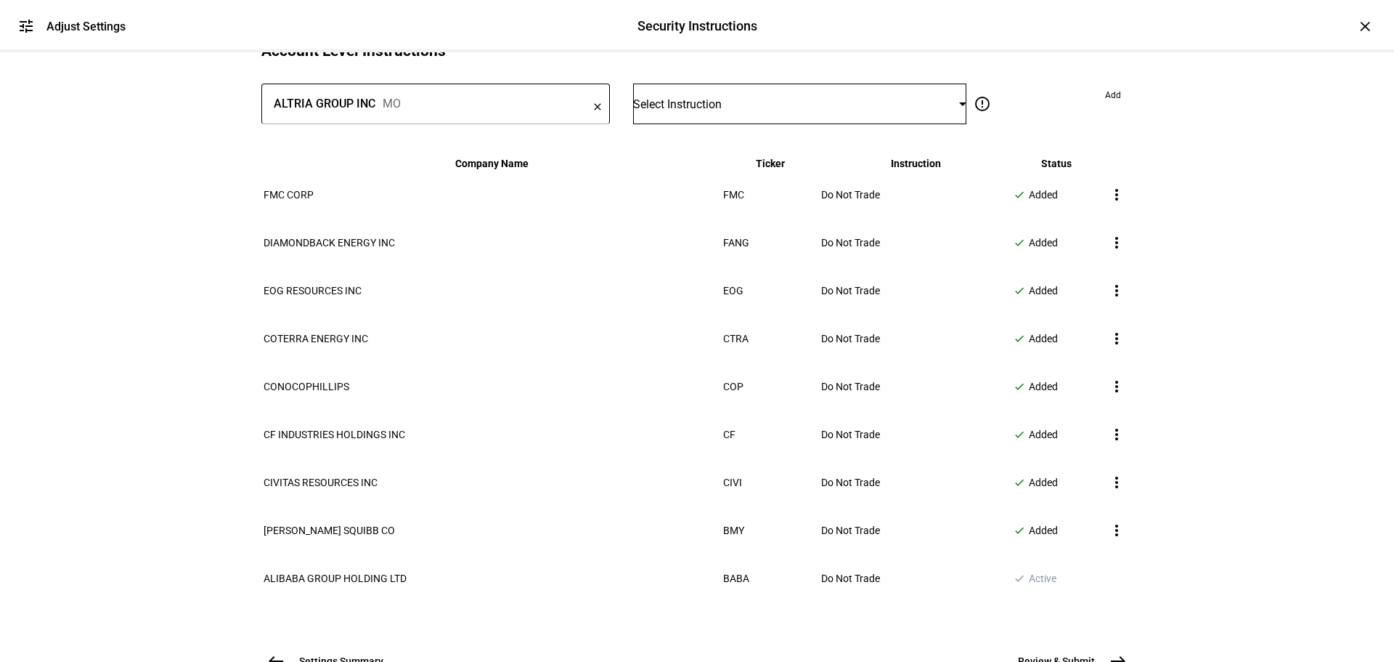
click at [694, 111] on span "Select Instruction" at bounding box center [677, 104] width 89 height 14
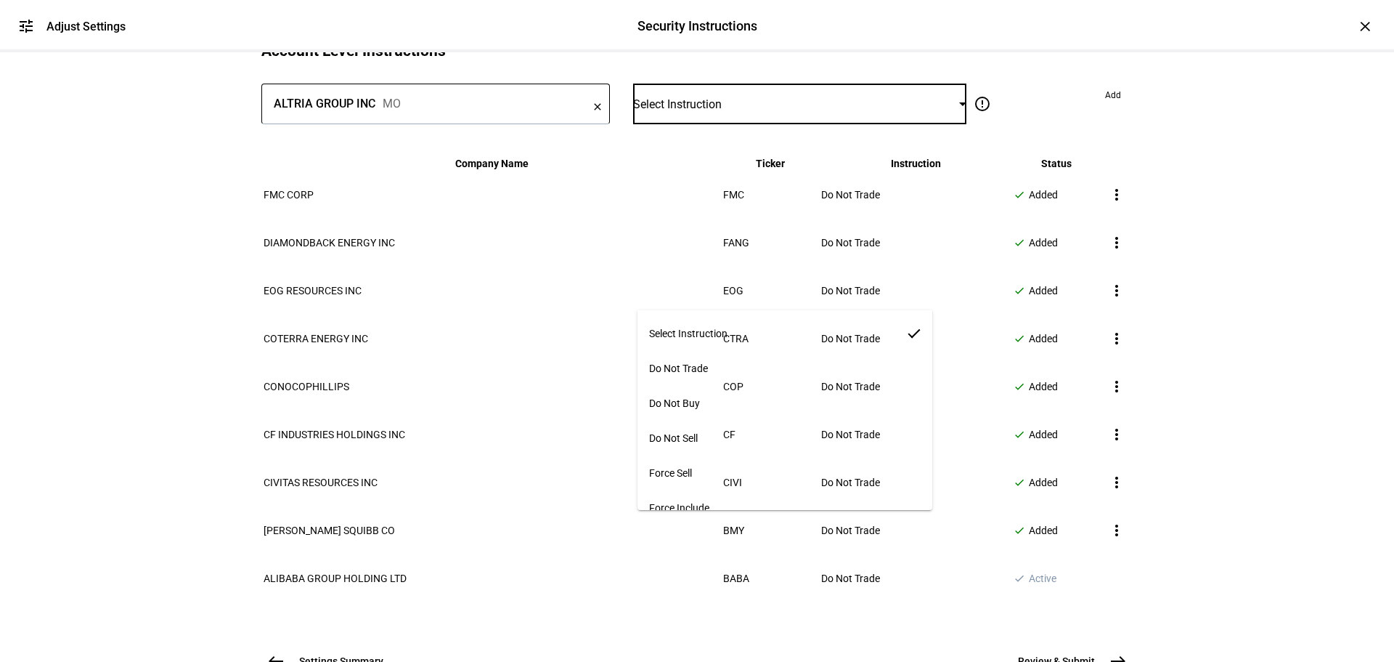
click at [678, 366] on span "Do Not Trade" at bounding box center [678, 368] width 59 height 12
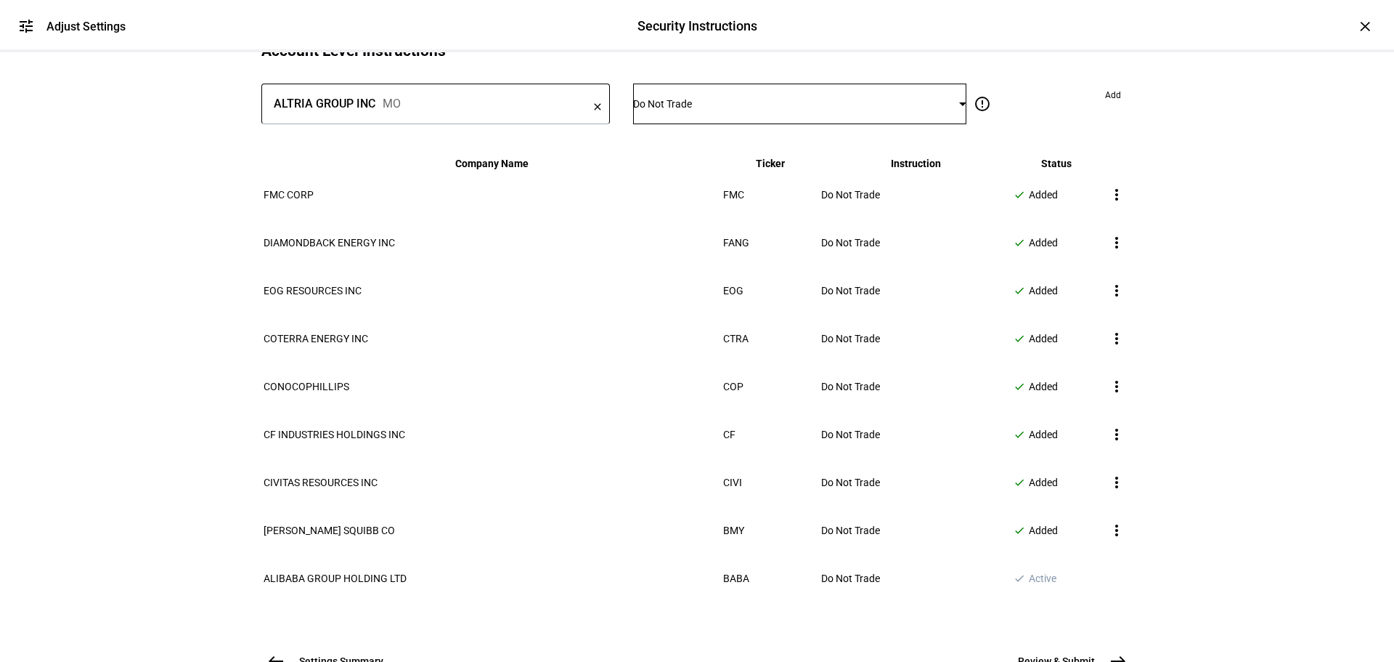
click at [1094, 107] on span at bounding box center [1113, 95] width 39 height 23
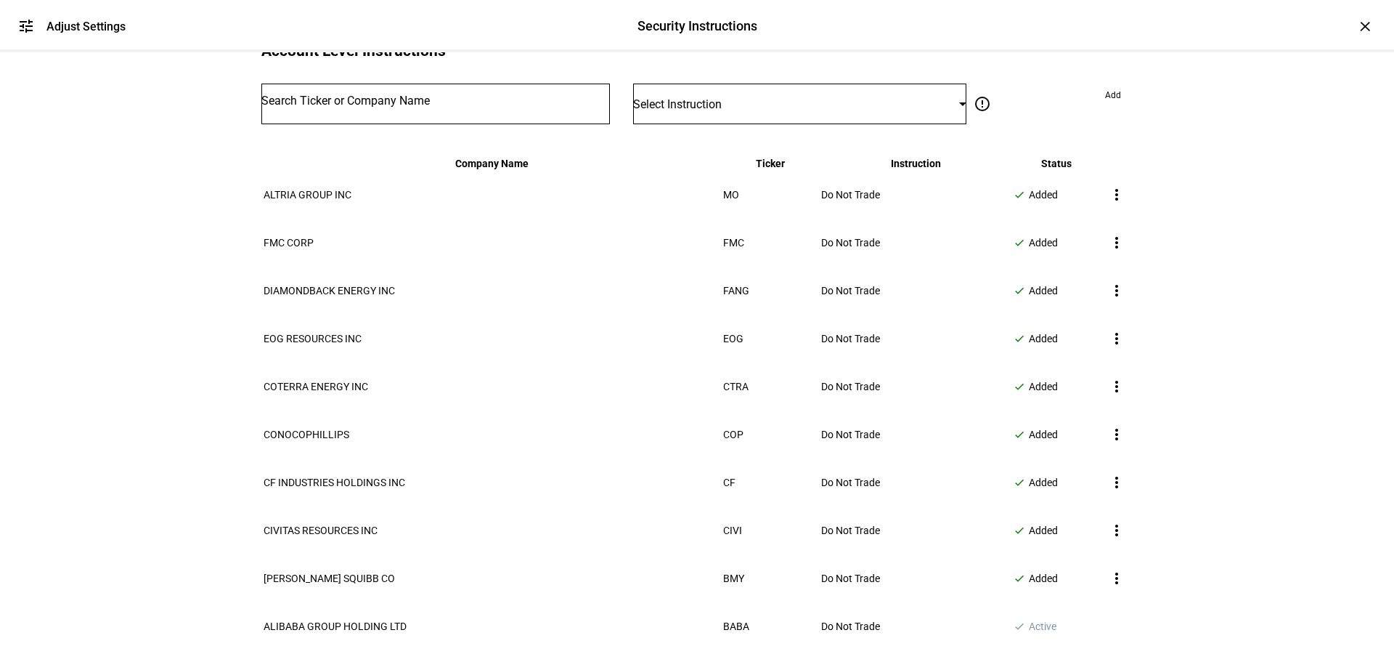
click at [546, 107] on input "Number" at bounding box center [435, 101] width 349 height 12
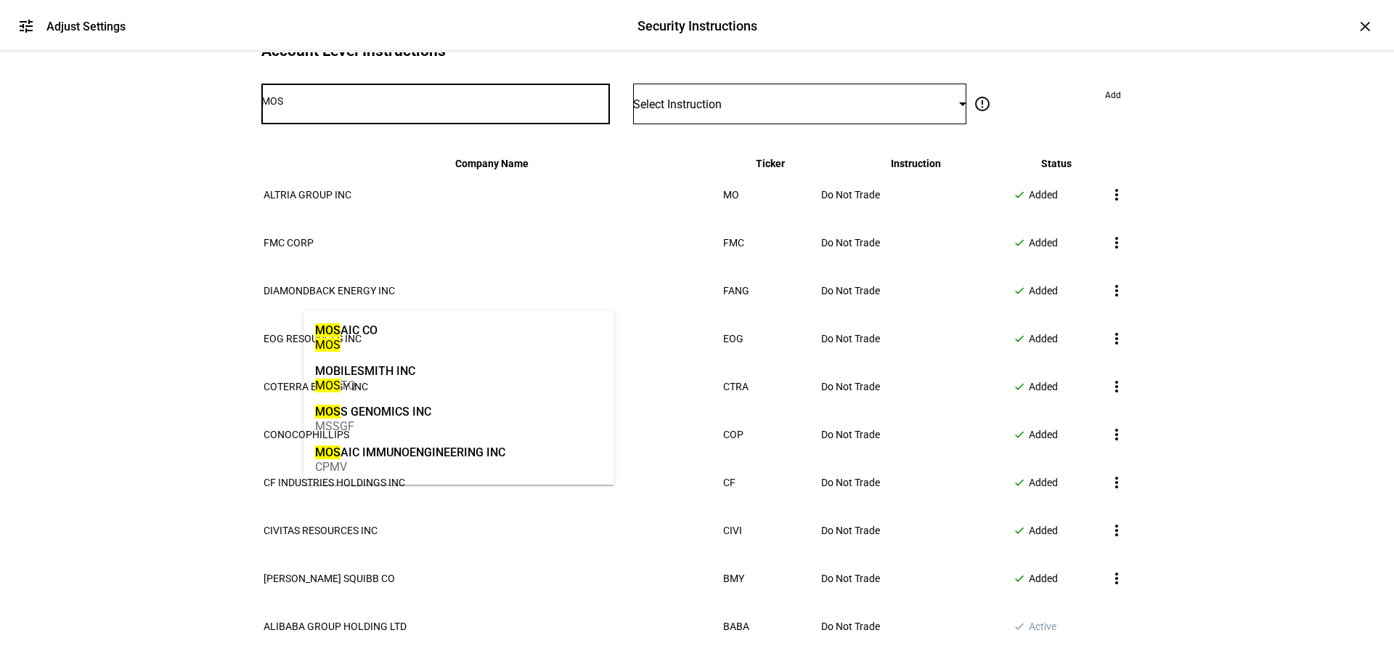
type input "MOS"
click at [540, 326] on mat-option "MOS AIC CO MOS" at bounding box center [459, 336] width 311 height 41
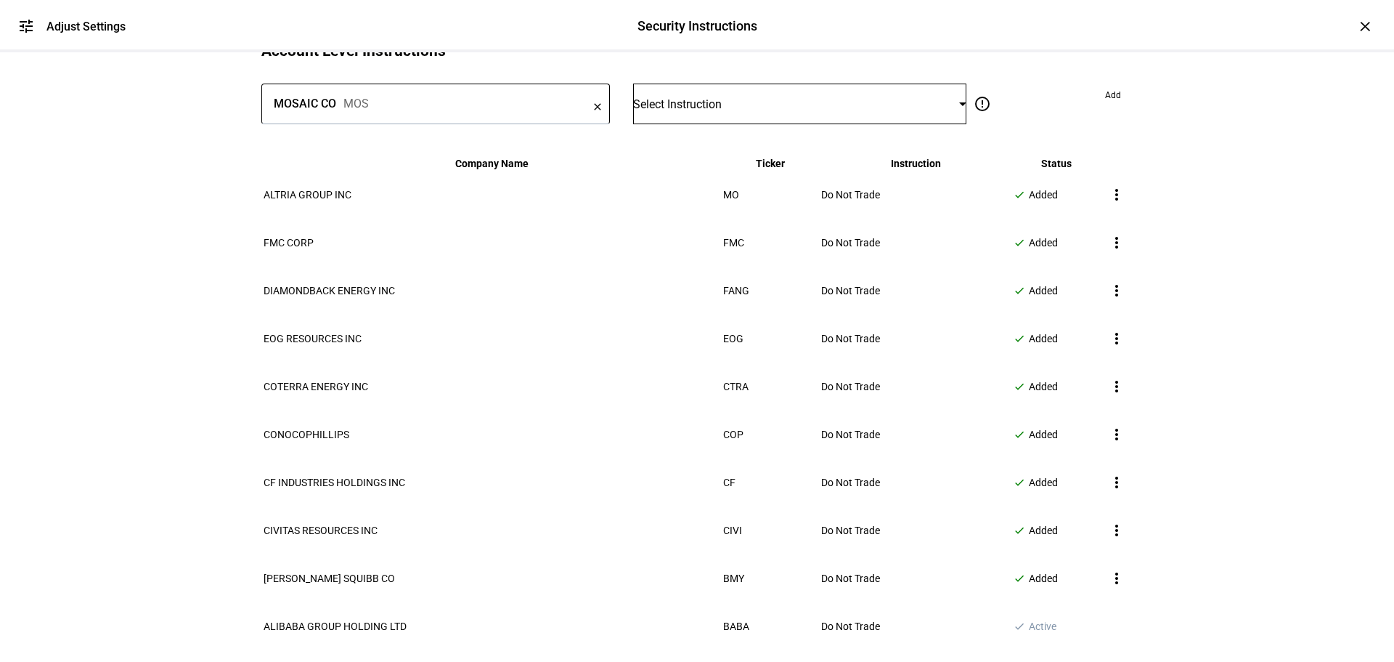
click at [713, 111] on div "Select Instruction" at bounding box center [796, 104] width 326 height 14
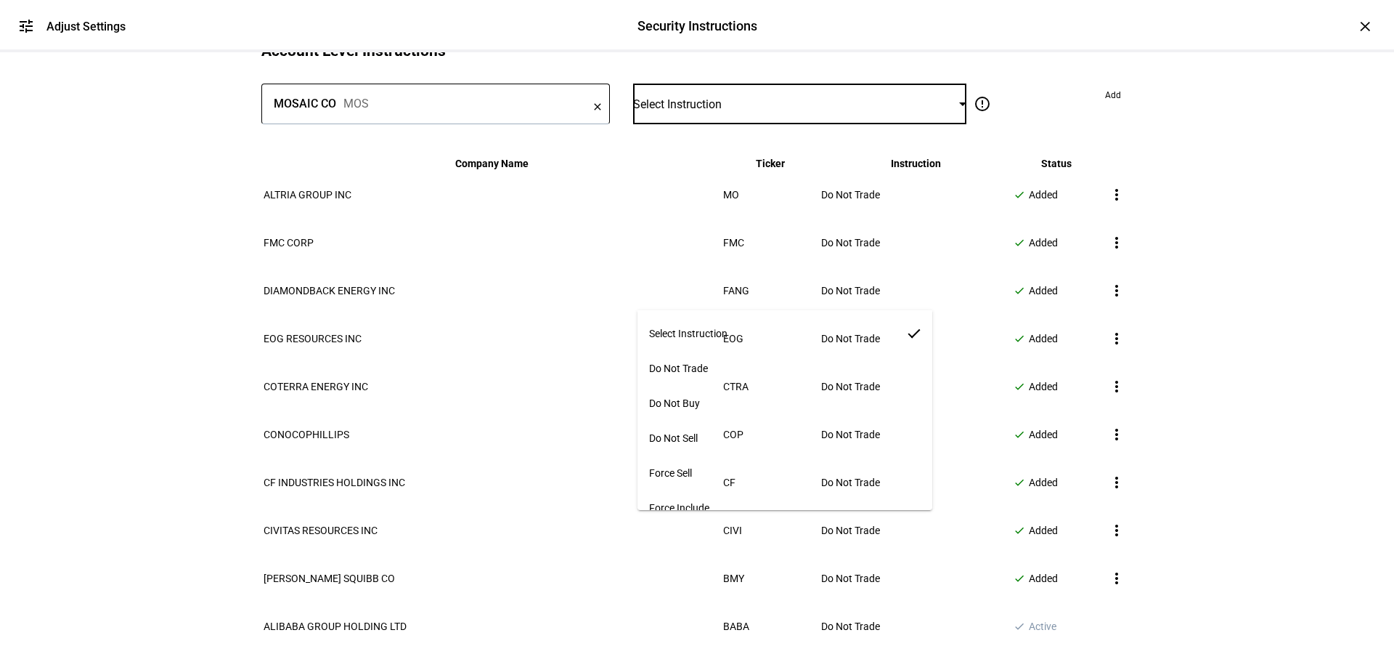
click at [708, 362] on span "Do Not Trade" at bounding box center [678, 368] width 59 height 12
click at [1094, 107] on span at bounding box center [1113, 95] width 39 height 23
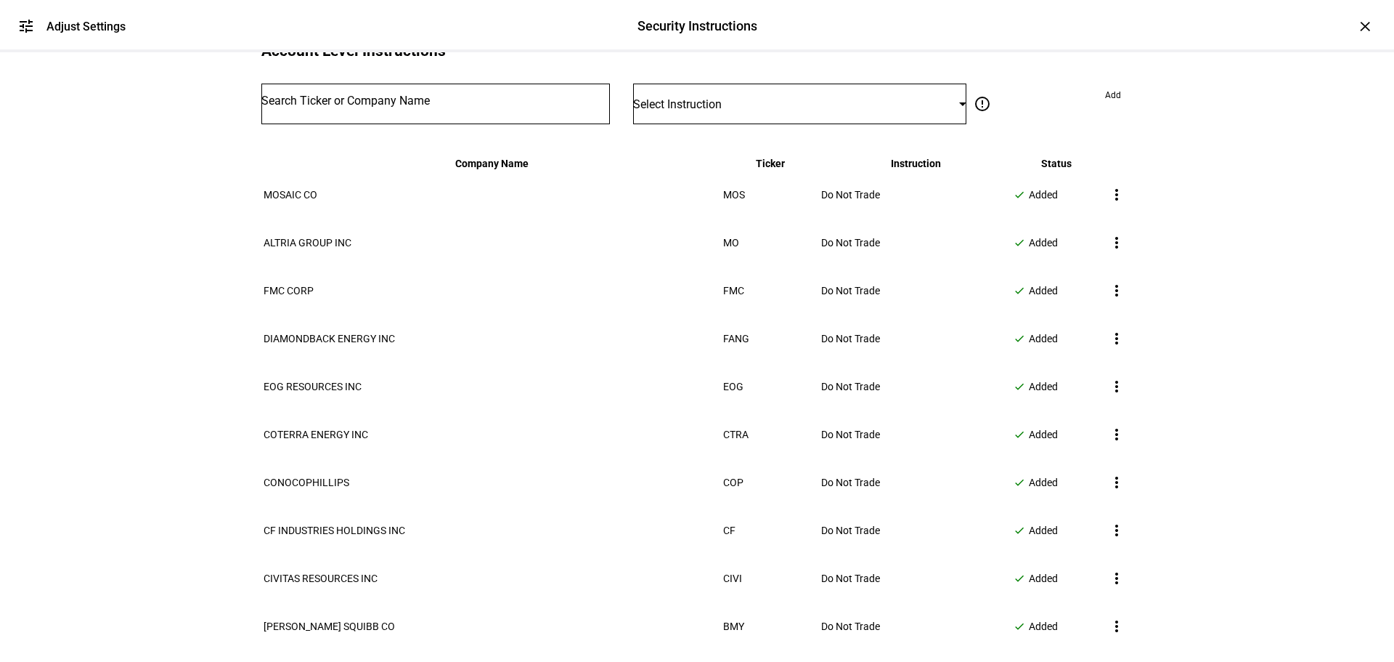
click at [479, 107] on input "Number" at bounding box center [435, 101] width 349 height 12
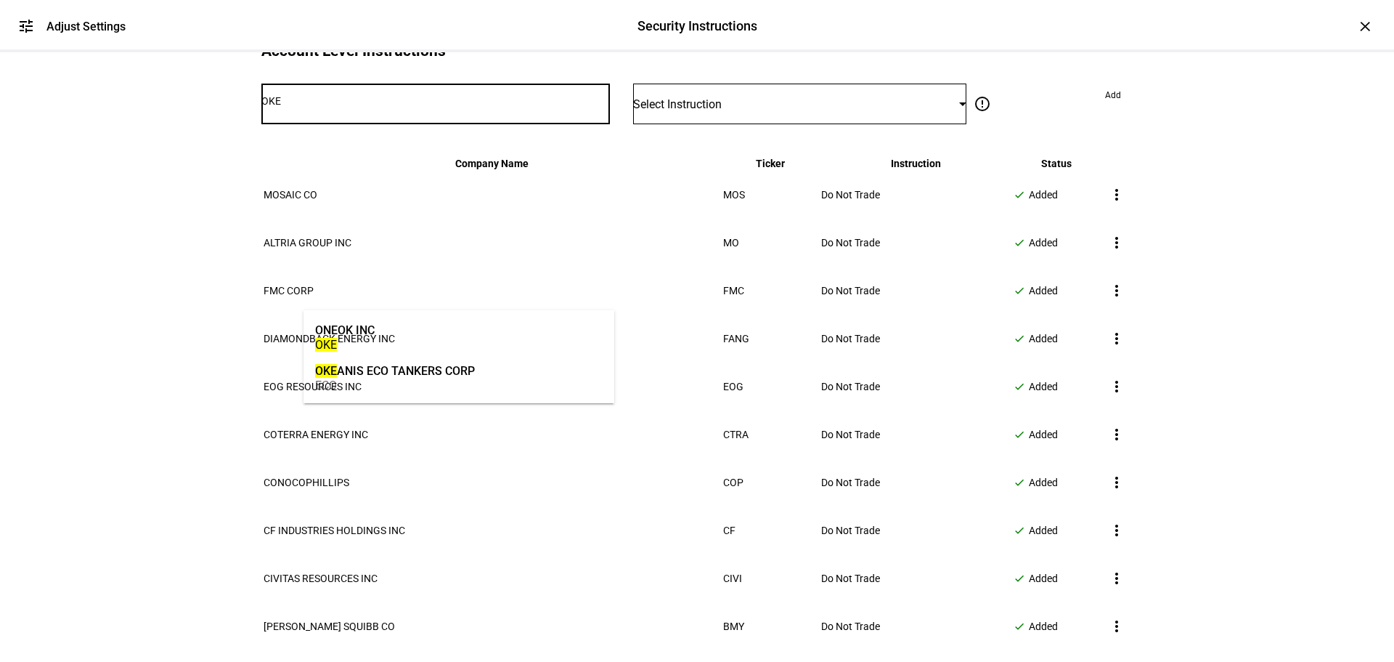
type input "OKE"
click at [484, 347] on mat-option "ONEOK INC OKE" at bounding box center [459, 336] width 311 height 41
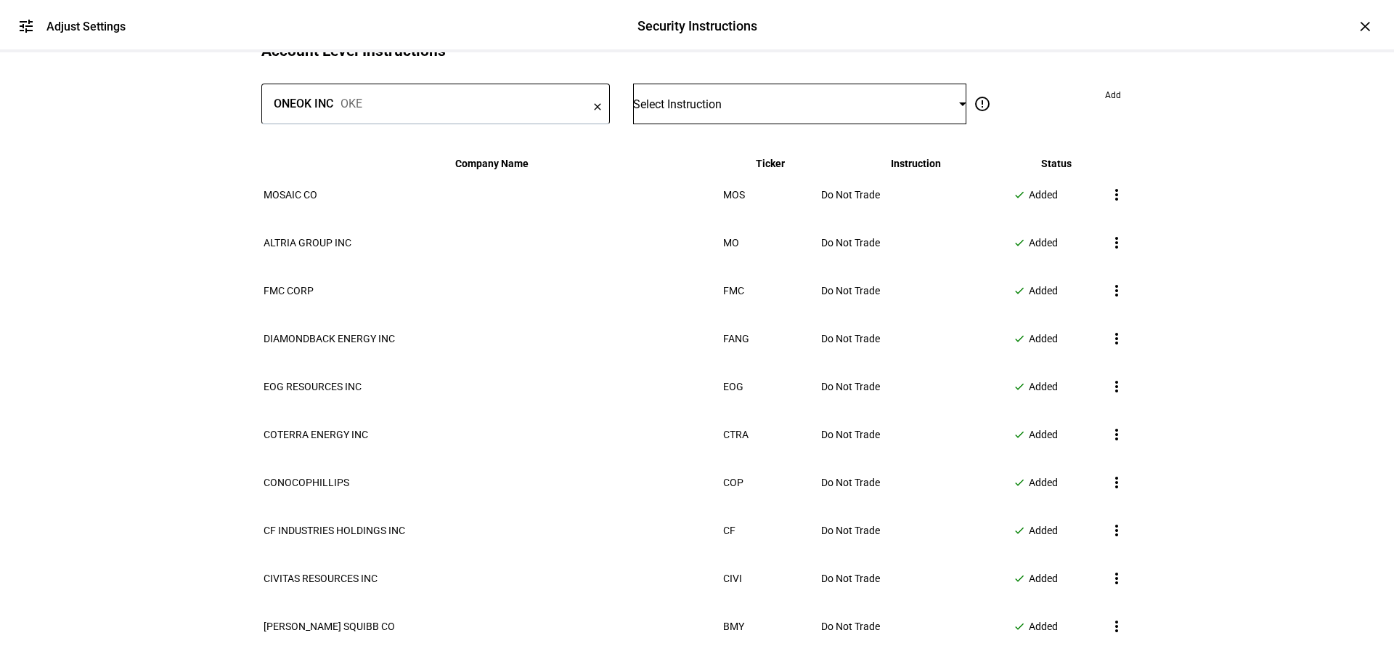
click at [734, 124] on div "Select Instruction" at bounding box center [799, 104] width 333 height 41
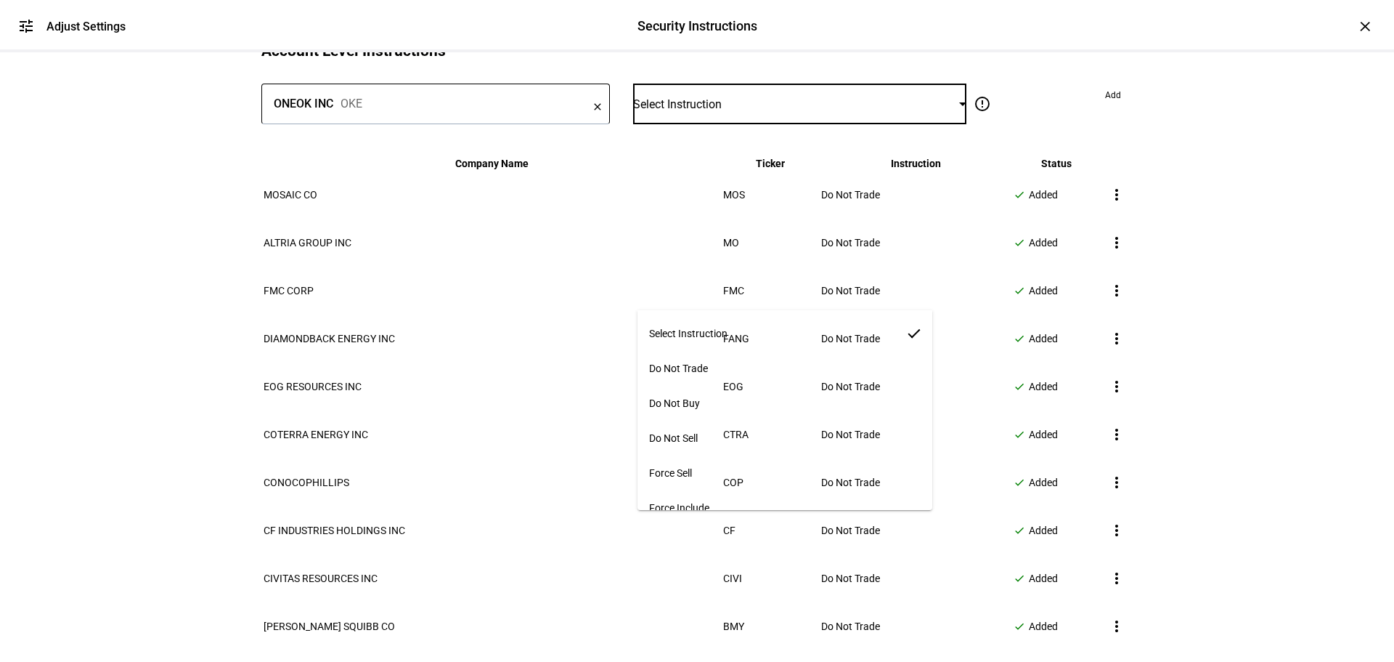
click at [733, 373] on mat-option "Do Not Trade" at bounding box center [786, 368] width 296 height 35
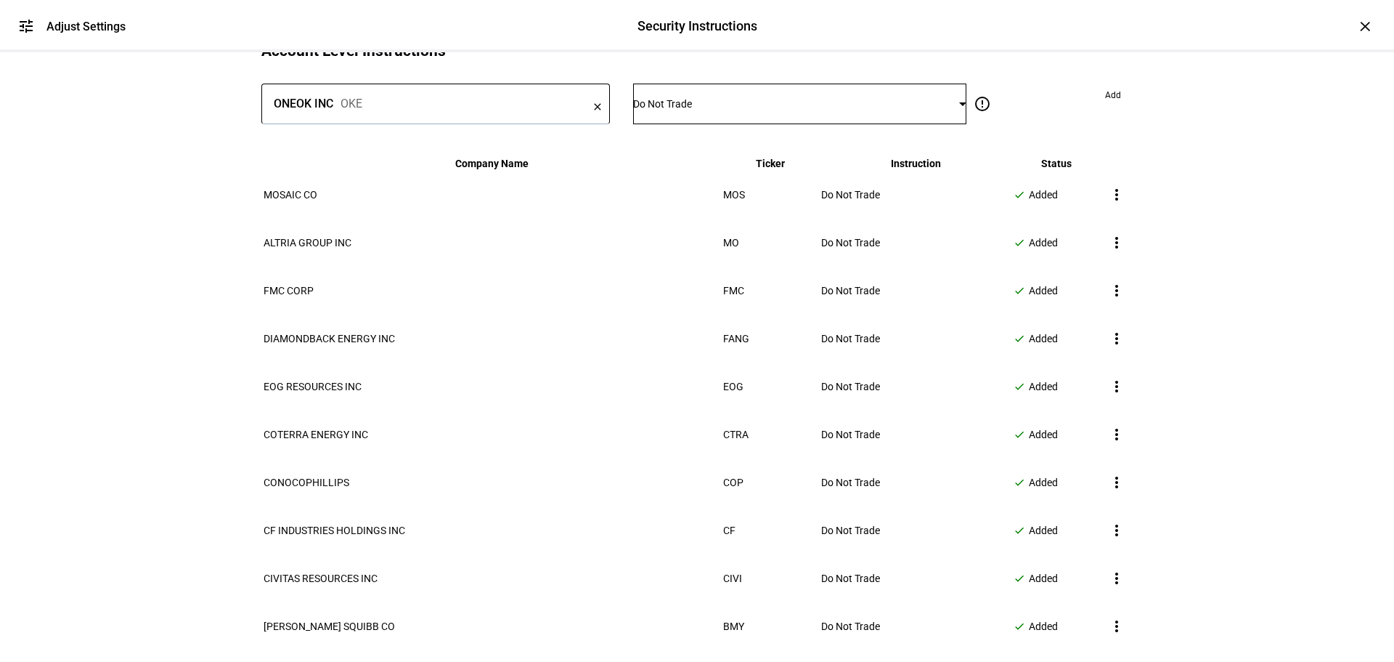
click at [1094, 107] on span at bounding box center [1113, 95] width 39 height 23
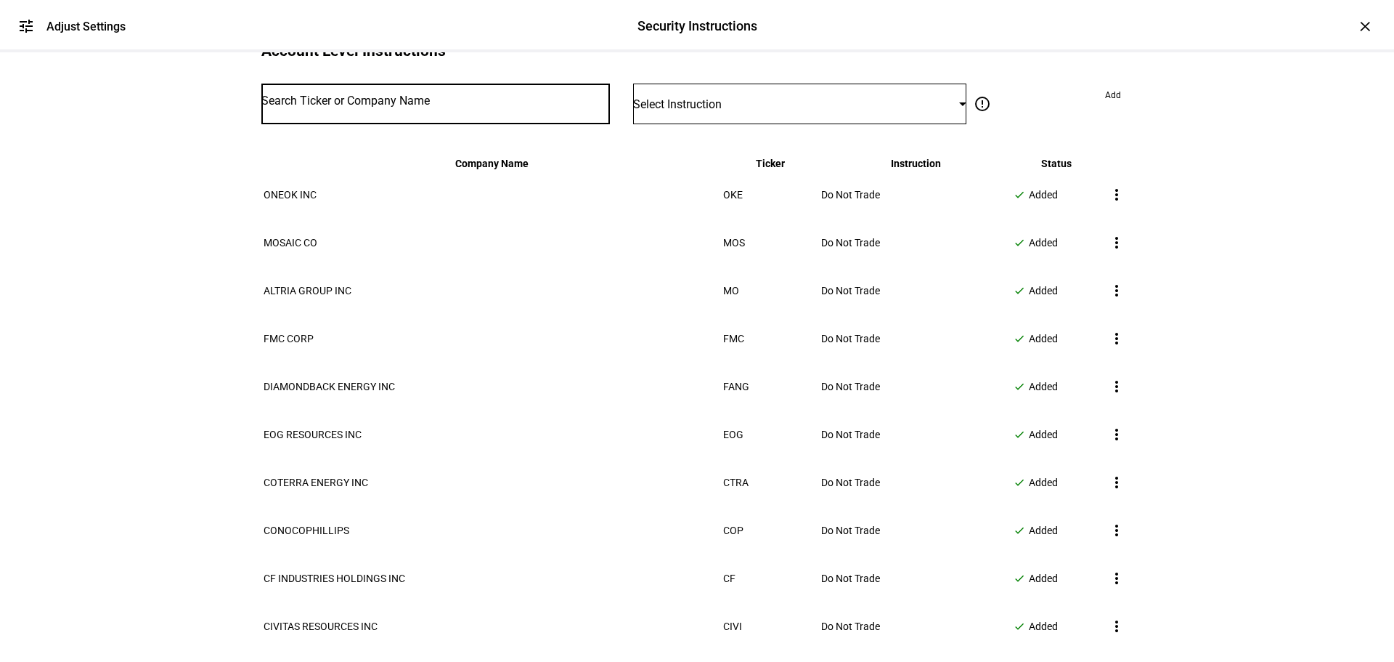
click at [436, 107] on input "Number" at bounding box center [435, 101] width 349 height 12
type input "OVV"
click at [439, 346] on mat-option "OVINTIV INC OVV" at bounding box center [459, 336] width 311 height 41
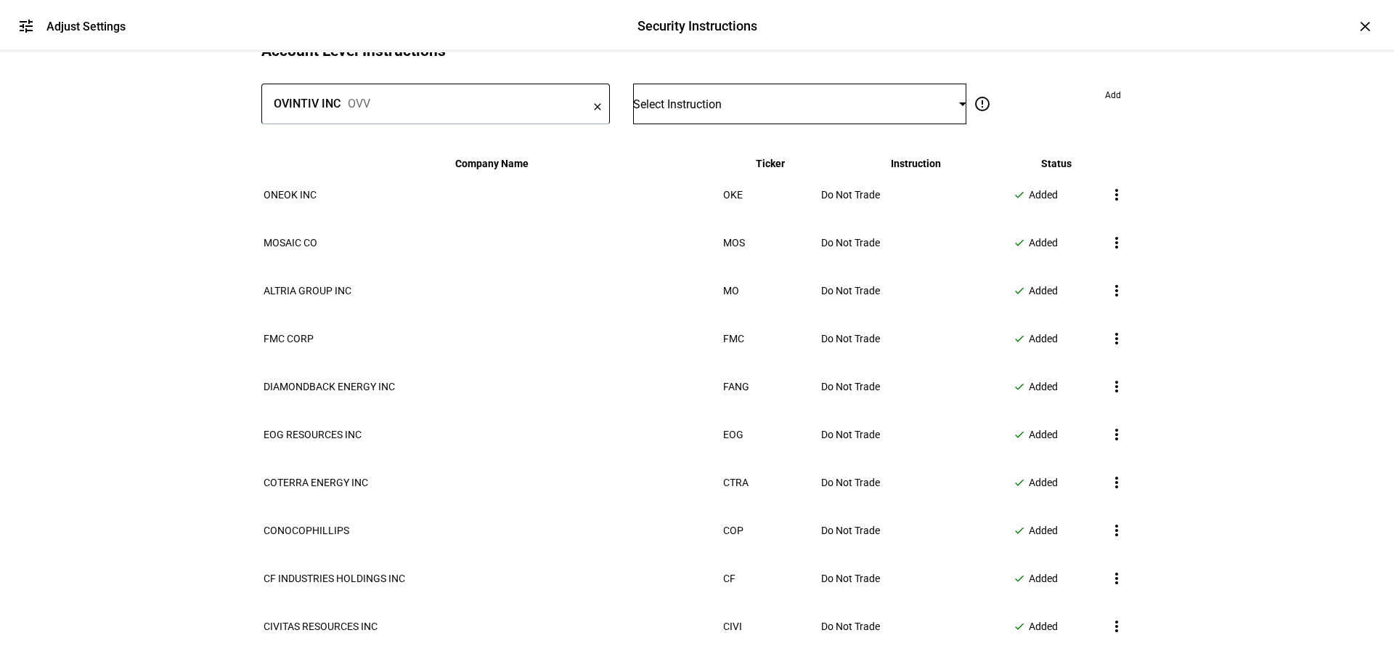
click at [722, 111] on span "Select Instruction" at bounding box center [677, 104] width 89 height 14
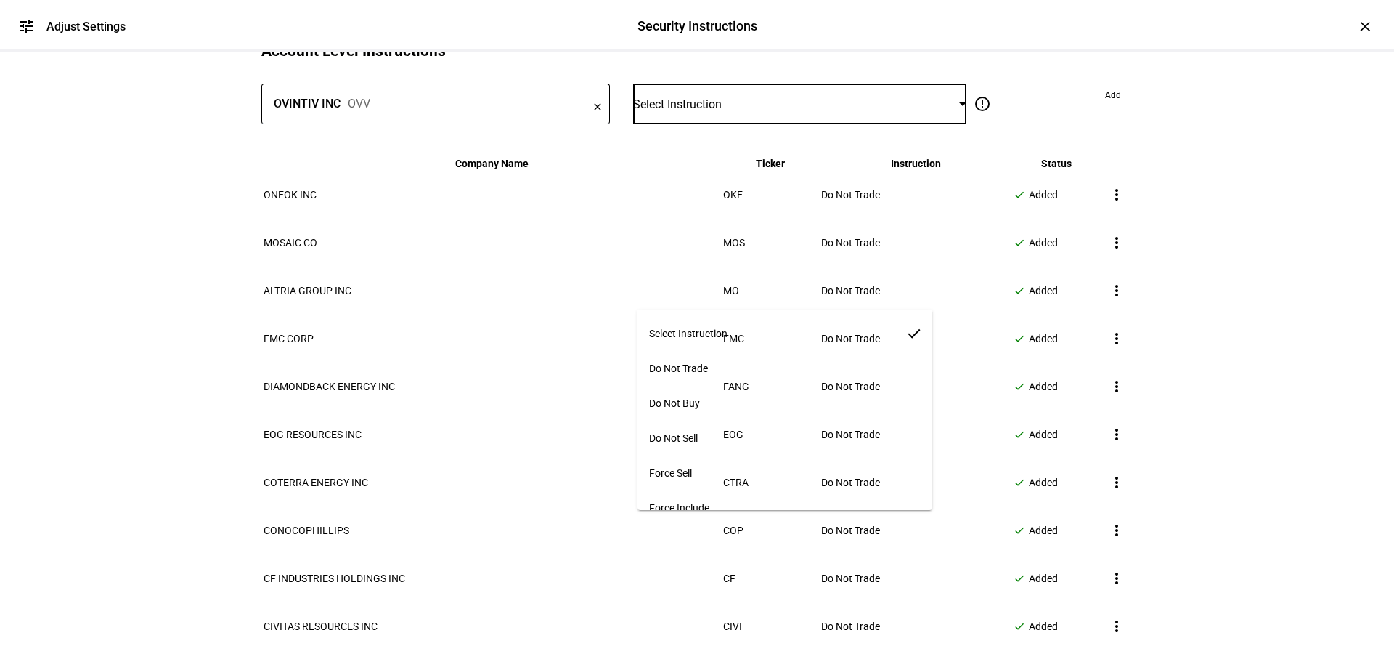
click at [717, 357] on mat-option "Do Not Trade" at bounding box center [786, 368] width 296 height 35
click at [1094, 107] on span at bounding box center [1113, 95] width 39 height 23
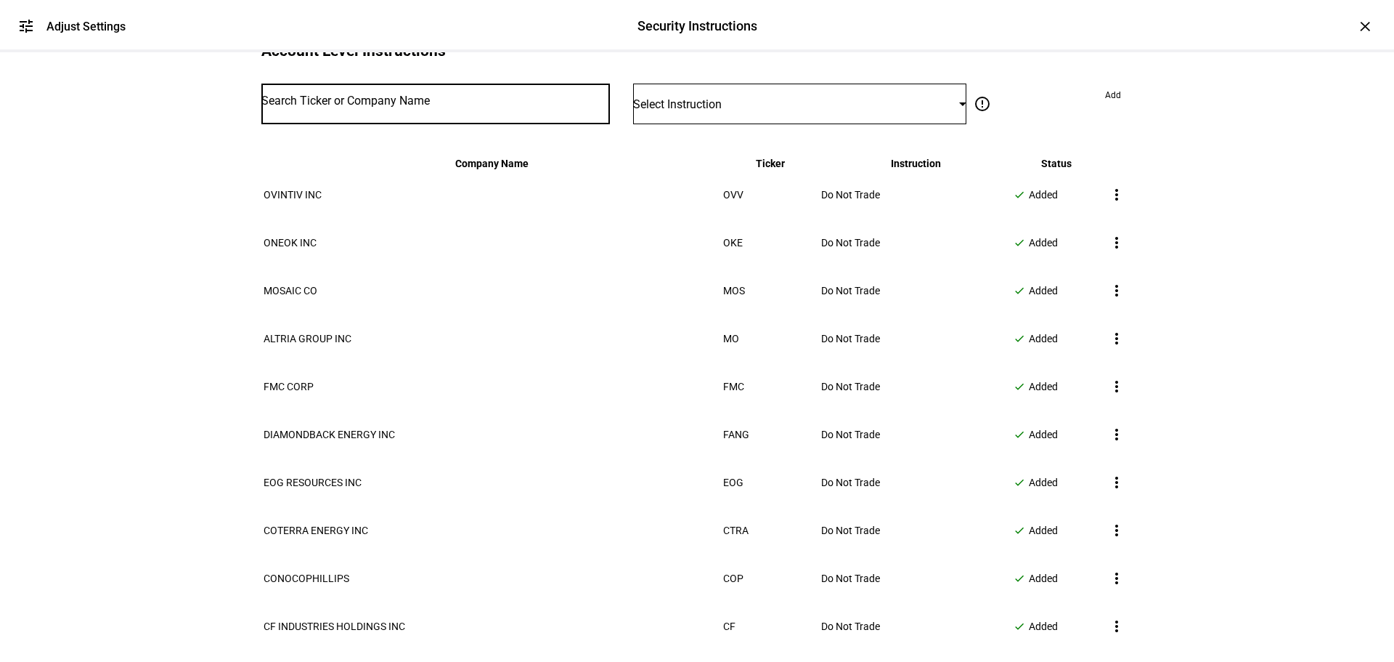
click at [468, 107] on input "Number" at bounding box center [435, 101] width 349 height 12
click at [479, 107] on input "PM" at bounding box center [435, 101] width 349 height 12
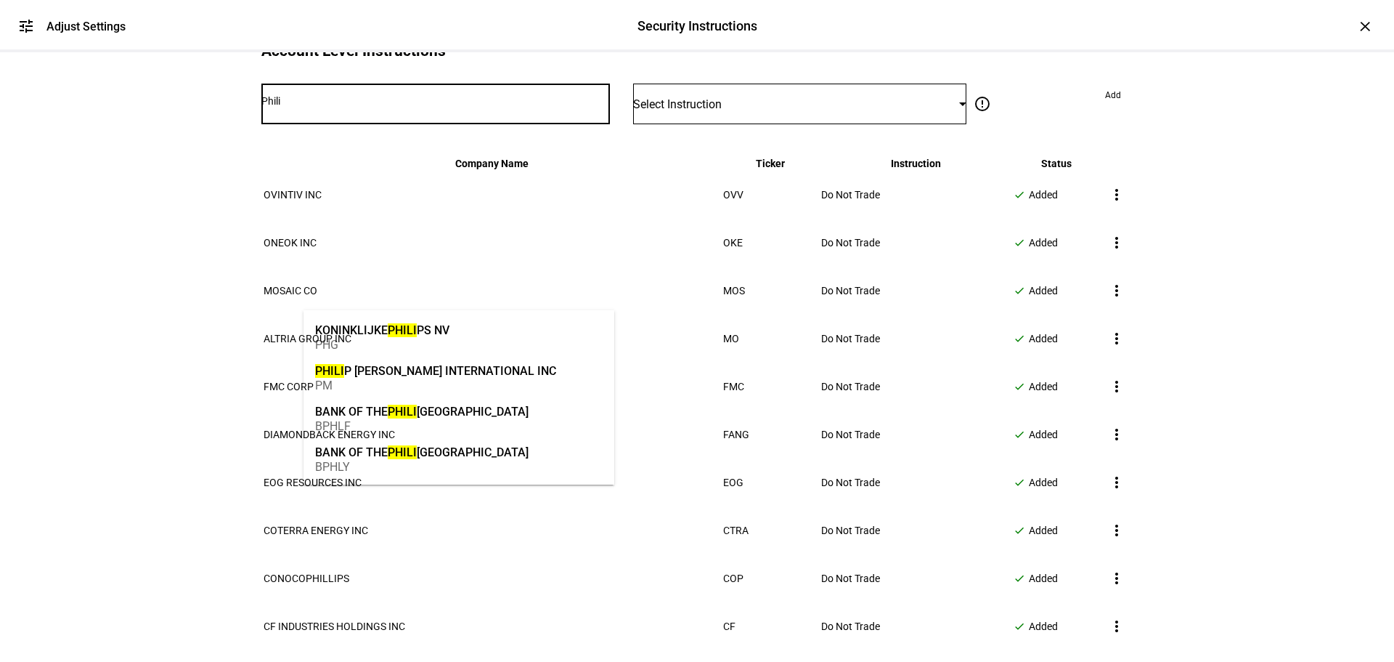
type input "Phili"
click at [469, 380] on div "PM" at bounding box center [435, 385] width 241 height 14
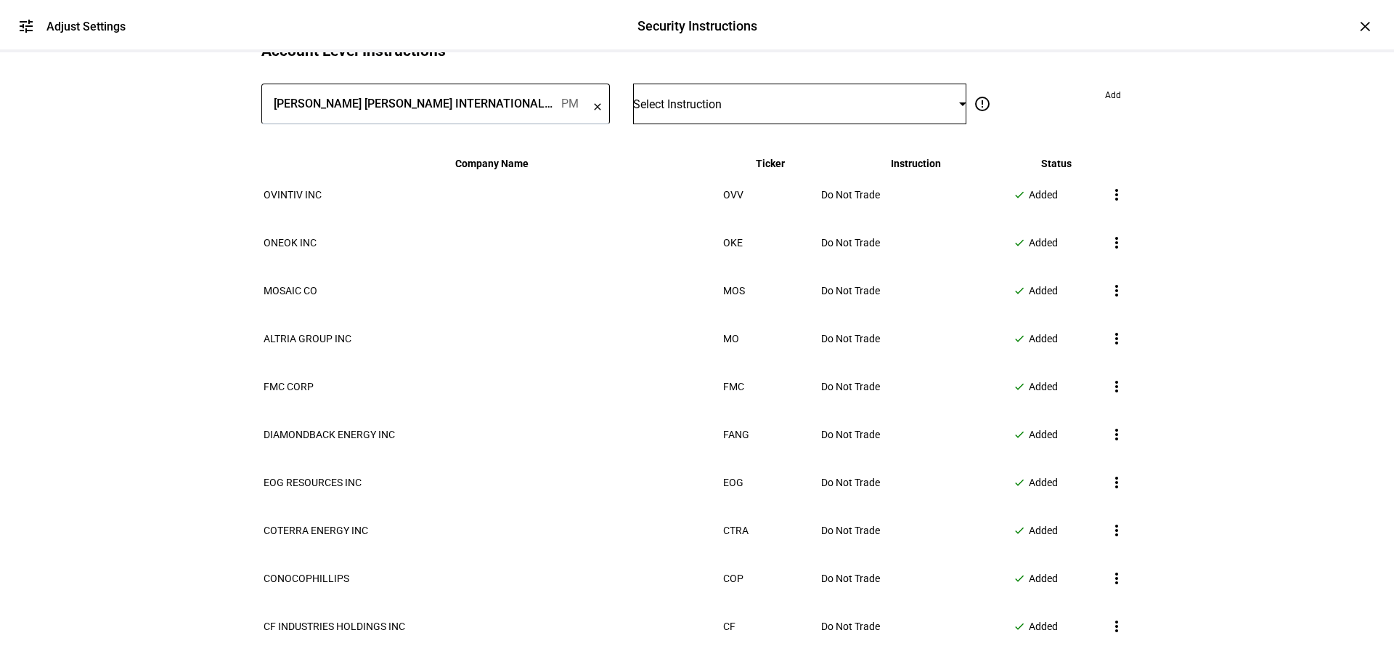
click at [722, 111] on span "Select Instruction" at bounding box center [677, 104] width 89 height 14
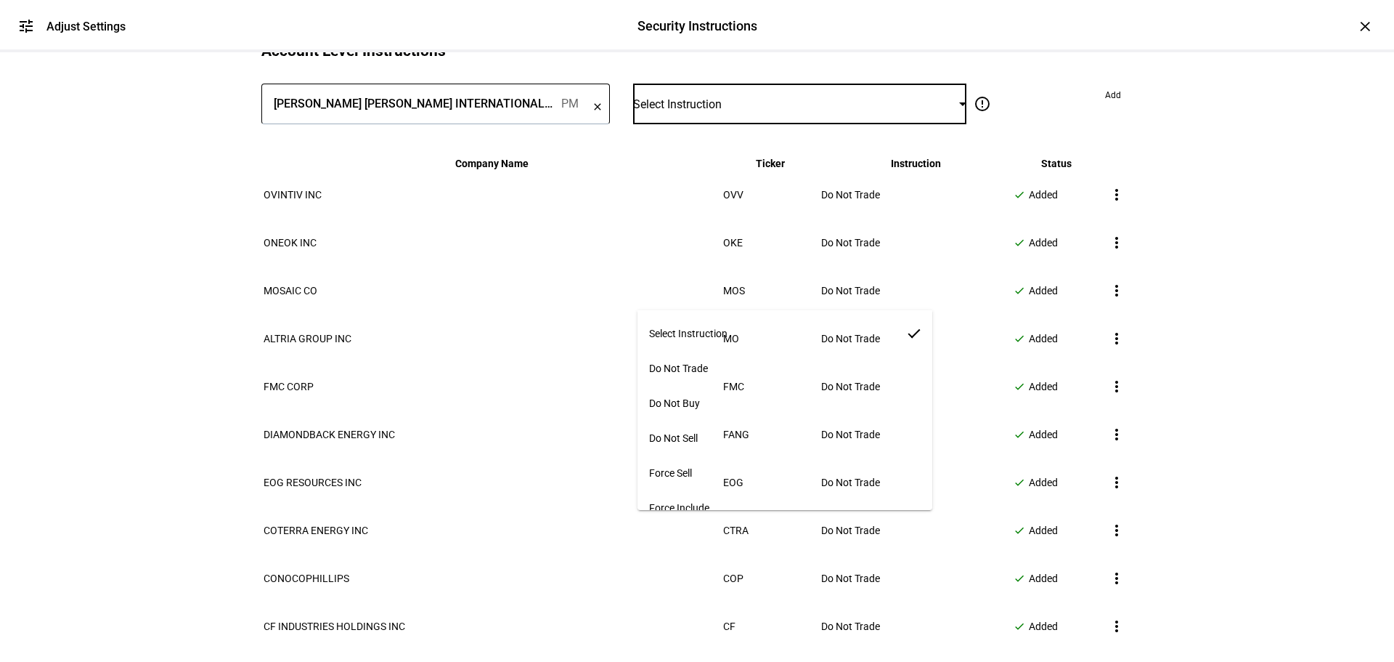
click at [728, 353] on mat-option "Do Not Trade" at bounding box center [786, 368] width 296 height 35
click at [1105, 107] on span "Add" at bounding box center [1113, 95] width 16 height 23
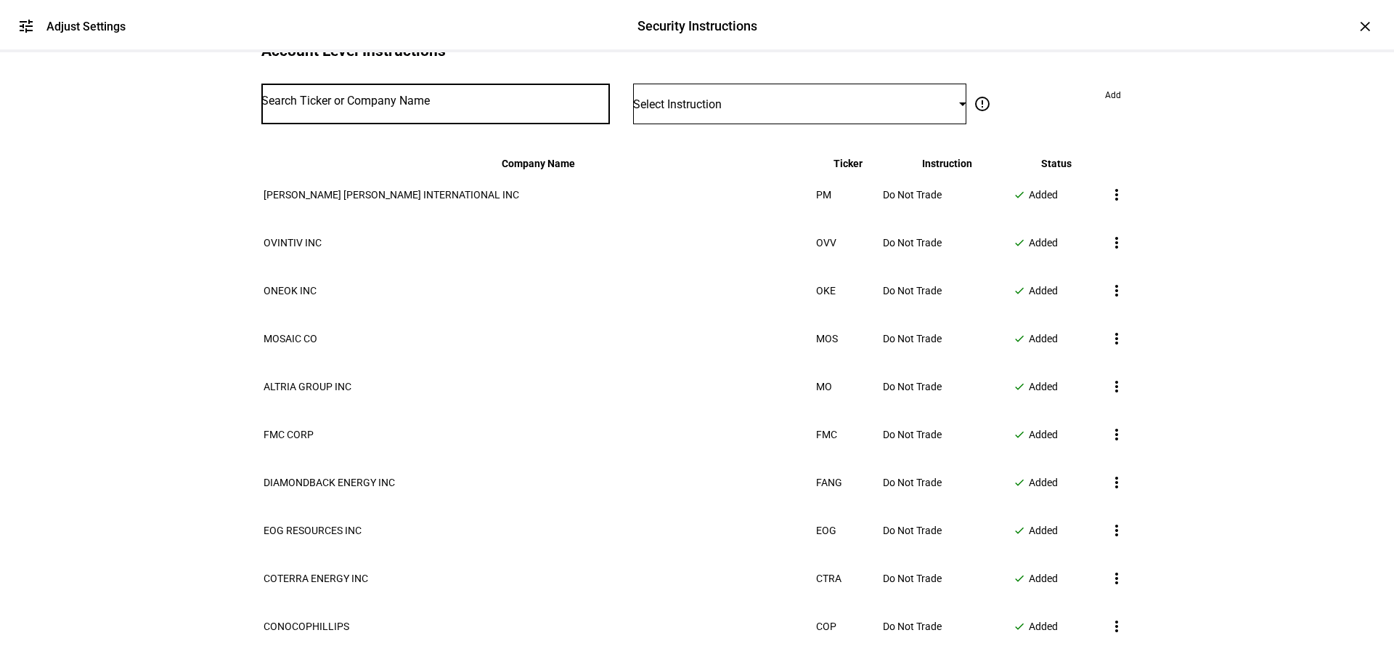
click at [499, 107] on input "Number" at bounding box center [435, 101] width 349 height 12
type input "VNOM"
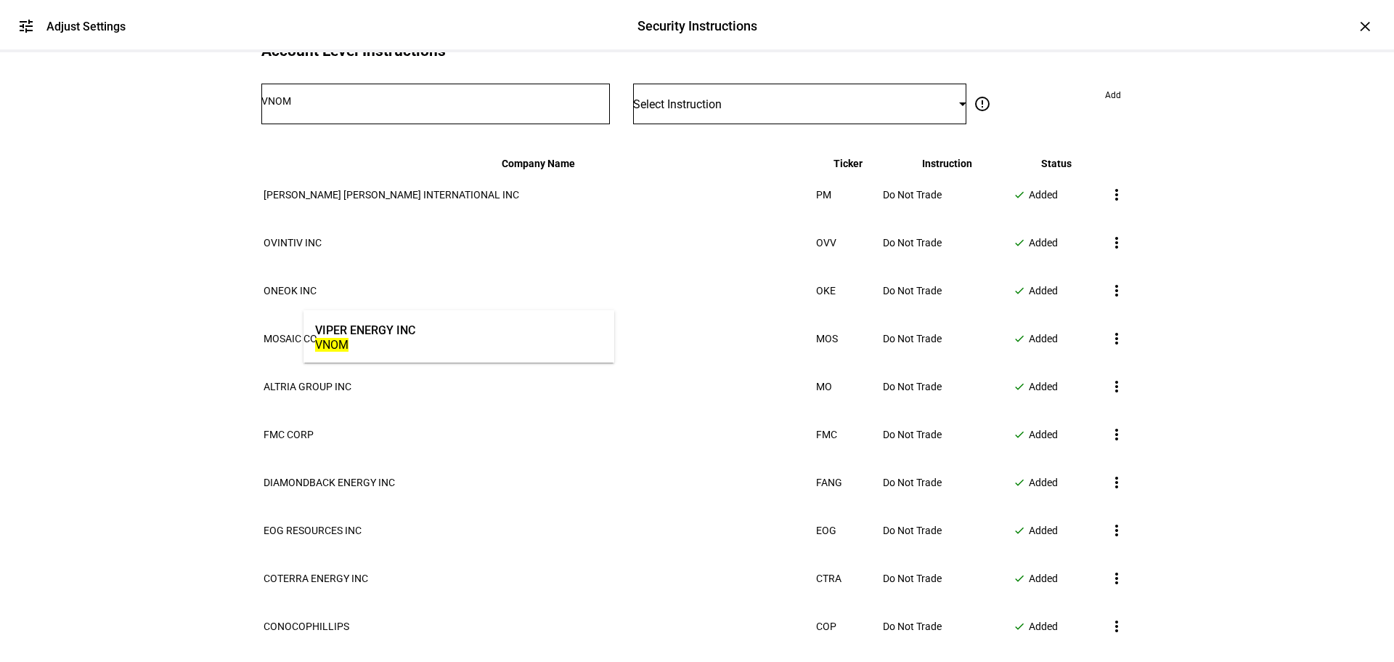
click at [489, 343] on mat-option "VIPER ENERGY INC VNOM" at bounding box center [459, 336] width 311 height 41
click at [706, 124] on div "Select Instruction" at bounding box center [799, 104] width 333 height 41
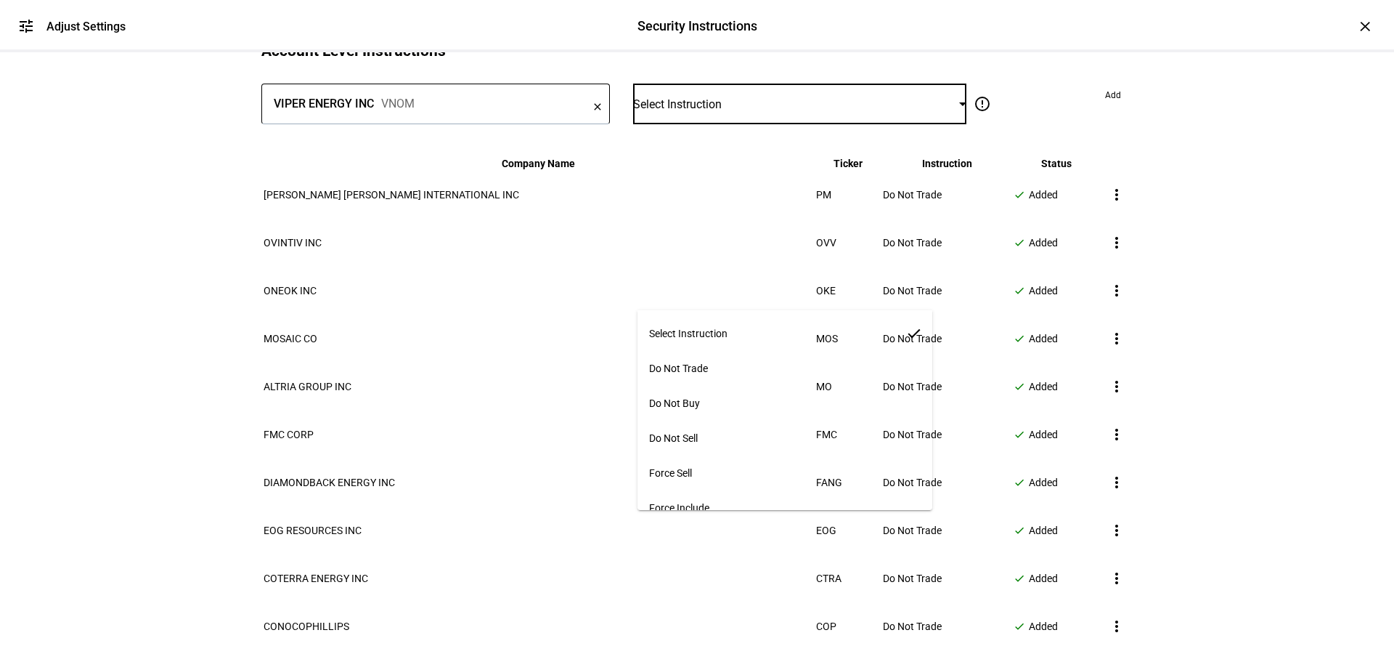
click at [708, 363] on span "Do Not Trade" at bounding box center [678, 368] width 59 height 12
click at [1105, 107] on span "Add" at bounding box center [1113, 95] width 16 height 23
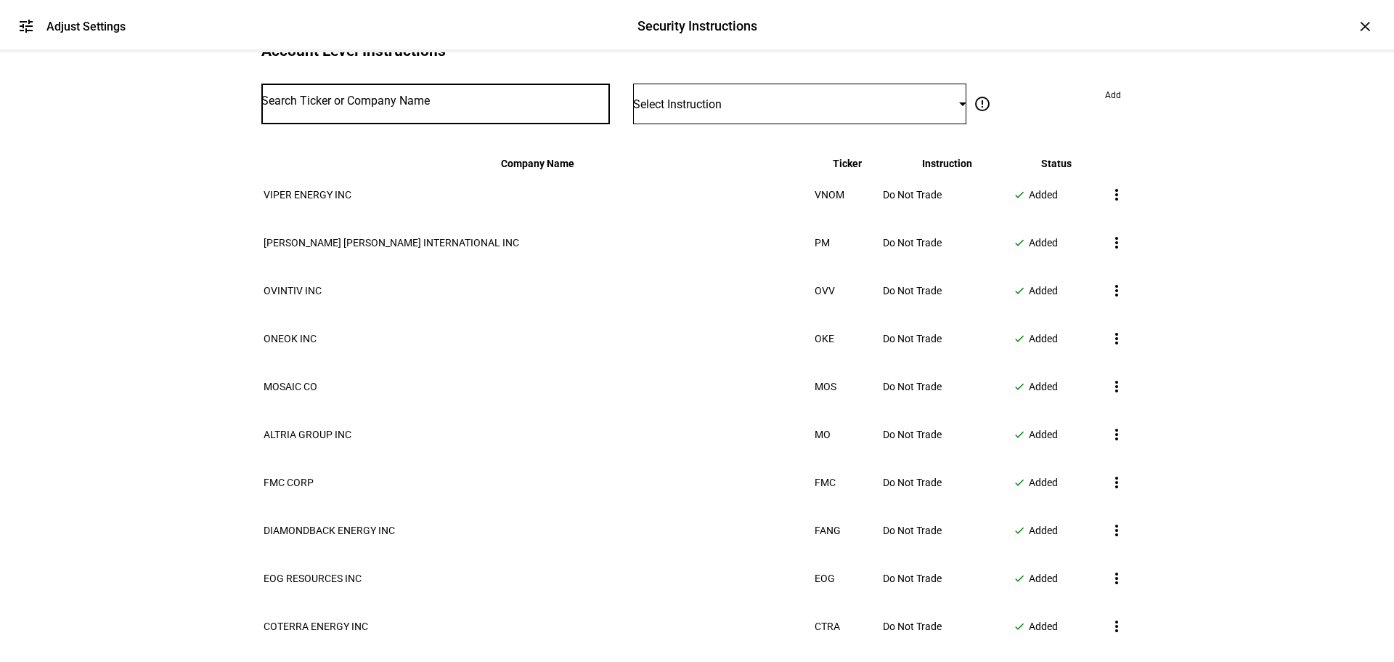
click at [519, 107] on input "Number" at bounding box center [435, 101] width 349 height 12
type input "WMB"
click at [516, 317] on mat-option "[PERSON_NAME] COMPANIES INC WMB" at bounding box center [459, 336] width 311 height 41
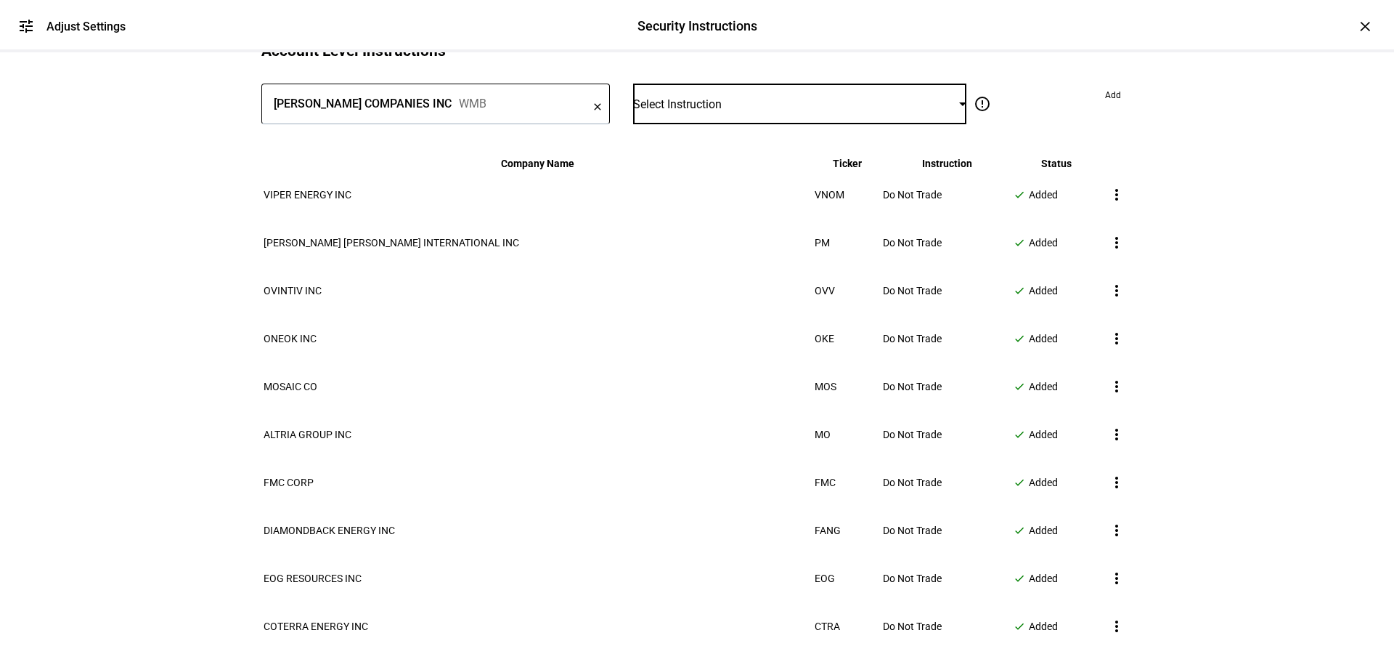
click at [701, 111] on span "Select Instruction" at bounding box center [677, 104] width 89 height 14
click at [708, 362] on span "Do Not Trade" at bounding box center [678, 368] width 59 height 12
click at [1105, 107] on span "Add" at bounding box center [1113, 95] width 16 height 23
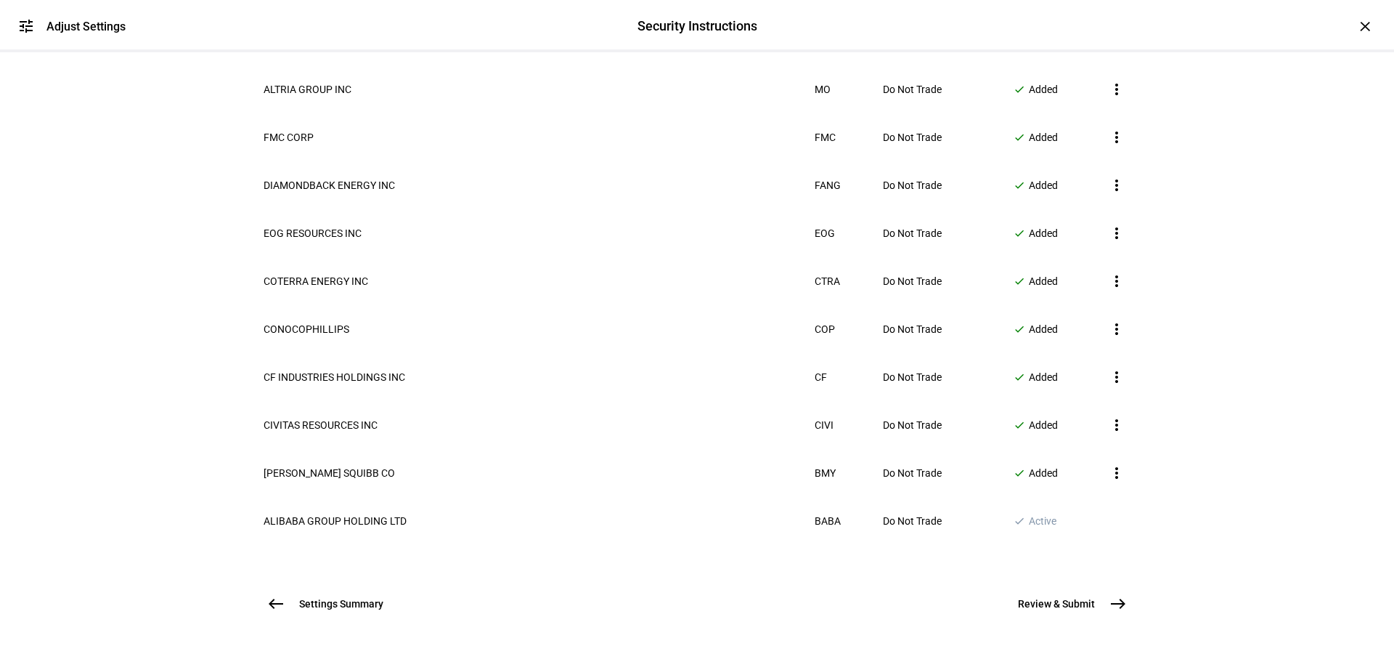
scroll to position [642, 0]
click at [815, 383] on span "CF" at bounding box center [821, 377] width 12 height 12
click at [814, 352] on td "COP" at bounding box center [847, 329] width 67 height 46
click at [814, 304] on td "CTRA" at bounding box center [847, 281] width 67 height 46
click at [815, 191] on span "FANG" at bounding box center [828, 185] width 26 height 12
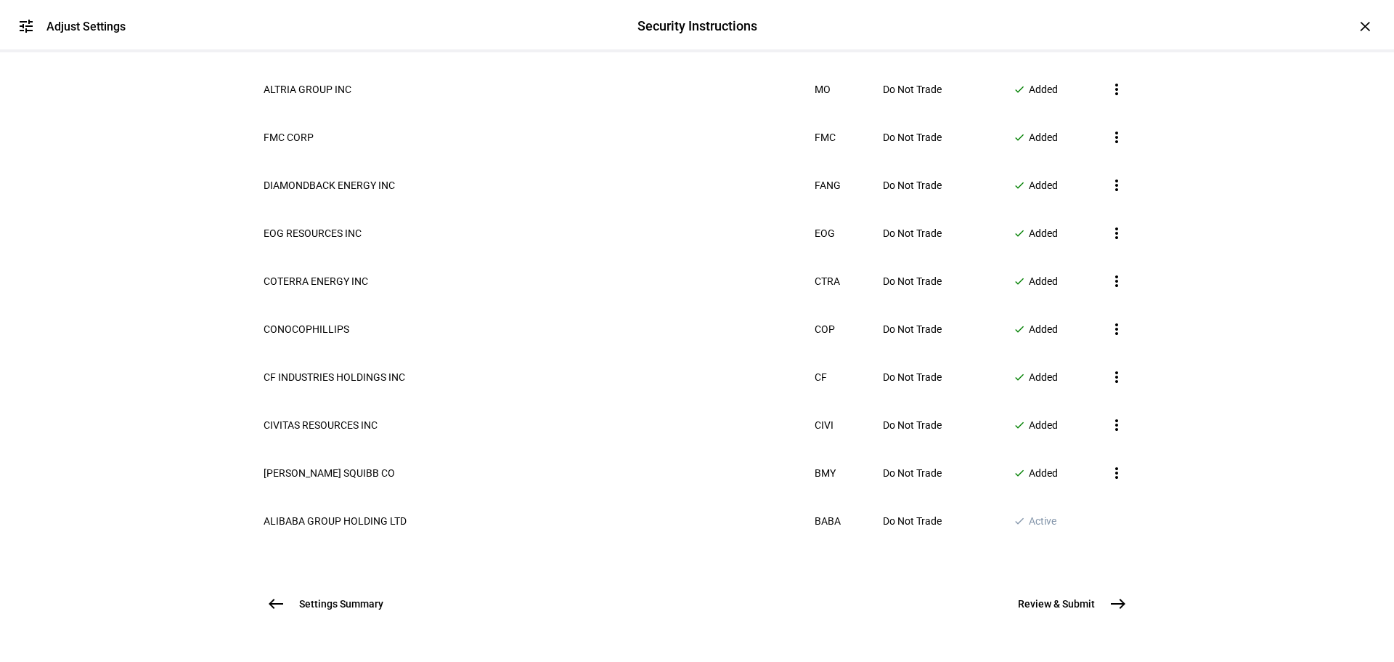
click at [815, 191] on span "FANG" at bounding box center [828, 185] width 26 height 12
click at [815, 143] on span "FMC" at bounding box center [825, 137] width 21 height 12
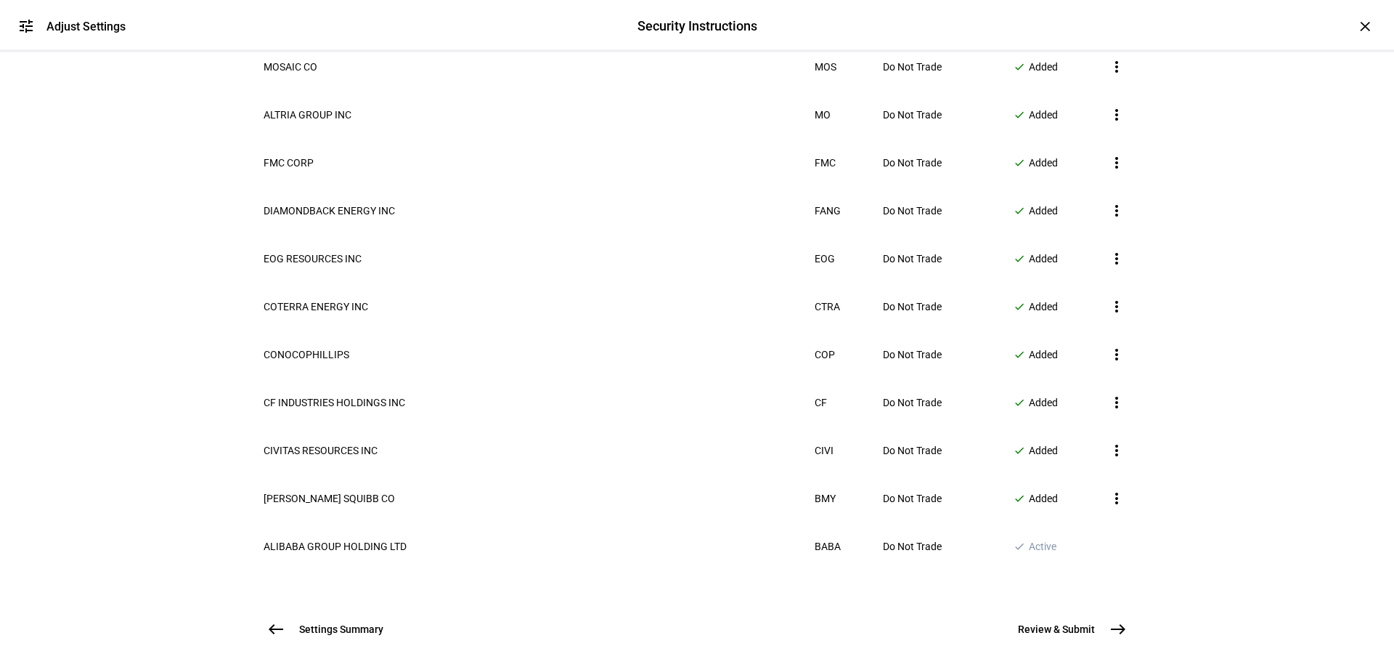
scroll to position [497, 0]
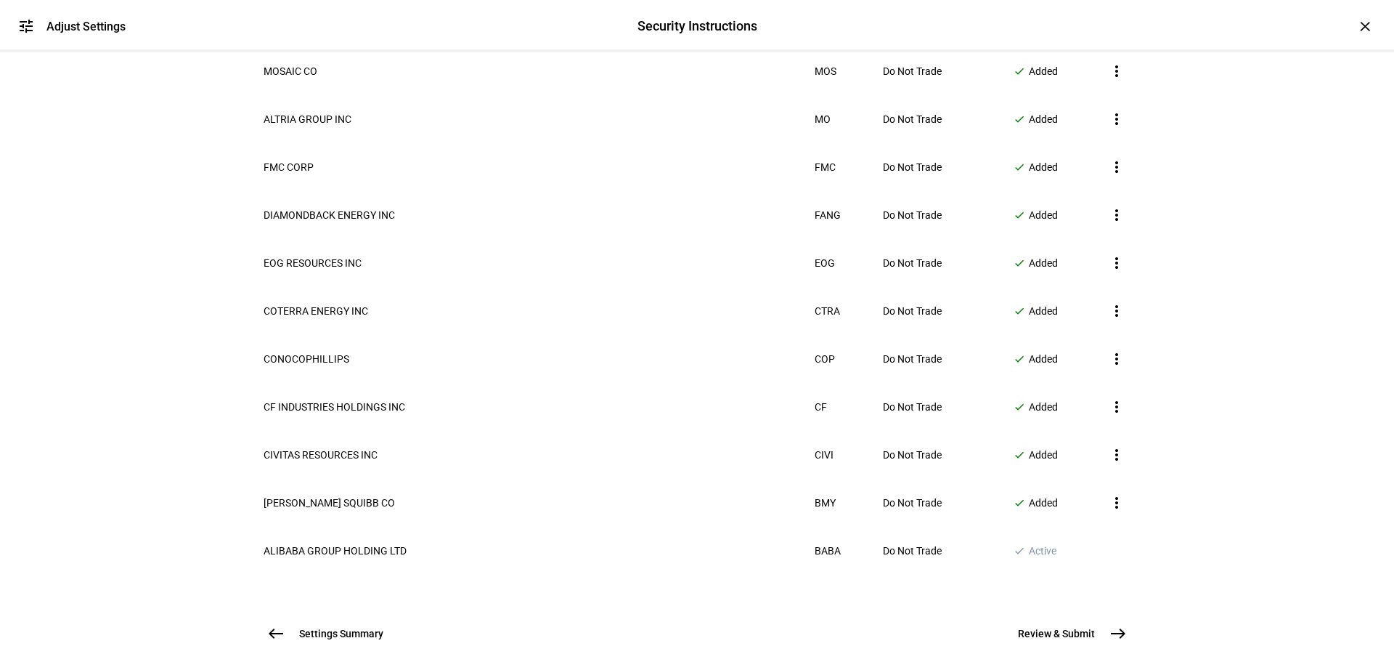
click at [815, 125] on span "MO" at bounding box center [823, 119] width 16 height 12
click at [814, 94] on td "MOS" at bounding box center [847, 71] width 67 height 46
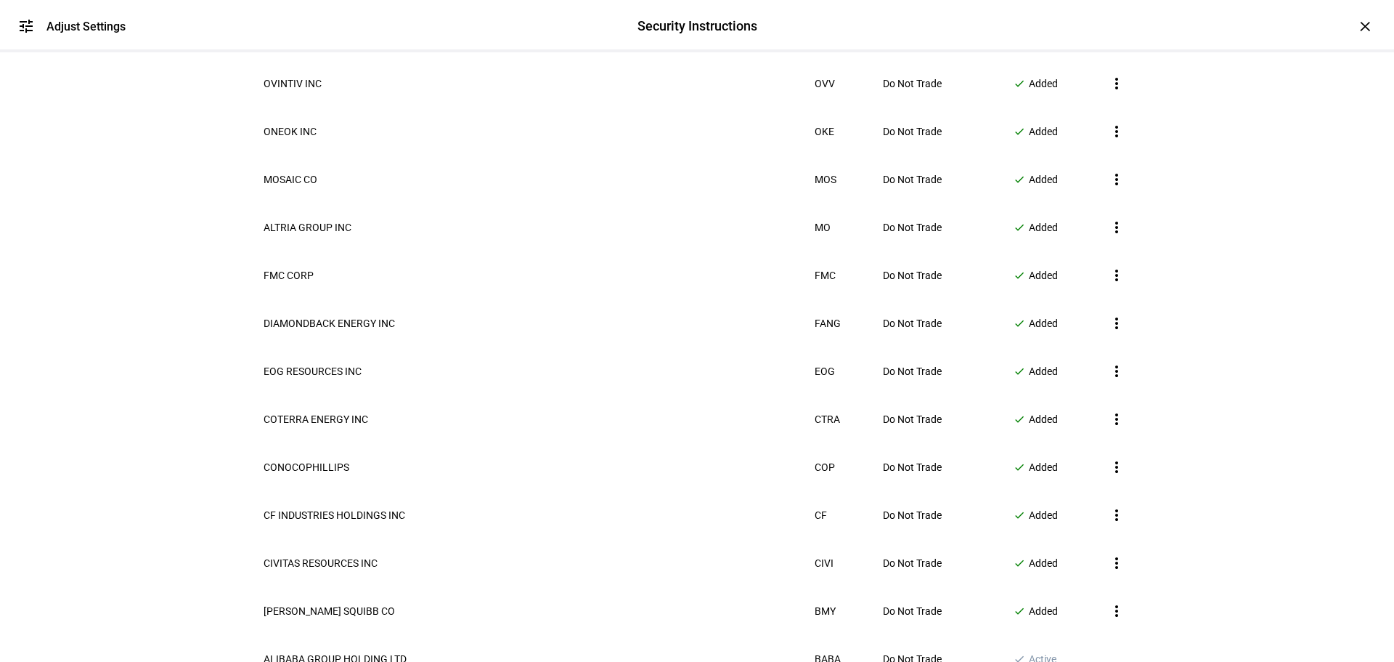
scroll to position [351, 0]
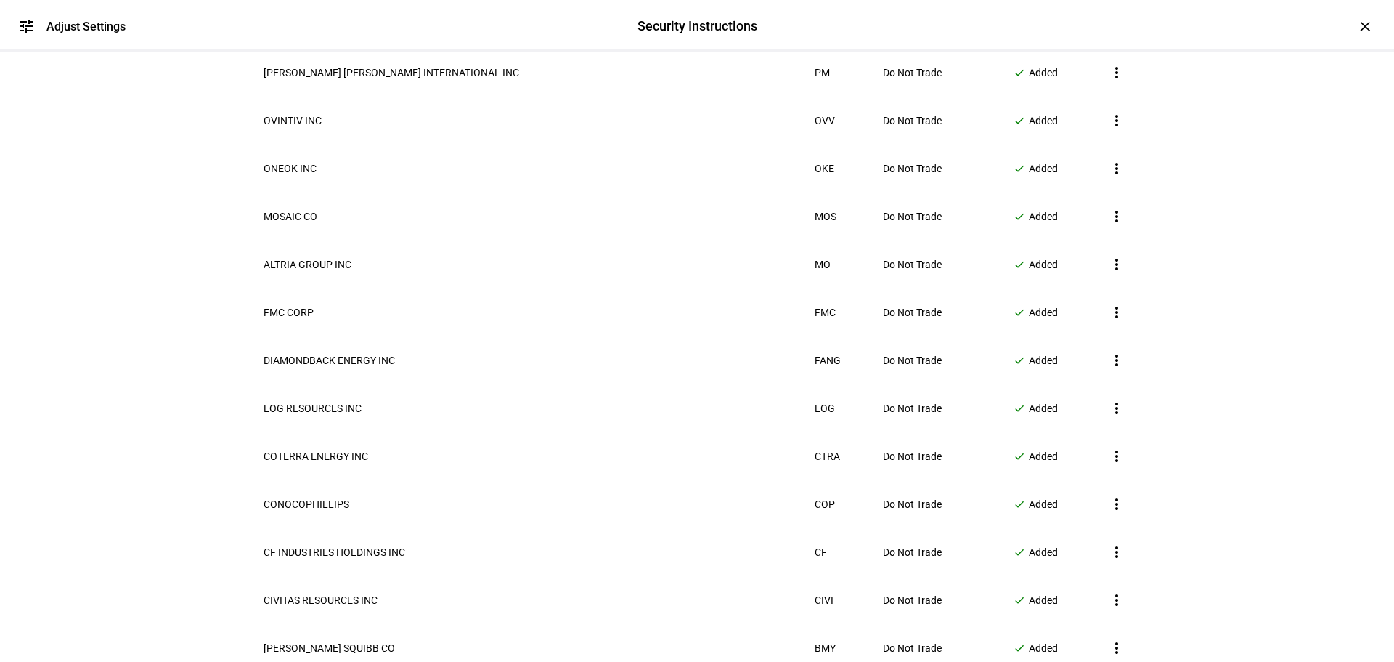
click at [815, 174] on span "OKE" at bounding box center [825, 169] width 20 height 12
click at [815, 126] on span "OVV" at bounding box center [825, 121] width 20 height 12
click at [814, 96] on td "PM" at bounding box center [847, 72] width 67 height 46
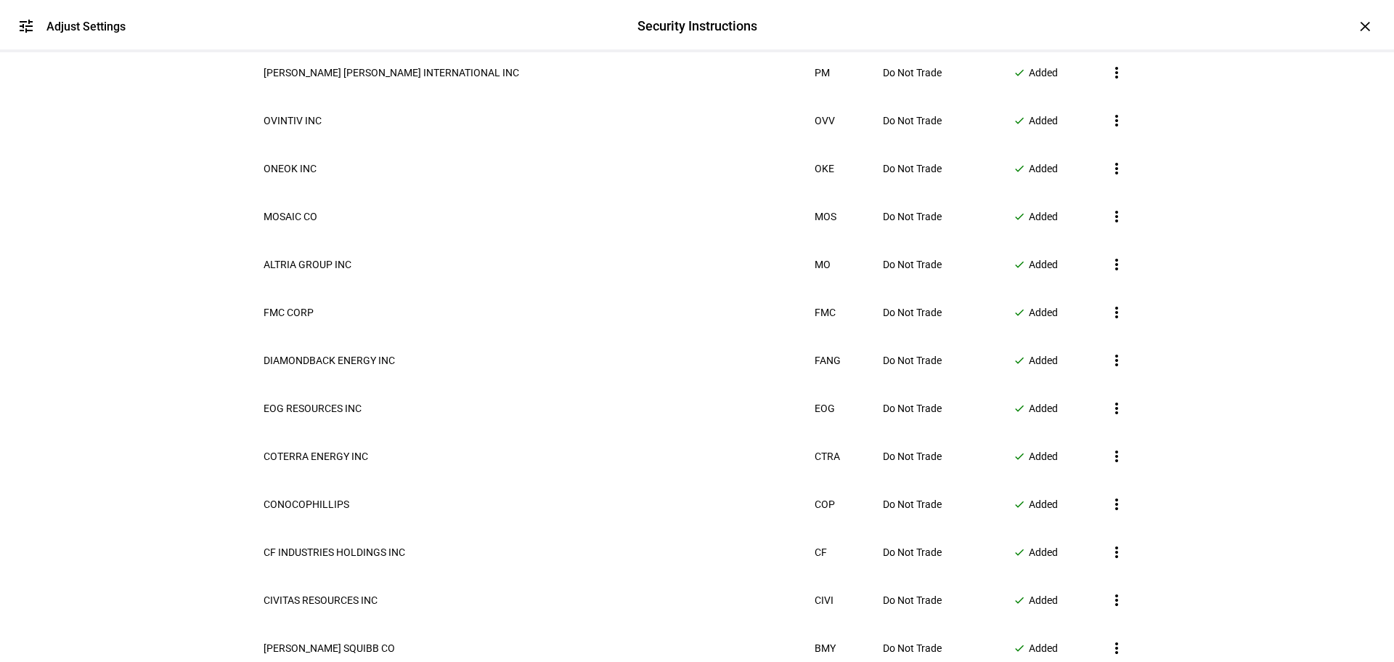
click at [814, 96] on td "PM" at bounding box center [847, 72] width 67 height 46
click at [815, 30] on span "VNOM" at bounding box center [830, 25] width 30 height 12
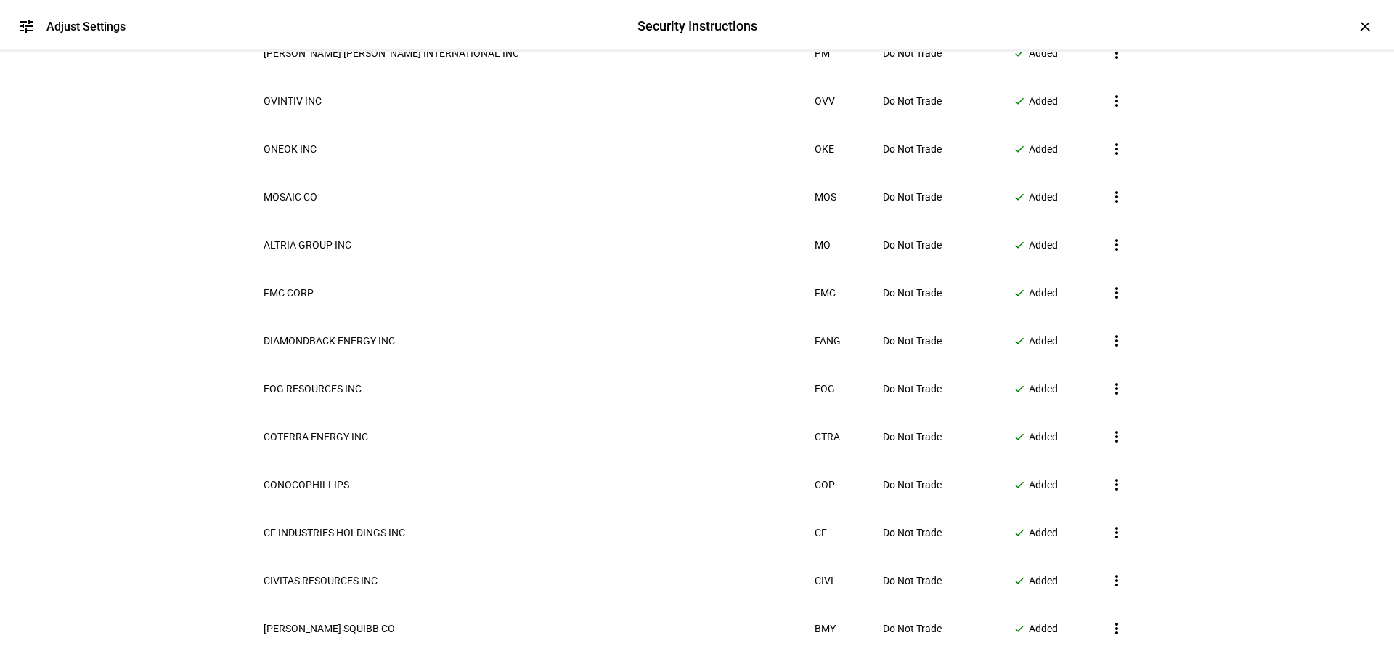
scroll to position [784, 0]
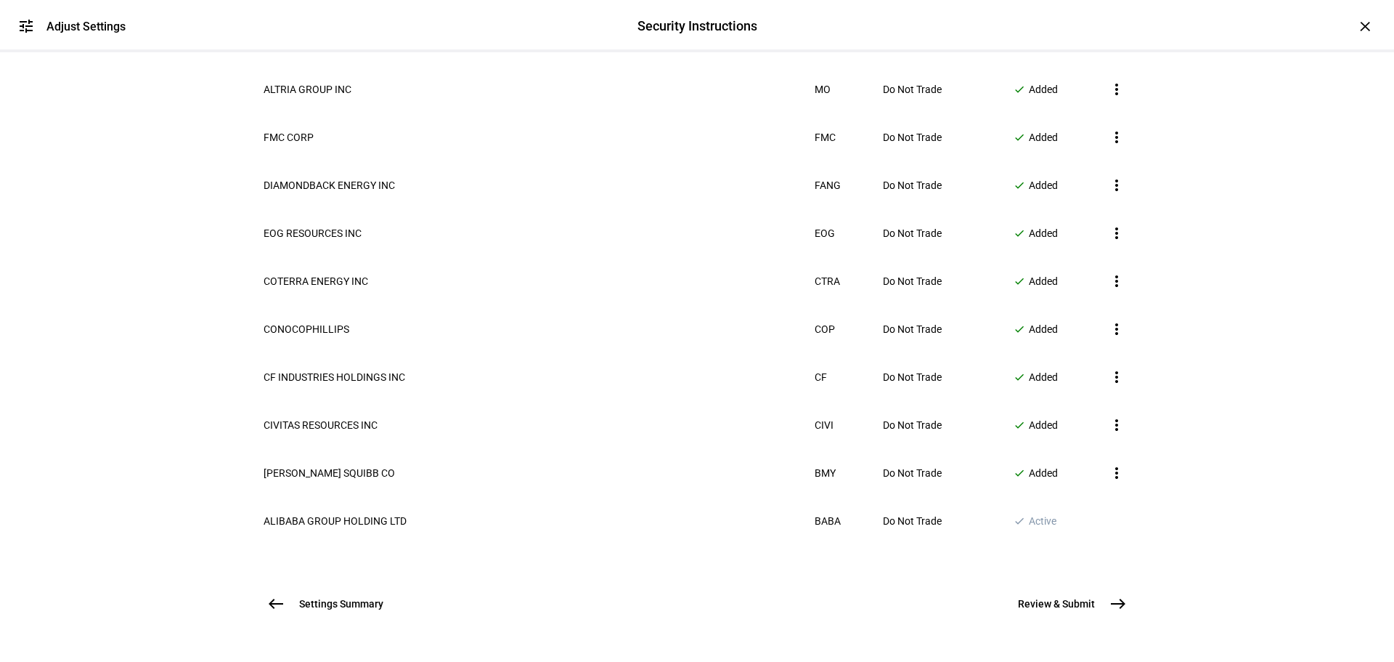
click at [1104, 589] on span "east" at bounding box center [1118, 603] width 29 height 29
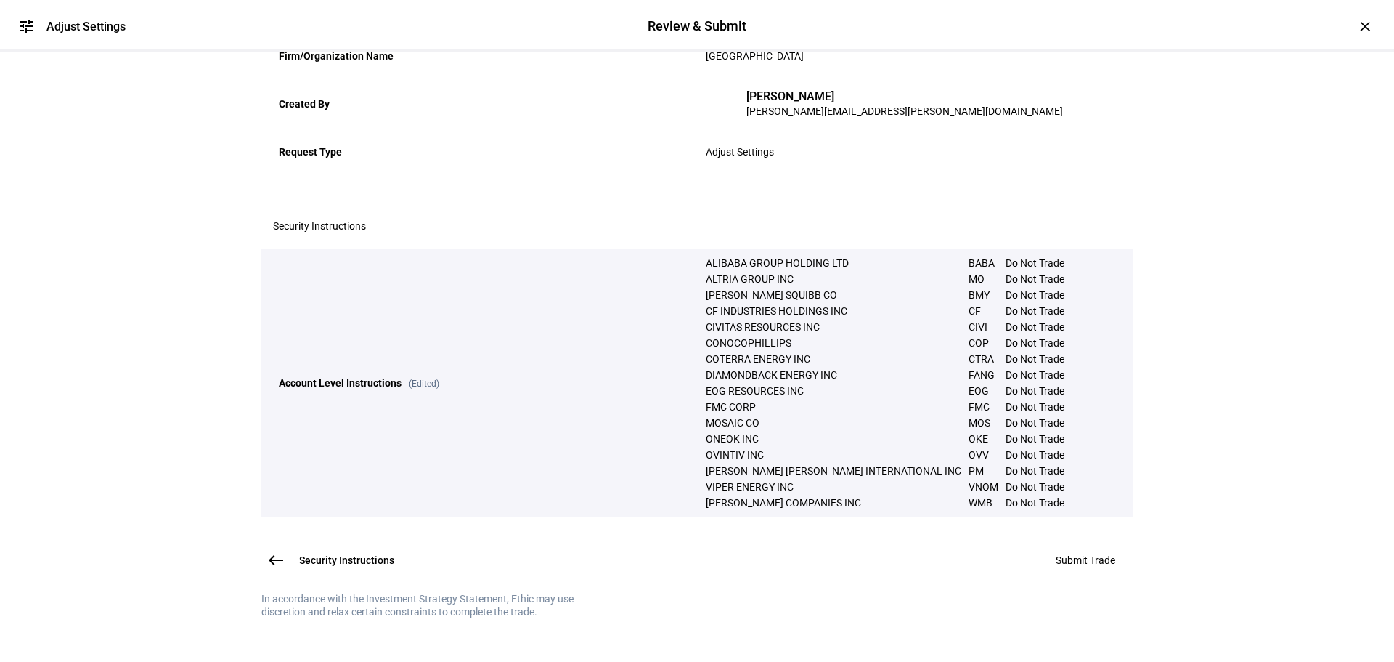
scroll to position [392, 0]
click at [1042, 542] on span at bounding box center [1085, 559] width 94 height 35
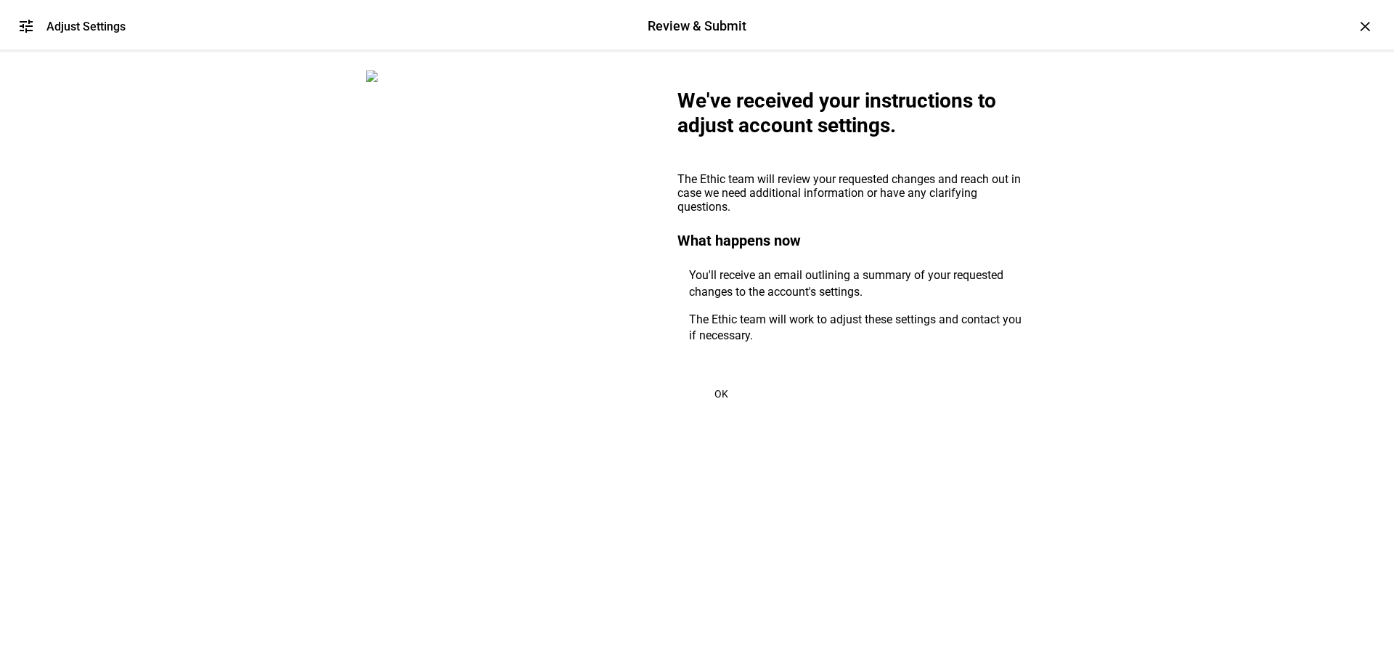
scroll to position [0, 0]
click at [720, 399] on span "OK" at bounding box center [722, 394] width 14 height 12
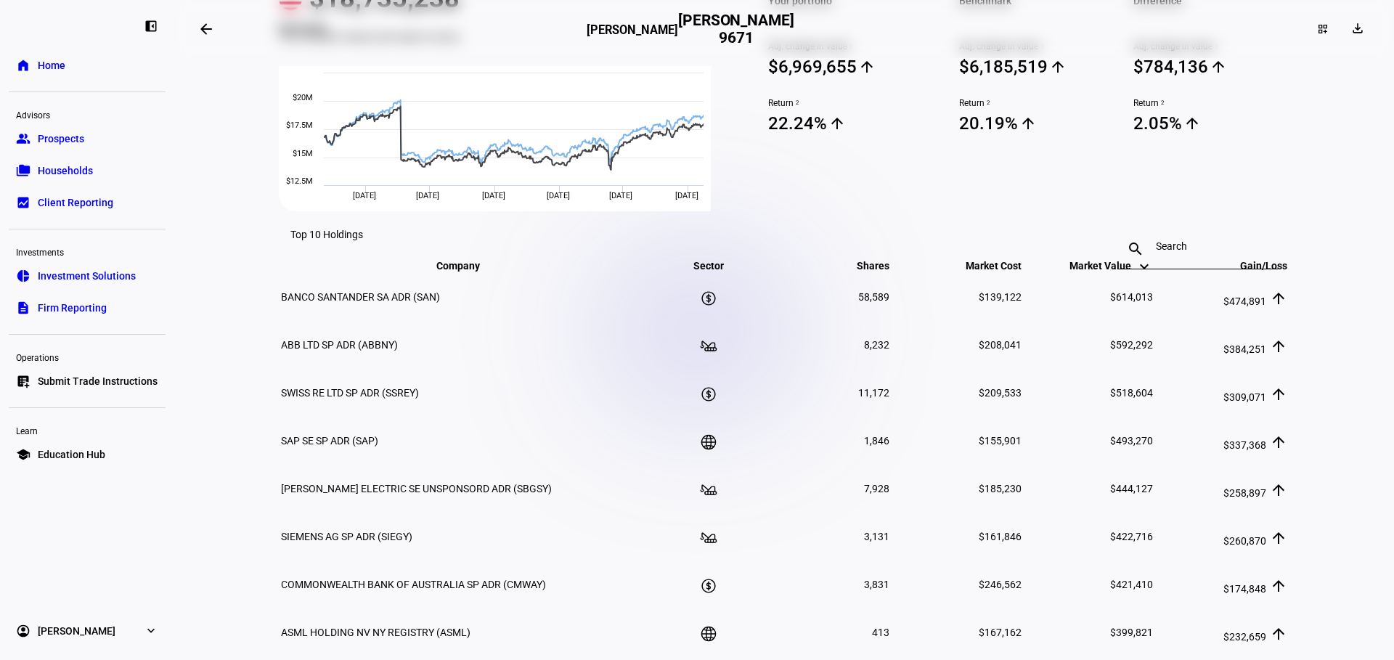
scroll to position [654, 0]
